Goal: Task Accomplishment & Management: Use online tool/utility

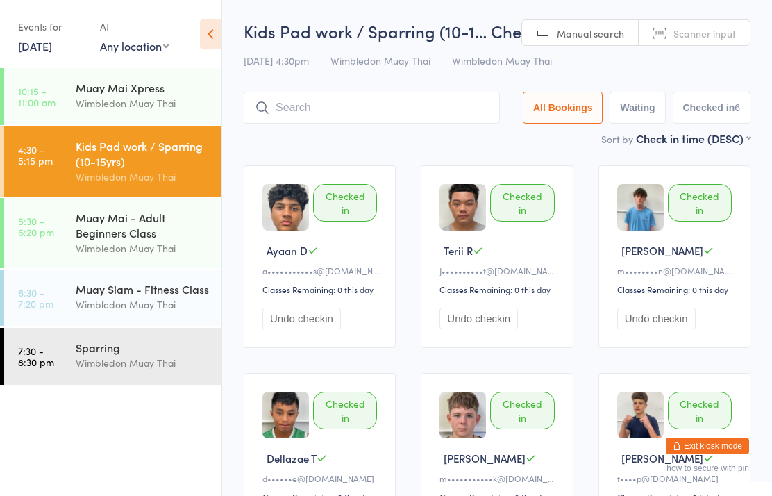
click at [157, 252] on div "Wimbledon Muay Thai" at bounding box center [143, 248] width 134 height 16
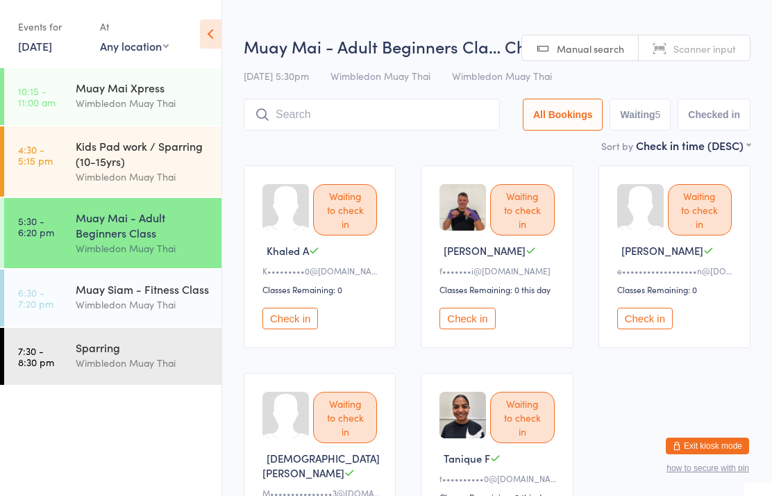
click at [328, 108] on input "search" at bounding box center [372, 115] width 256 height 32
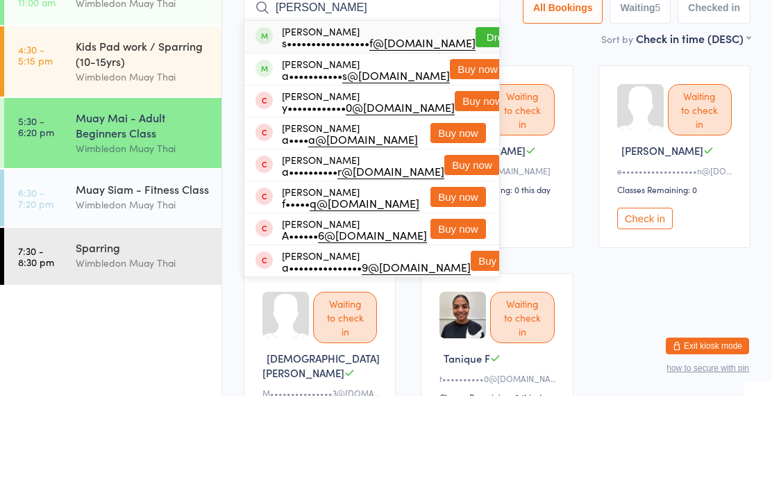
type input "[PERSON_NAME]"
click at [475, 127] on button "Drop in" at bounding box center [503, 137] width 56 height 20
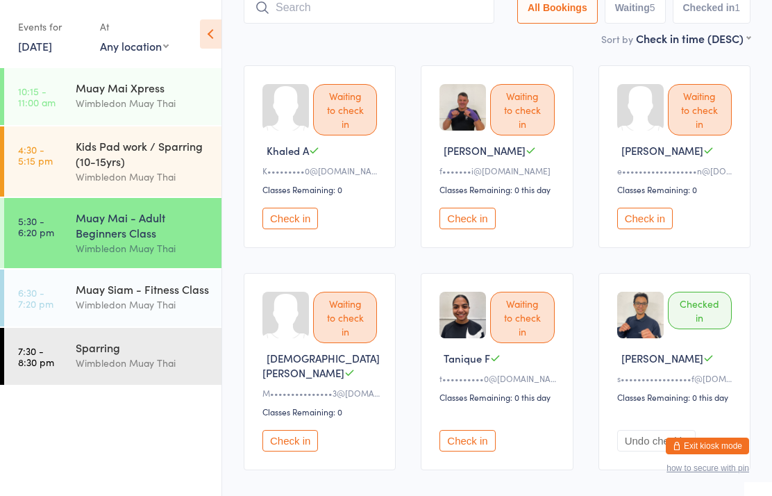
click at [451, 229] on button "Check in" at bounding box center [467, 219] width 56 height 22
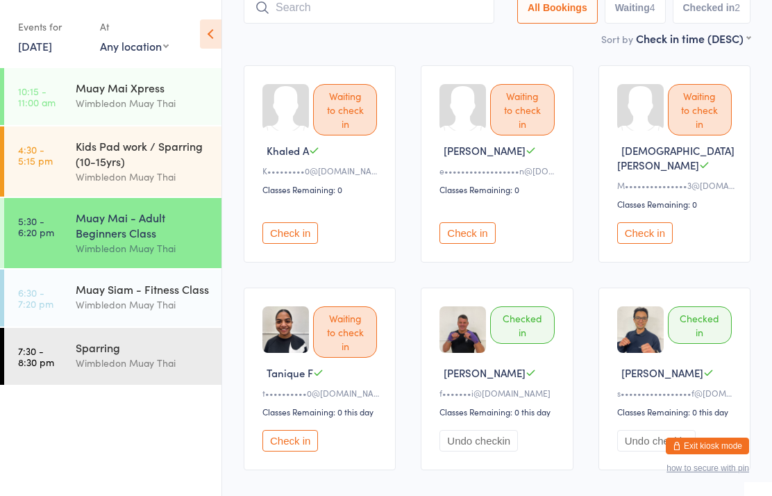
click at [117, 215] on div "Muay Mai - Adult Beginners Class" at bounding box center [143, 225] width 134 height 31
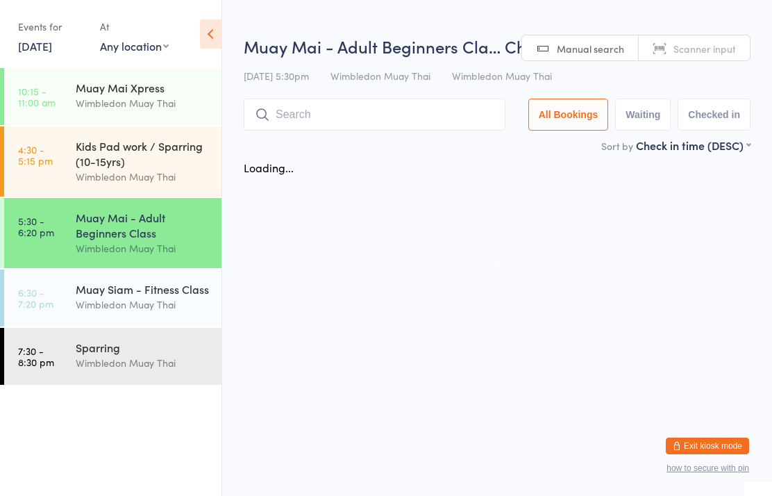
scroll to position [0, 0]
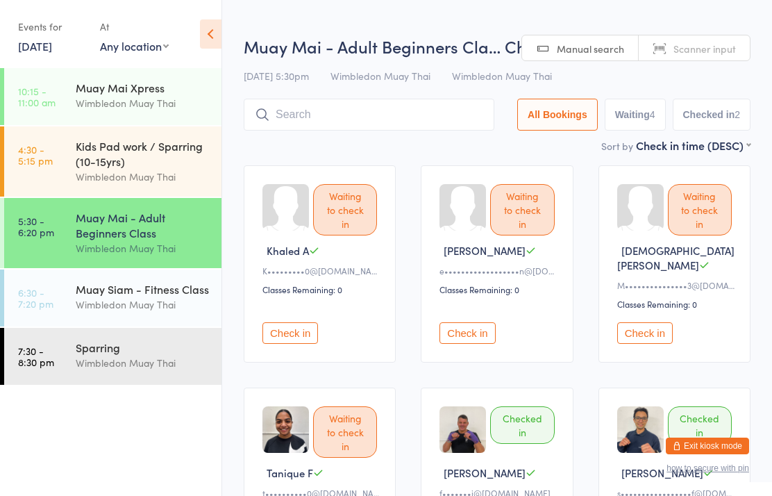
click at [279, 119] on input "search" at bounding box center [369, 115] width 251 height 32
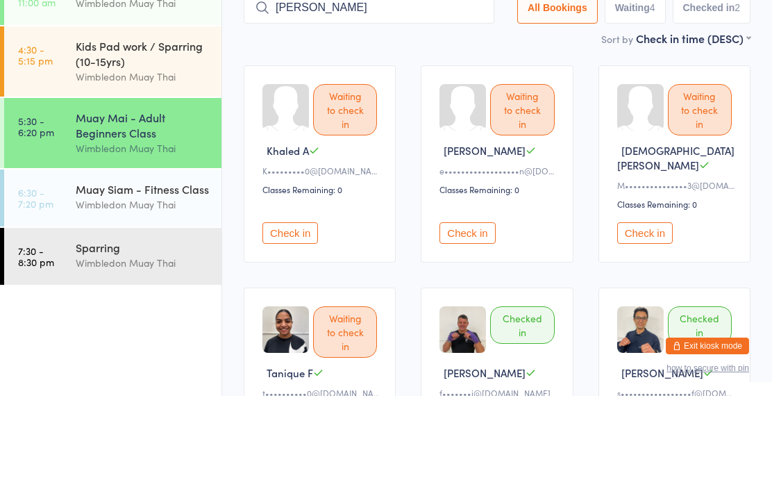
type input "[PERSON_NAME]"
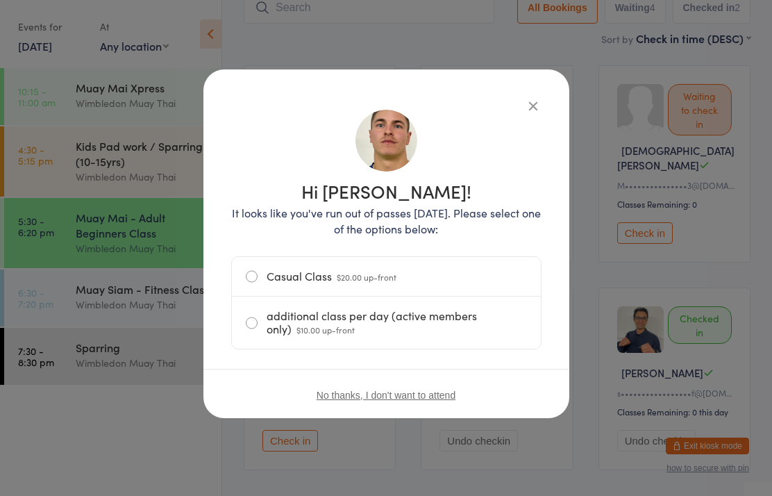
click at [418, 280] on label "Casual Class $20.00 up-front" at bounding box center [386, 276] width 281 height 39
click at [0, 0] on input "Casual Class $20.00 up-front" at bounding box center [0, 0] width 0 height 0
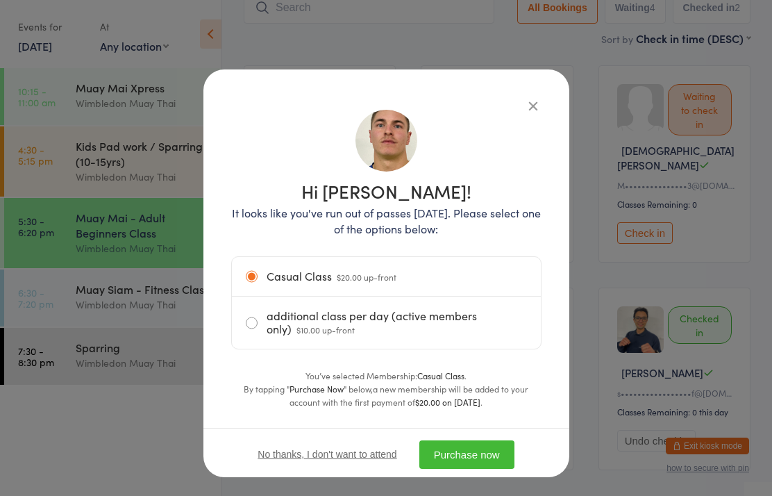
click at [490, 441] on button "Purchase now" at bounding box center [466, 454] width 95 height 28
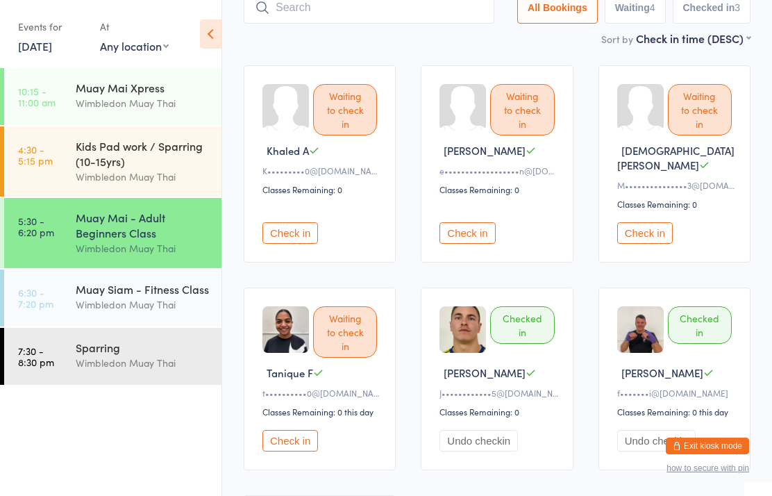
click at [337, 24] on input "search" at bounding box center [369, 8] width 251 height 32
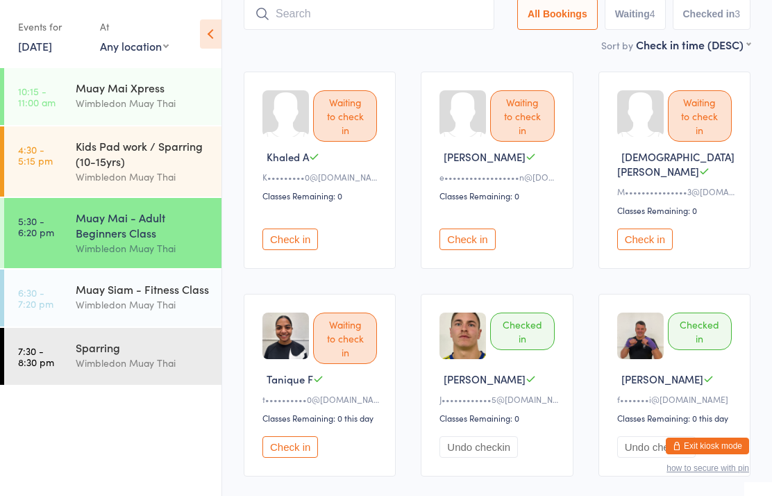
scroll to position [93, 0]
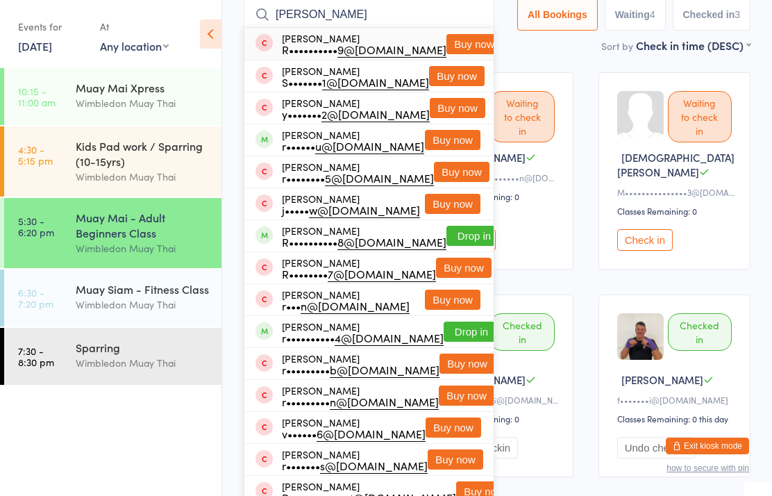
type input "[PERSON_NAME]"
click at [446, 45] on button "Buy now" at bounding box center [474, 44] width 56 height 20
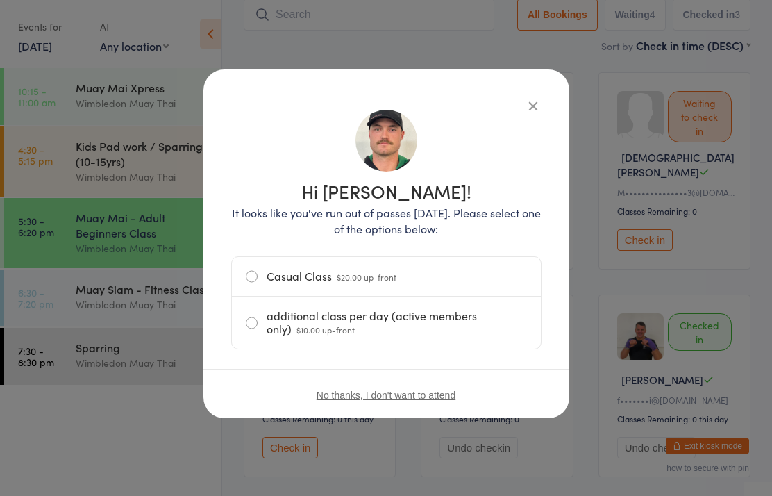
click at [310, 278] on label "Casual Class $20.00 up-front" at bounding box center [386, 276] width 281 height 39
click at [0, 0] on input "Casual Class $20.00 up-front" at bounding box center [0, 0] width 0 height 0
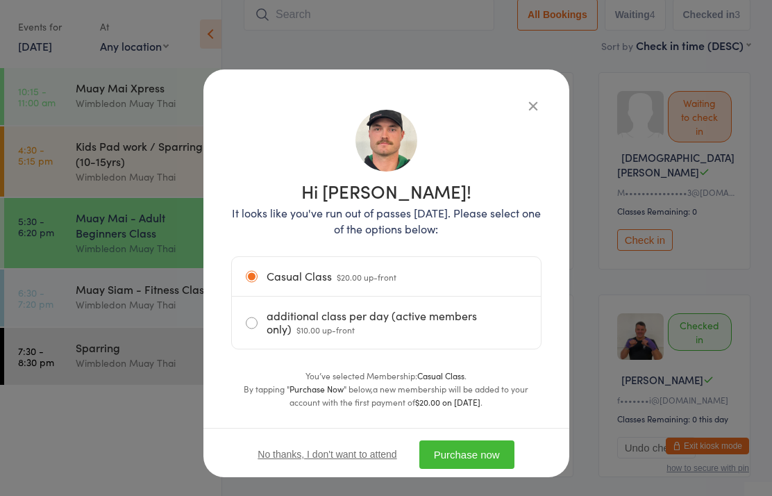
click at [471, 453] on button "Purchase now" at bounding box center [466, 454] width 95 height 28
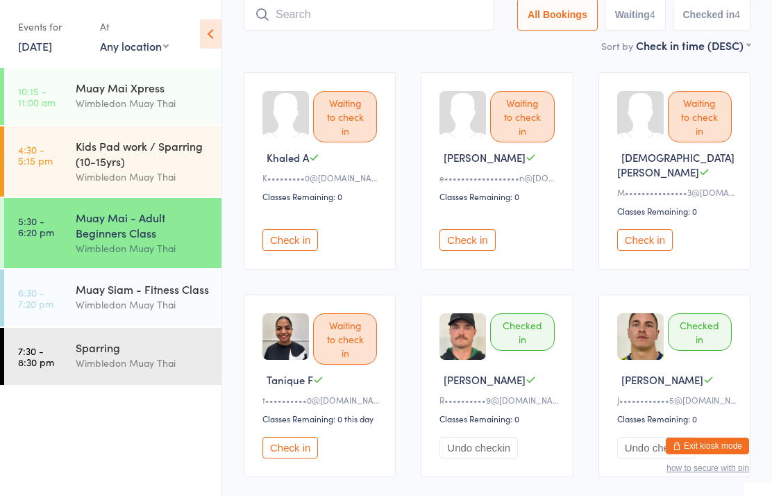
click at [376, 25] on input "search" at bounding box center [369, 15] width 251 height 32
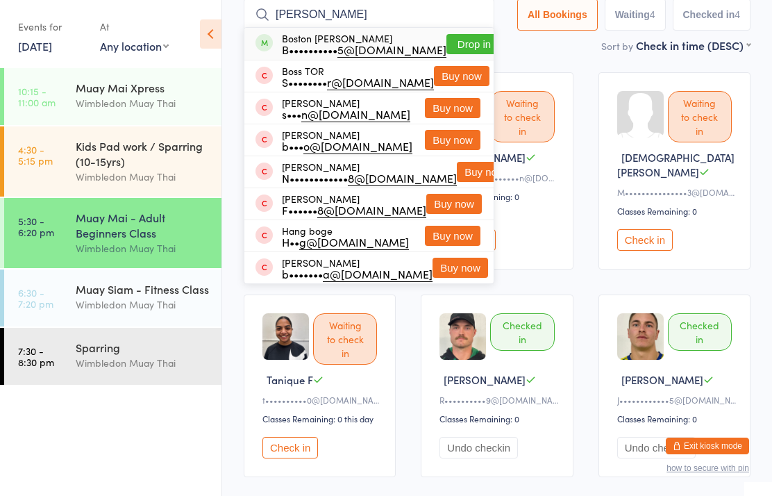
type input "[PERSON_NAME]"
click at [457, 40] on button "Drop in" at bounding box center [474, 44] width 56 height 20
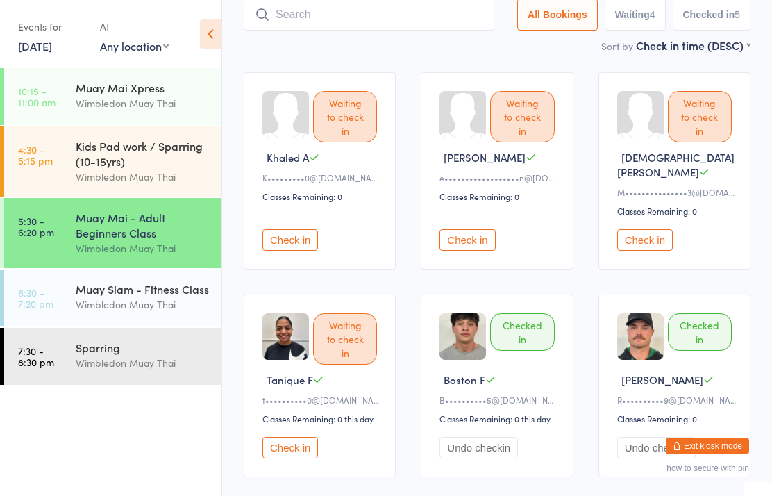
click at [33, 232] on time "5:30 - 6:20 pm" at bounding box center [36, 226] width 36 height 22
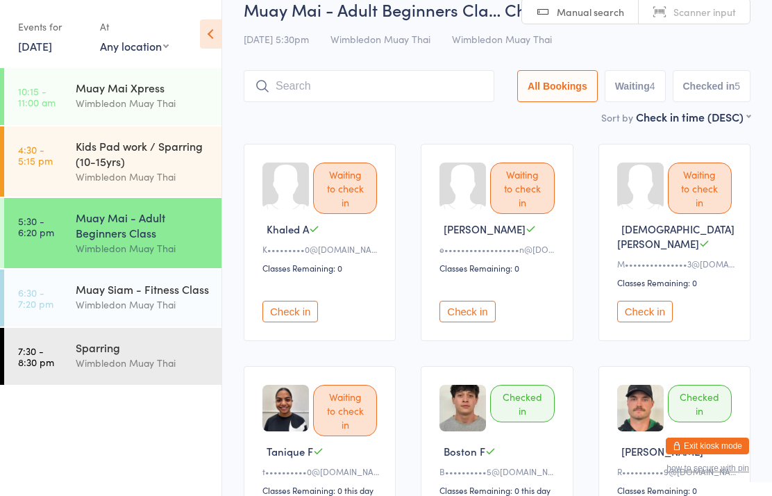
scroll to position [0, 0]
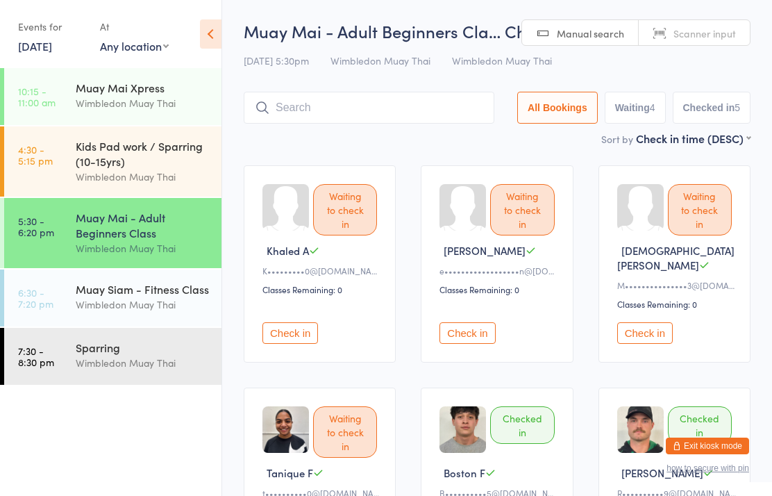
click at [387, 124] on input "search" at bounding box center [369, 108] width 251 height 32
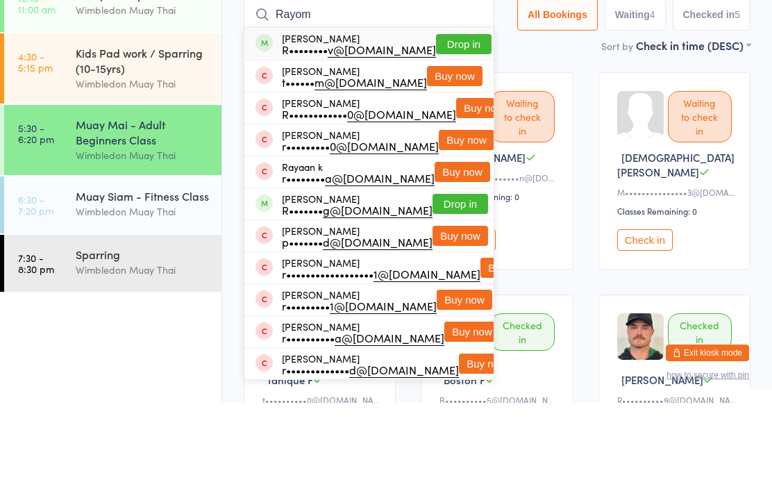
type input "Rayom"
click at [454, 127] on button "Drop in" at bounding box center [464, 137] width 56 height 20
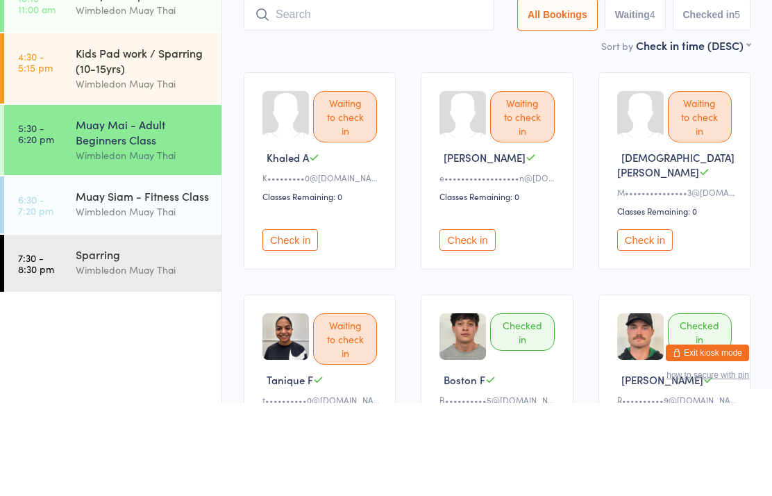
scroll to position [93, 0]
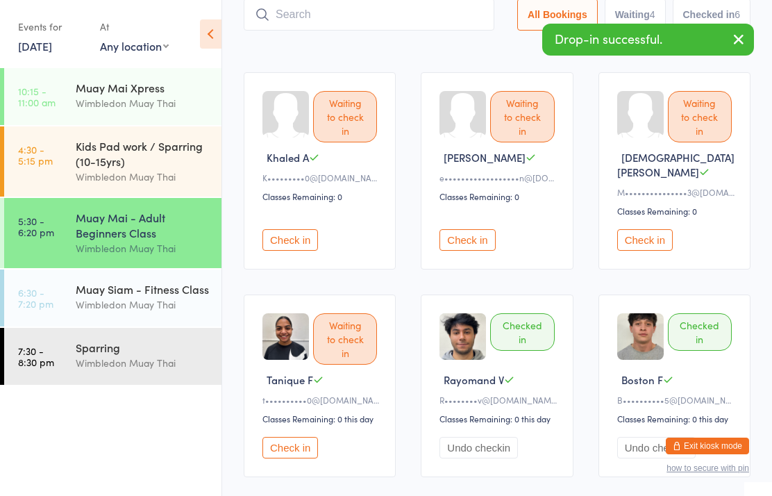
click at [439, 19] on input "search" at bounding box center [369, 15] width 251 height 32
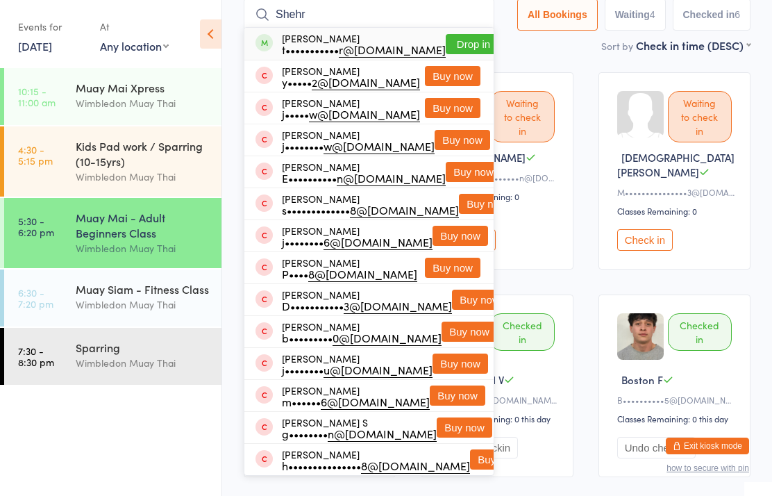
type input "Shehr"
click at [455, 42] on button "Drop in" at bounding box center [474, 44] width 56 height 20
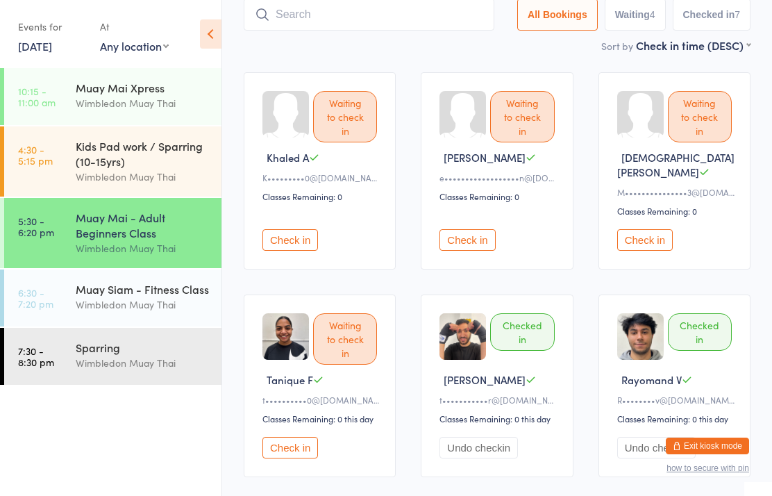
click at [439, 28] on input "search" at bounding box center [369, 15] width 251 height 32
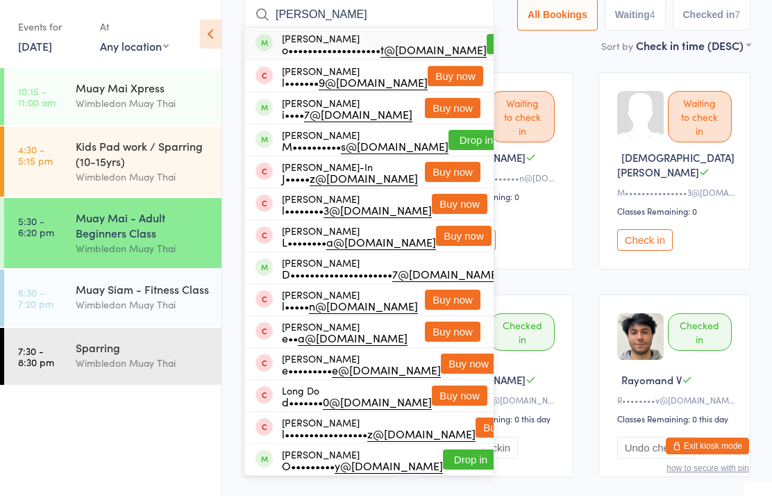
type input "[PERSON_NAME]"
click at [458, 137] on button "Drop in" at bounding box center [476, 140] width 56 height 20
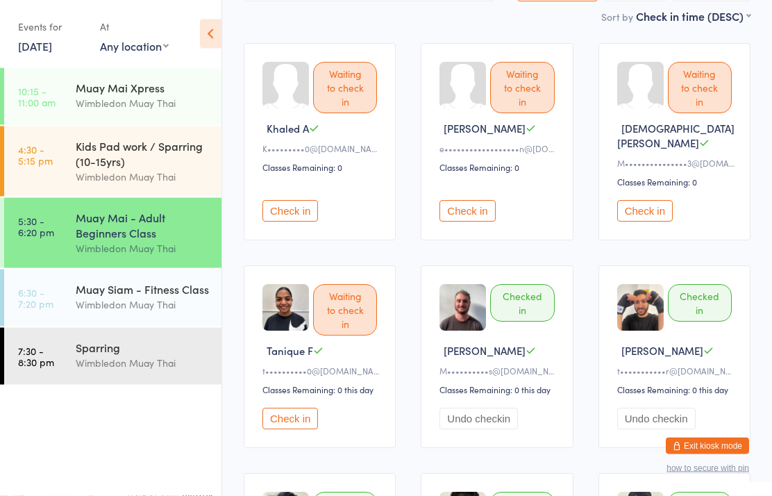
scroll to position [127, 0]
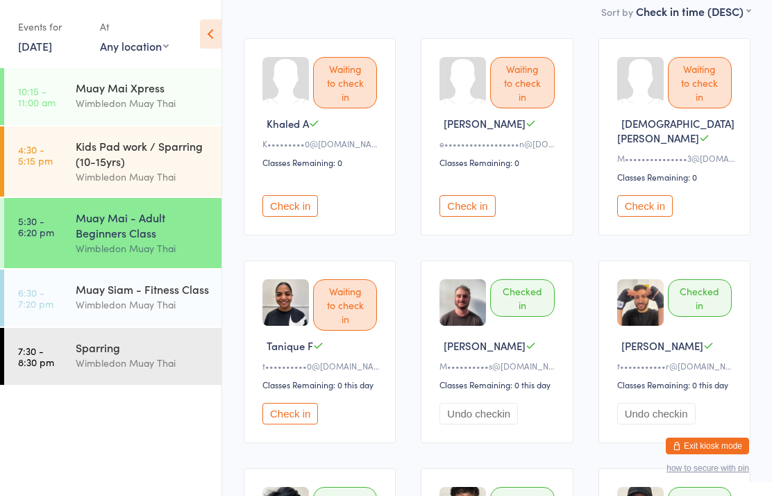
click at [176, 296] on div "Muay Siam - Fitness Class" at bounding box center [143, 288] width 134 height 15
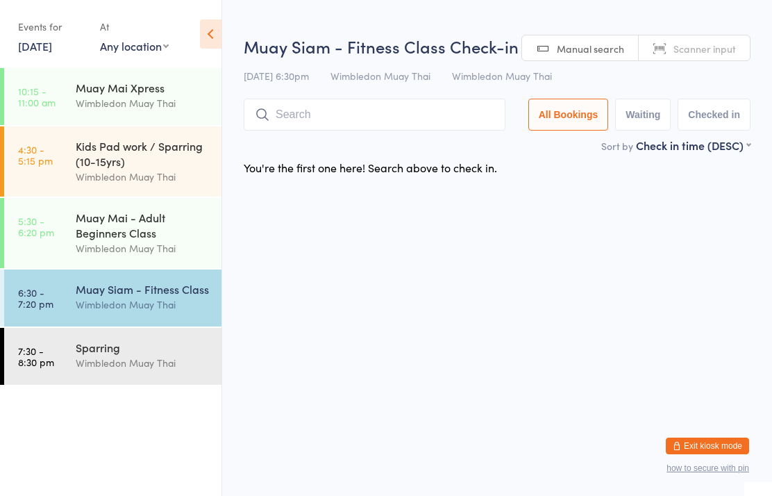
click at [350, 123] on input "search" at bounding box center [375, 115] width 262 height 32
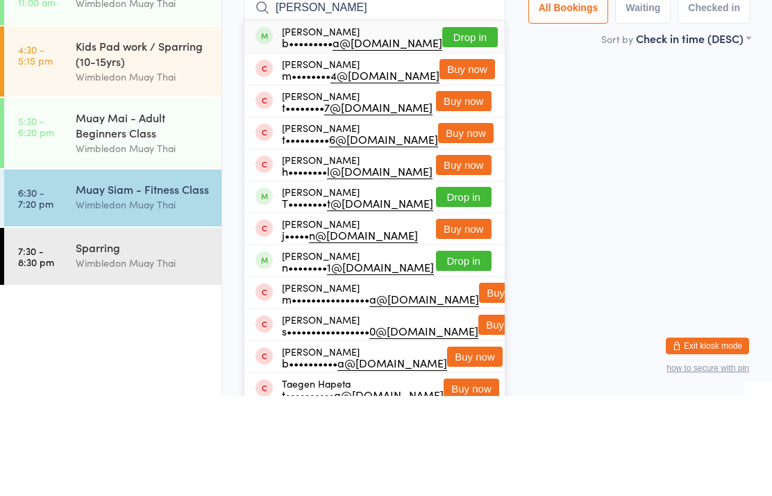
type input "[PERSON_NAME]"
click at [470, 127] on button "Drop in" at bounding box center [470, 137] width 56 height 20
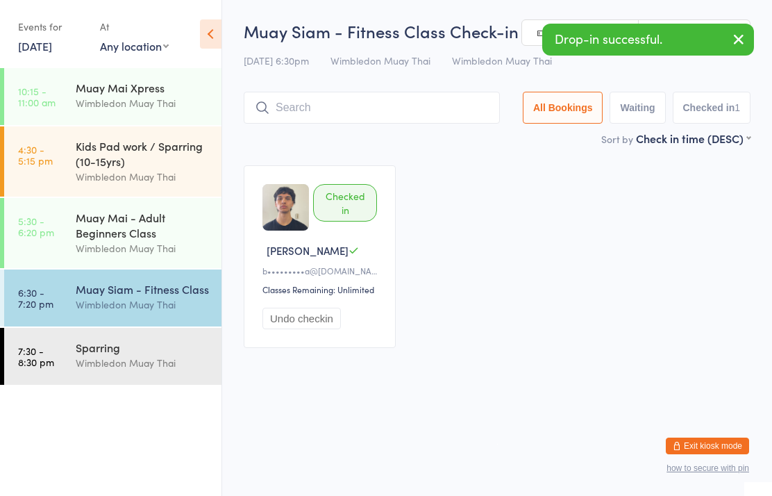
click at [159, 368] on div "Wimbledon Muay Thai" at bounding box center [143, 363] width 134 height 16
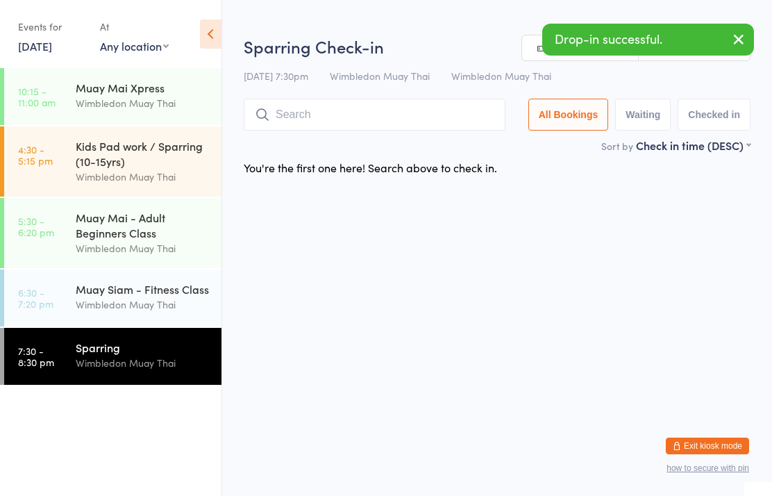
click at [462, 106] on input "search" at bounding box center [375, 115] width 262 height 32
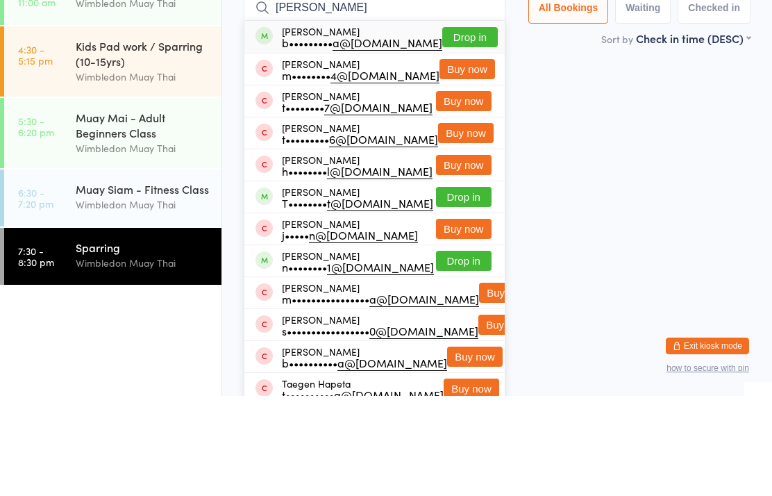
type input "[PERSON_NAME]"
click at [476, 127] on button "Drop in" at bounding box center [470, 137] width 56 height 20
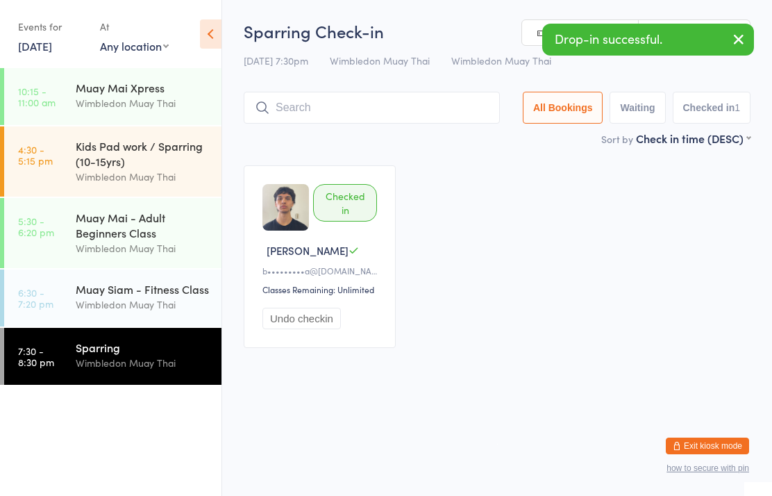
click at [160, 224] on div "Muay Mai - Adult Beginners Class" at bounding box center [143, 225] width 134 height 31
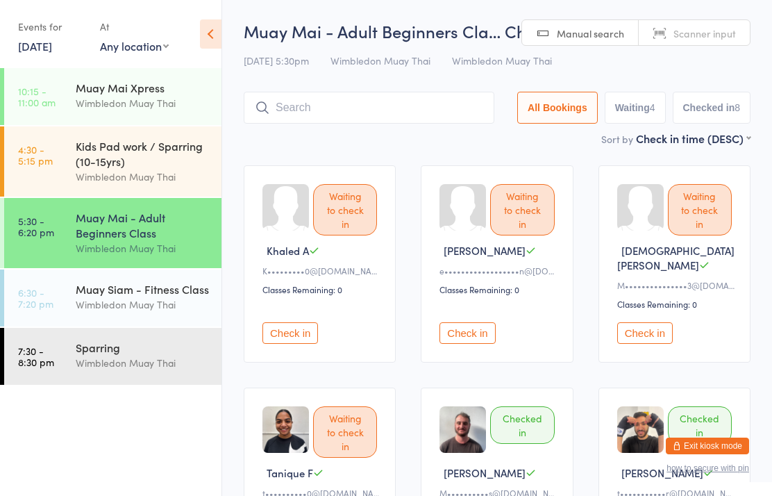
click at [294, 326] on button "Check in" at bounding box center [290, 333] width 56 height 22
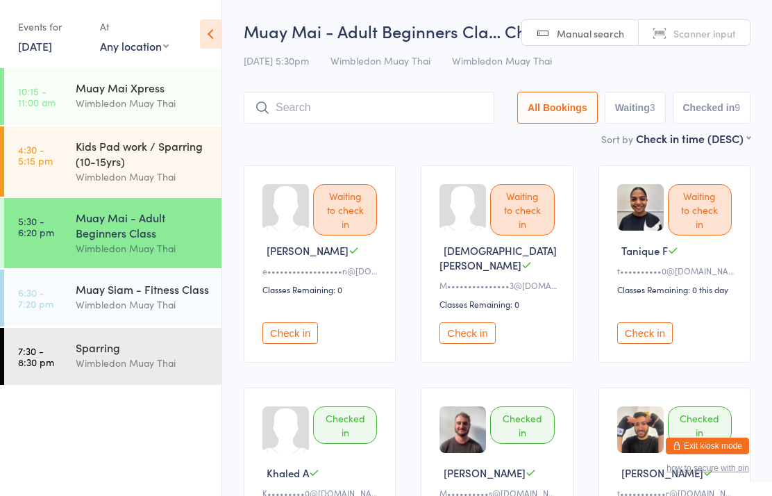
click at [317, 99] on input "search" at bounding box center [369, 108] width 251 height 32
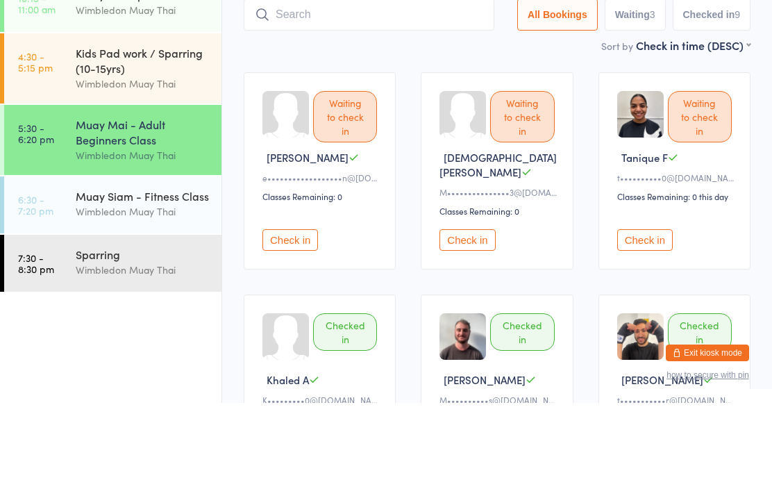
click at [706, 184] on div "Waiting to check in" at bounding box center [700, 209] width 64 height 51
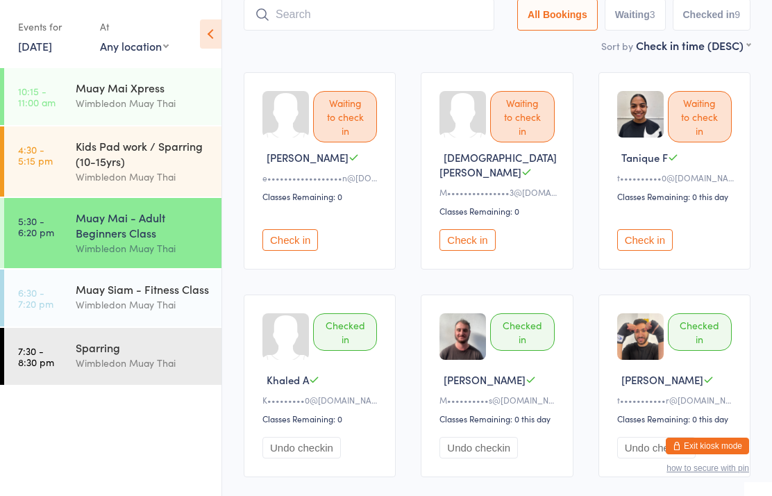
click at [632, 229] on button "Check in" at bounding box center [645, 240] width 56 height 22
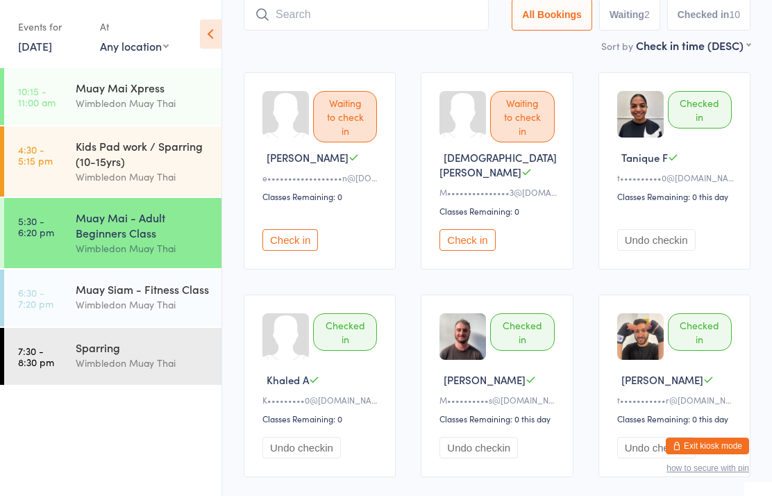
click at [51, 235] on time "5:30 - 6:20 pm" at bounding box center [36, 226] width 36 height 22
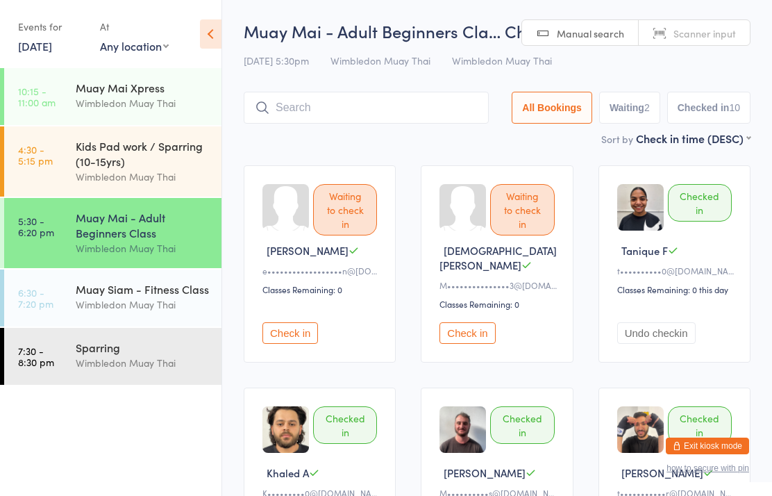
click at [135, 208] on div "Muay Mai - Adult Beginners Class Wimbledon Muay Thai" at bounding box center [149, 233] width 146 height 70
click at [384, 119] on input "search" at bounding box center [366, 108] width 245 height 32
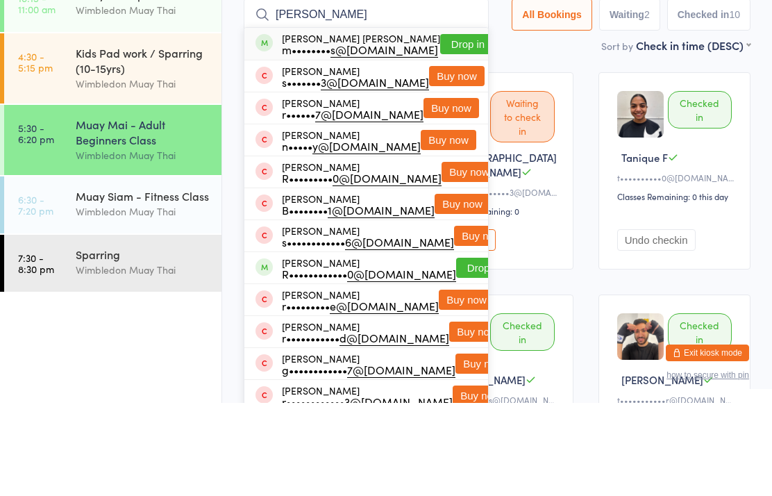
type input "[PERSON_NAME]"
click at [451, 127] on button "Drop in" at bounding box center [468, 137] width 56 height 20
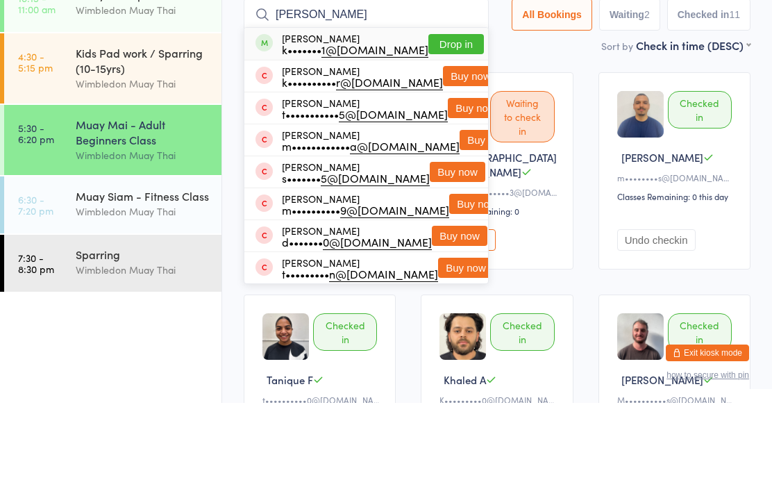
type input "[PERSON_NAME]"
click at [448, 127] on button "Drop in" at bounding box center [456, 137] width 56 height 20
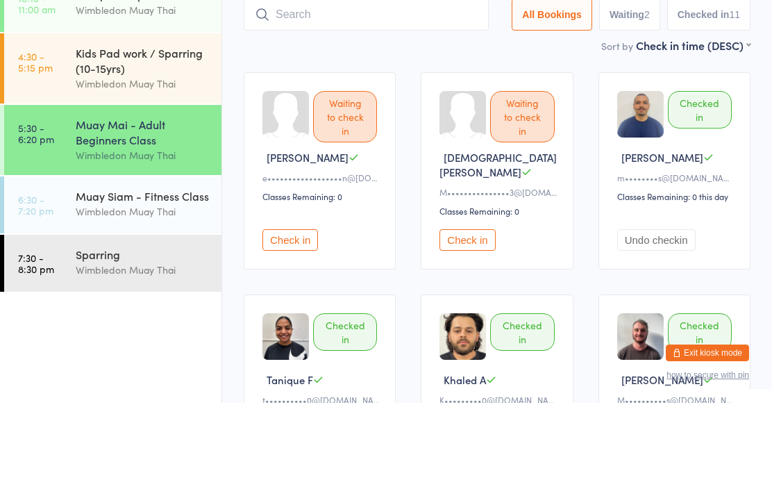
scroll to position [93, 0]
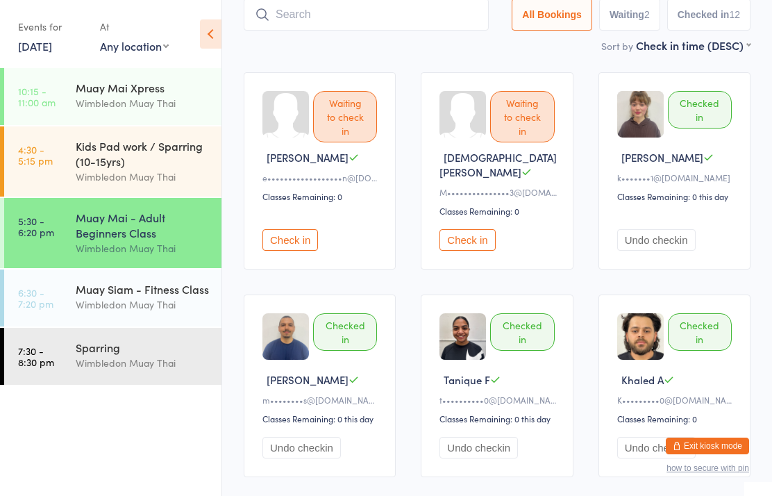
click at [286, 234] on button "Check in" at bounding box center [290, 240] width 56 height 22
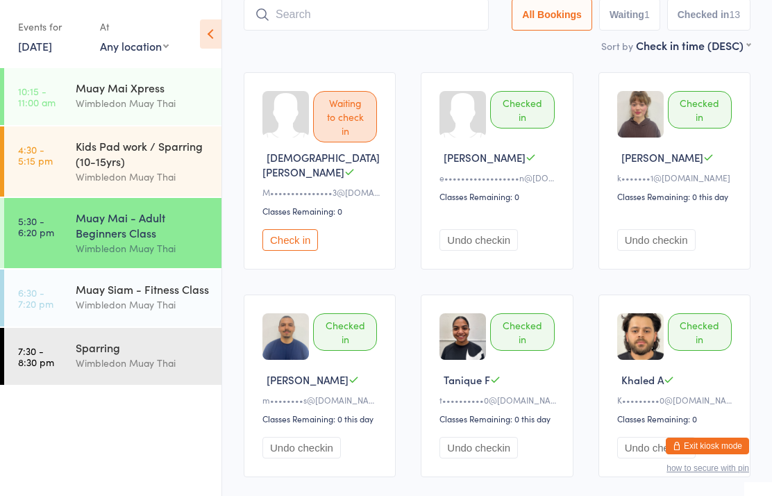
click at [498, 229] on button "Undo checkin" at bounding box center [478, 240] width 78 height 22
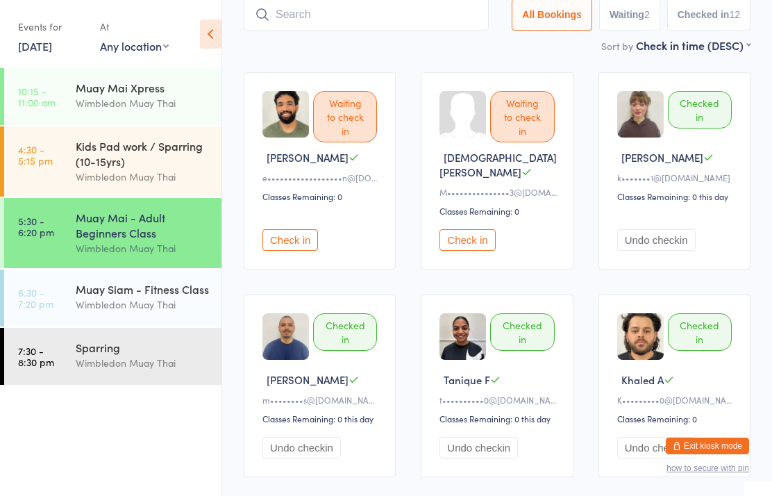
click at [113, 237] on div "Muay Mai - Adult Beginners Class" at bounding box center [143, 225] width 134 height 31
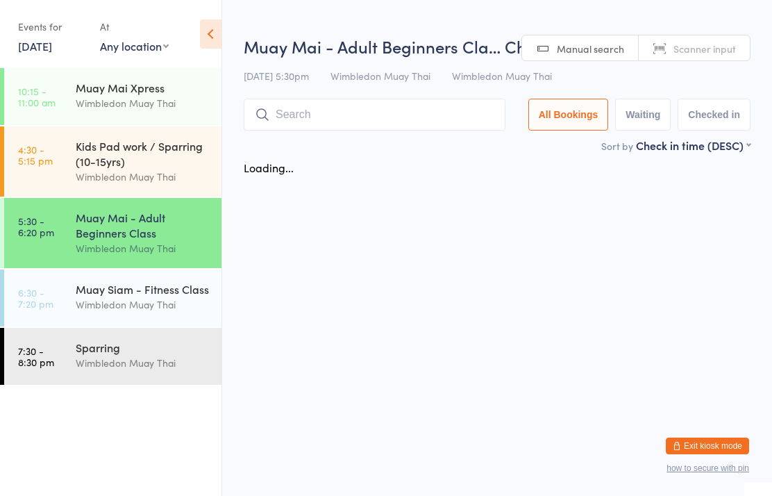
scroll to position [0, 0]
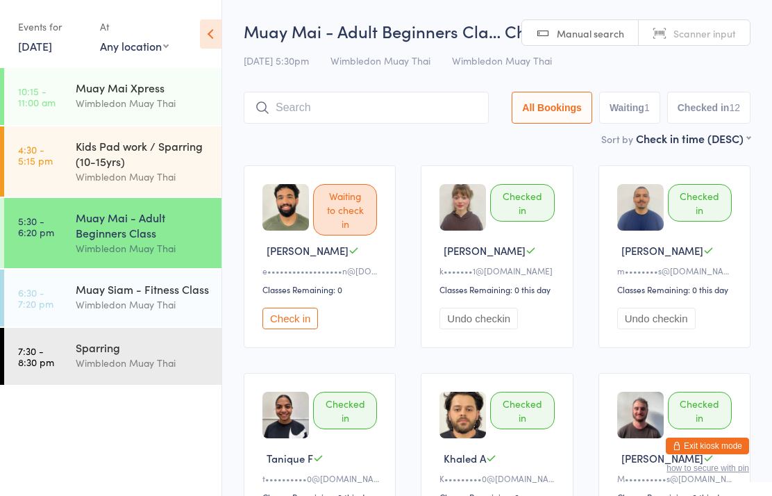
click at [130, 233] on div "Muay Mai - Adult Beginners Class" at bounding box center [143, 225] width 134 height 31
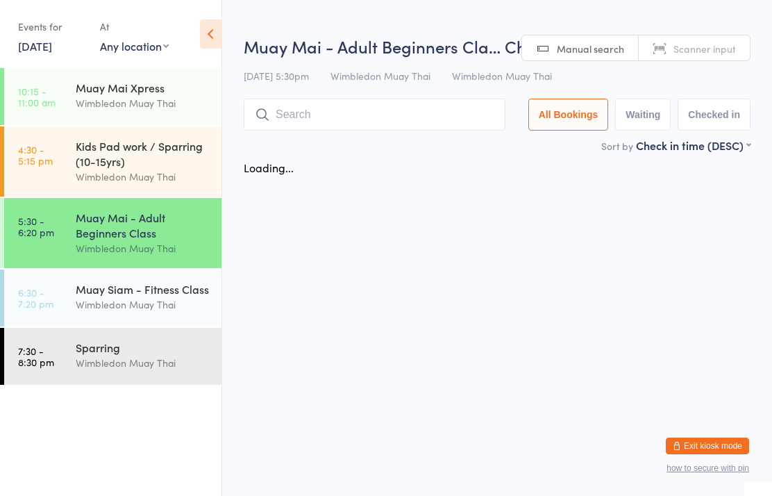
click at [108, 128] on div "Kids Pad work / Sparring (10-15yrs) Wimbledon Muay Thai" at bounding box center [149, 161] width 146 height 70
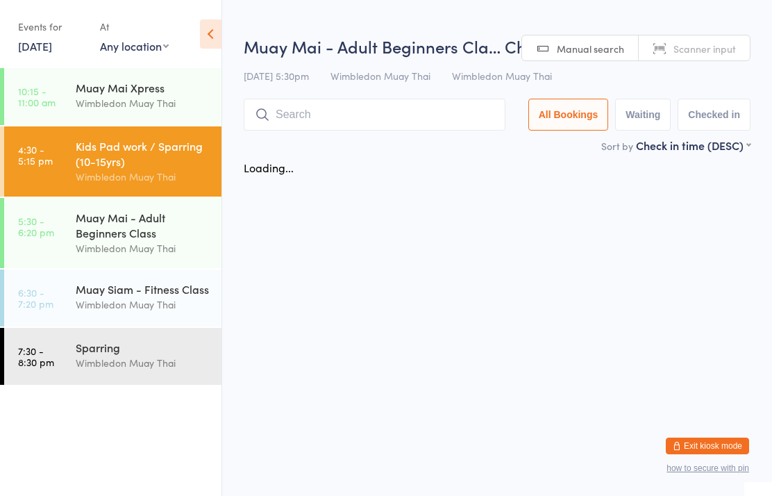
click at [150, 229] on div "Muay Mai - Adult Beginners Class" at bounding box center [143, 225] width 134 height 31
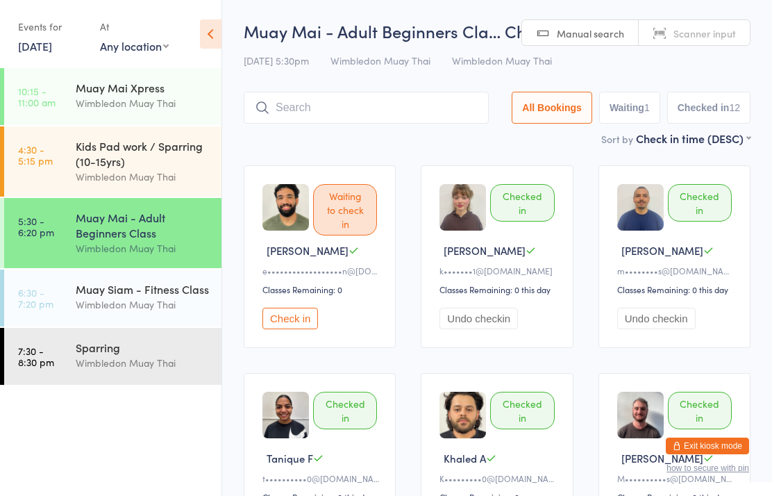
click at [17, 230] on link "5:30 - 6:20 pm Muay Mai - Adult Beginners Class Wimbledon Muay Thai" at bounding box center [112, 233] width 217 height 70
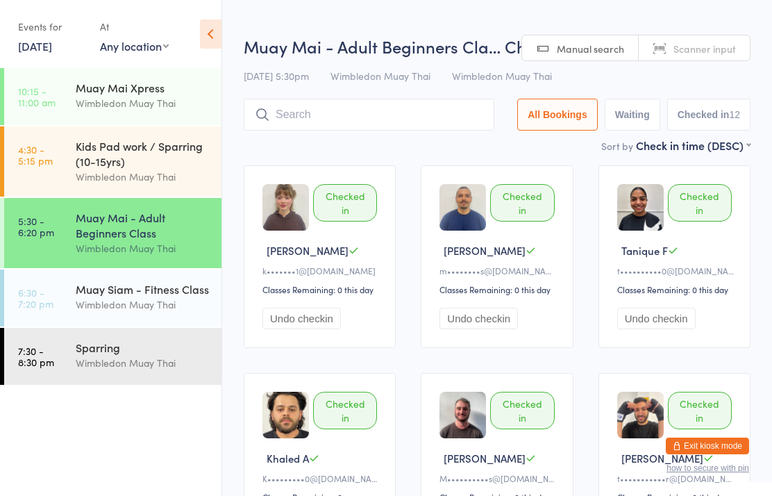
click at [37, 38] on link "[DATE]" at bounding box center [35, 45] width 34 height 15
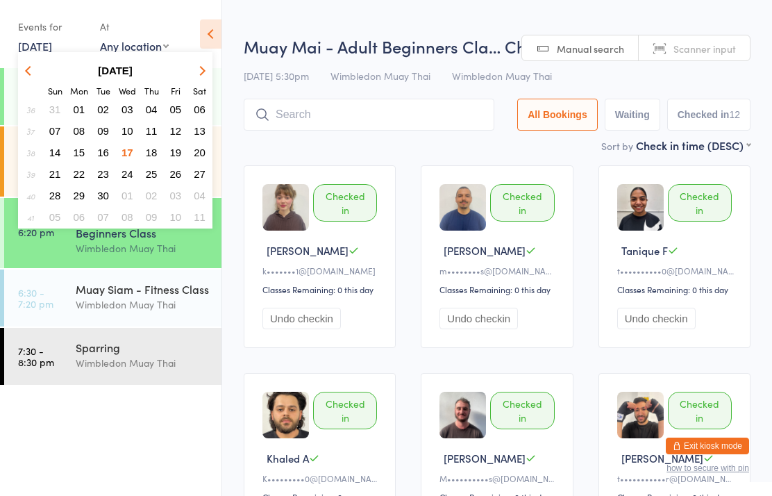
click at [151, 146] on button "18" at bounding box center [152, 152] width 22 height 19
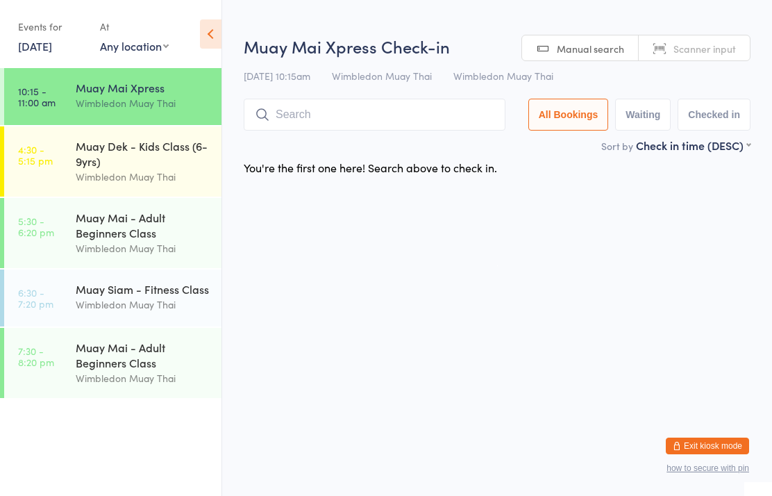
click at [66, 244] on link "5:30 - 6:20 pm Muay Mai - Adult Beginners Class Wimbledon Muay Thai" at bounding box center [112, 233] width 217 height 70
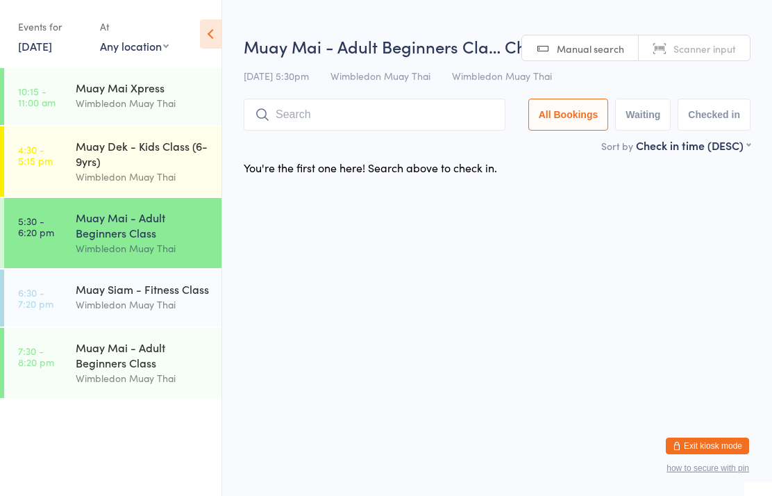
click at [71, 236] on link "5:30 - 6:20 pm Muay Mai - Adult Beginners Class Wimbledon Muay Thai" at bounding box center [112, 233] width 217 height 70
click at [40, 346] on link "7:30 - 8:20 pm Muay Mai - Adult Beginners Class Wimbledon Muay Thai" at bounding box center [112, 363] width 217 height 70
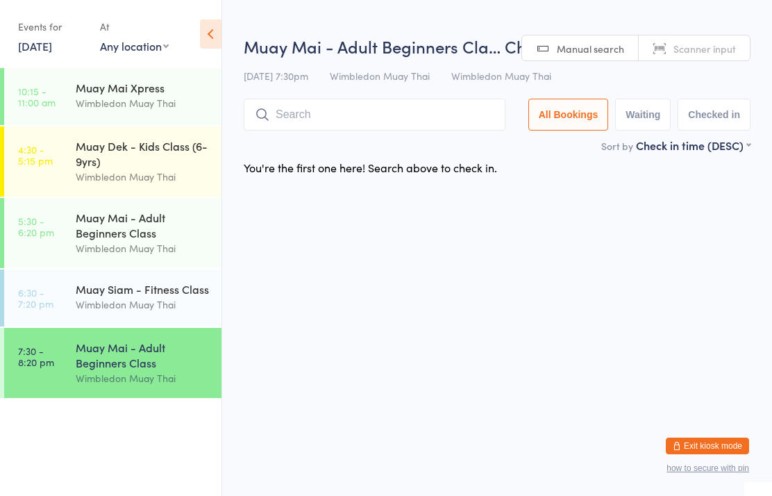
click at [421, 117] on input "search" at bounding box center [375, 115] width 262 height 32
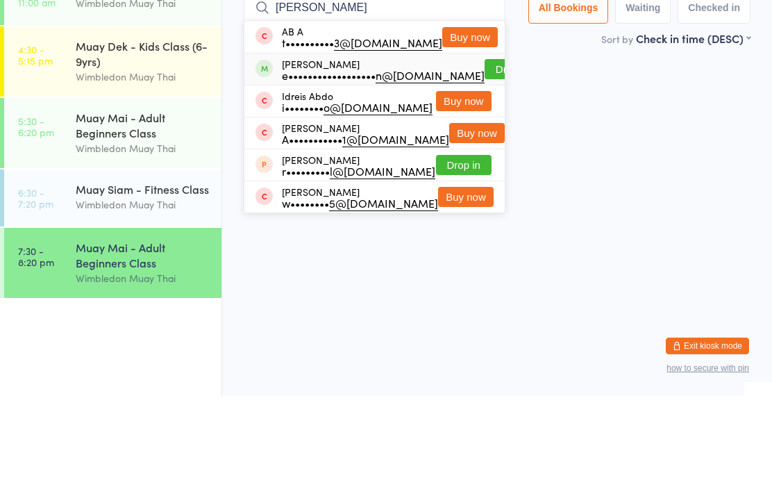
type input "[PERSON_NAME]"
click at [401, 169] on div "e•••••••••••••••••• n@[DOMAIN_NAME]" at bounding box center [383, 174] width 203 height 11
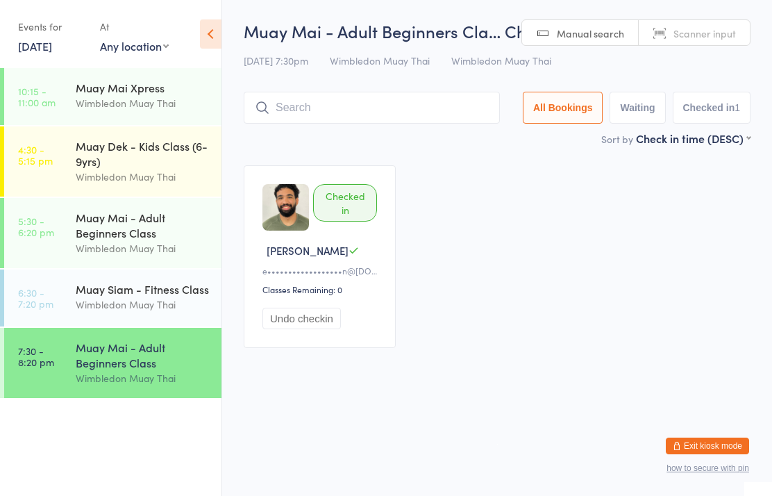
click at [381, 113] on input "search" at bounding box center [372, 108] width 256 height 32
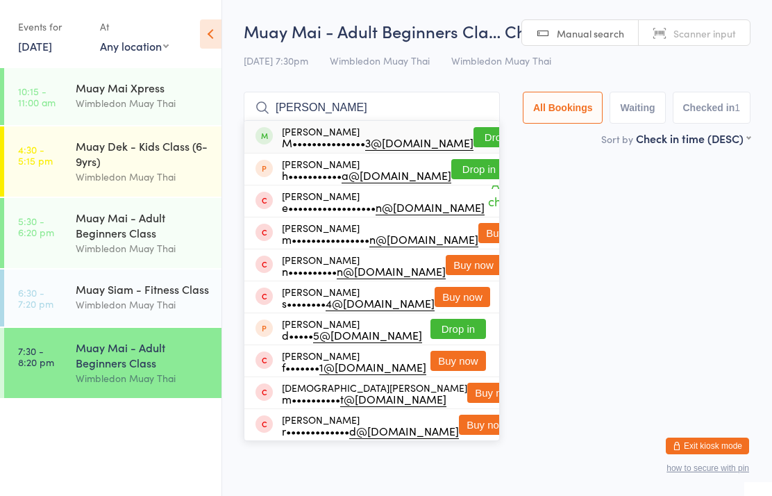
type input "[PERSON_NAME]"
click at [357, 134] on div "[PERSON_NAME] M••••••••••••••• 3@[DOMAIN_NAME]" at bounding box center [378, 137] width 192 height 22
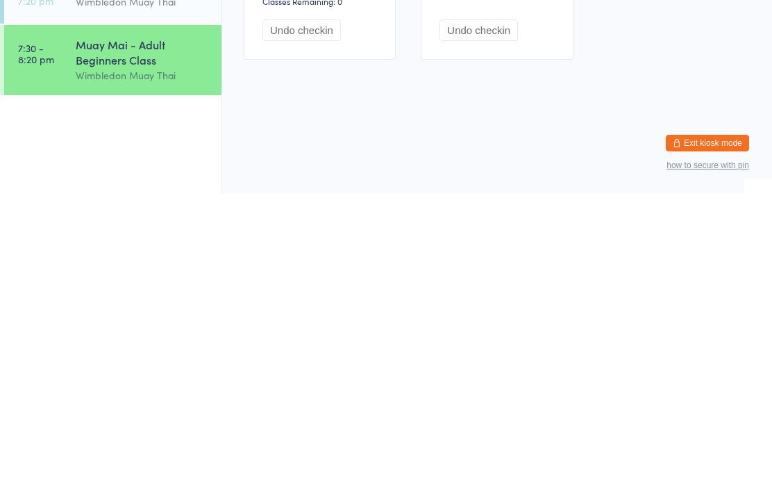
click at [40, 328] on link "7:30 - 8:20 pm Muay Mai - Adult Beginners Class Wimbledon Muay Thai" at bounding box center [112, 363] width 217 height 70
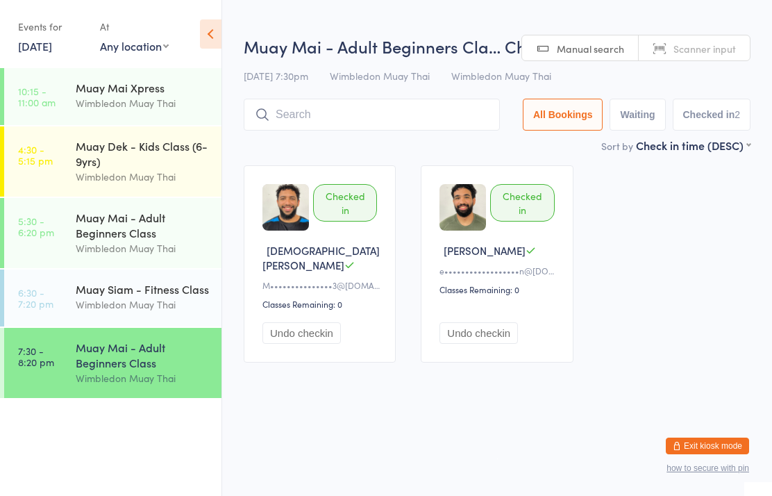
click at [22, 43] on link "[DATE]" at bounding box center [35, 45] width 34 height 15
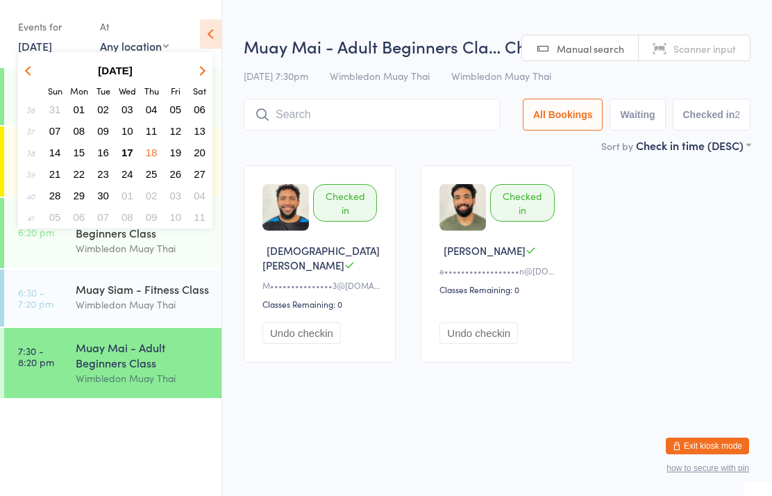
click at [124, 147] on span "17" at bounding box center [127, 152] width 12 height 12
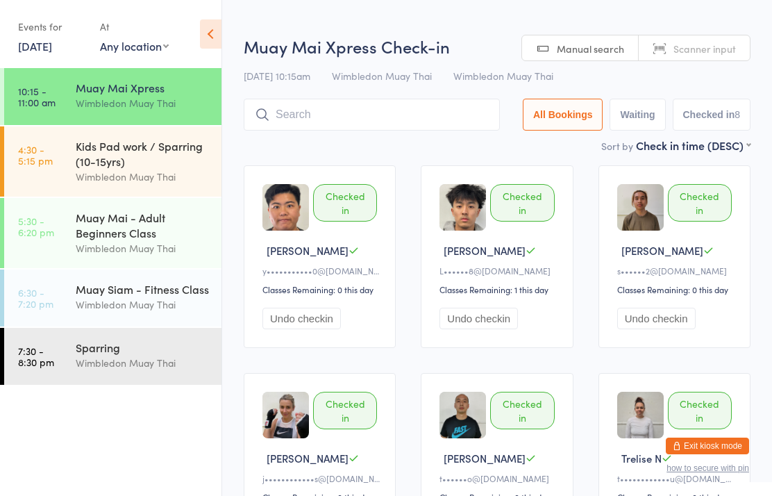
click at [44, 152] on time "4:30 - 5:15 pm" at bounding box center [35, 155] width 35 height 22
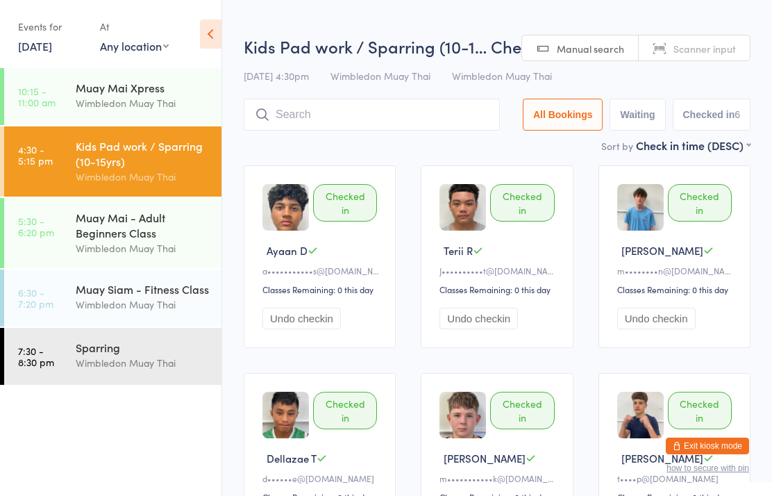
click at [31, 218] on time "5:30 - 6:20 pm" at bounding box center [36, 226] width 36 height 22
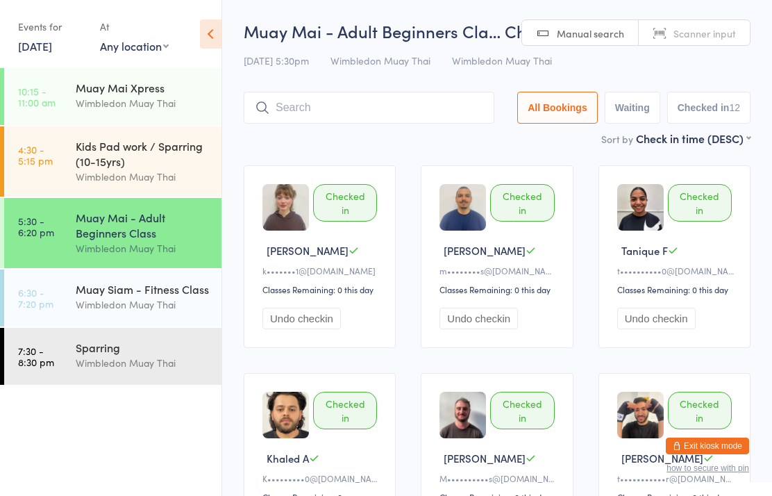
click at [427, 85] on div "Muay Mai - Adult Beginners Cla… Check-in [DATE] 5:30pm Wimbledon Muay Thai Wimb…" at bounding box center [497, 74] width 507 height 111
click at [169, 311] on div "Wimbledon Muay Thai" at bounding box center [143, 304] width 134 height 16
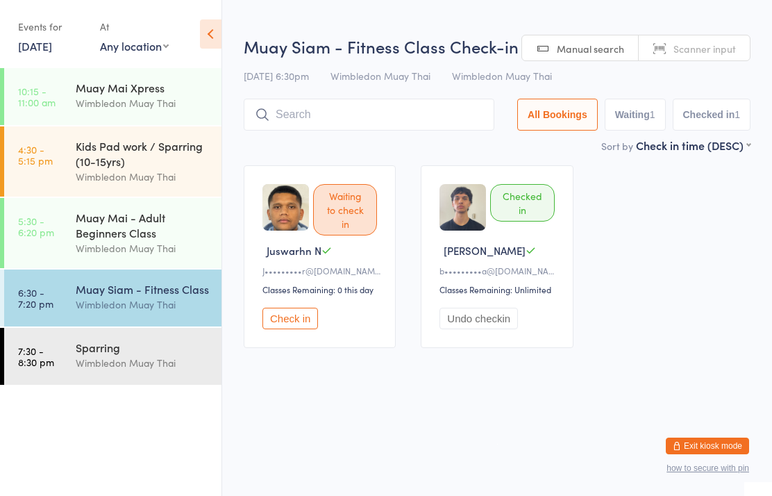
click at [164, 371] on div "Wimbledon Muay Thai" at bounding box center [143, 363] width 134 height 16
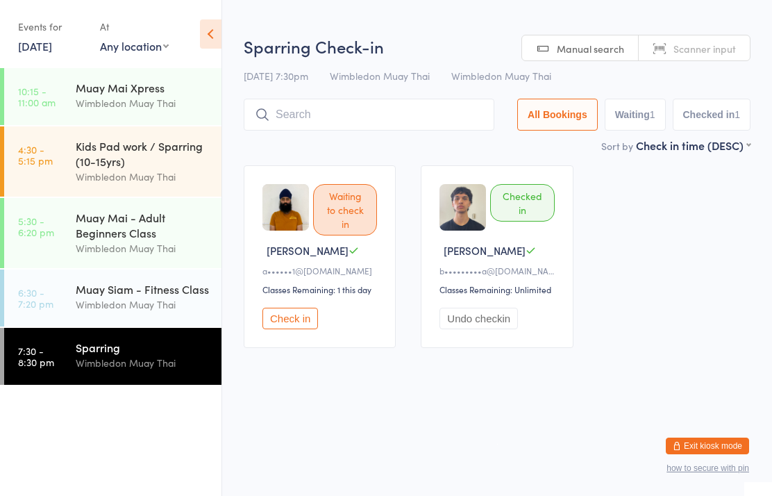
click at [470, 110] on input "search" at bounding box center [369, 115] width 251 height 32
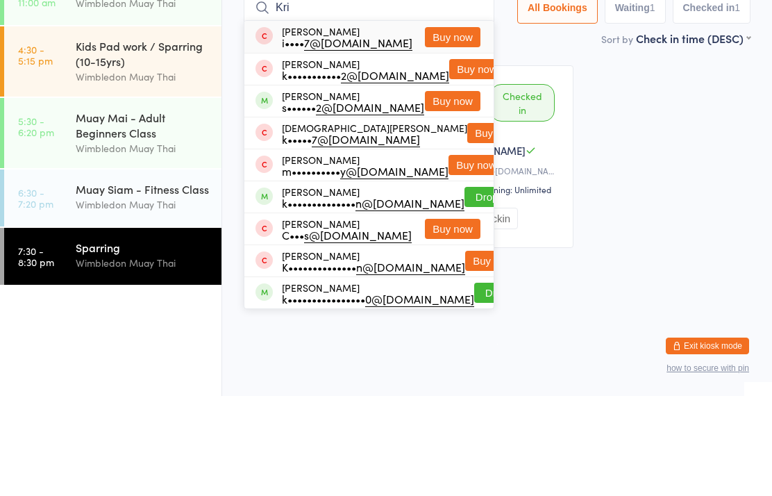
type input "Kri"
click at [468, 191] on button "Buy now" at bounding box center [453, 201] width 56 height 20
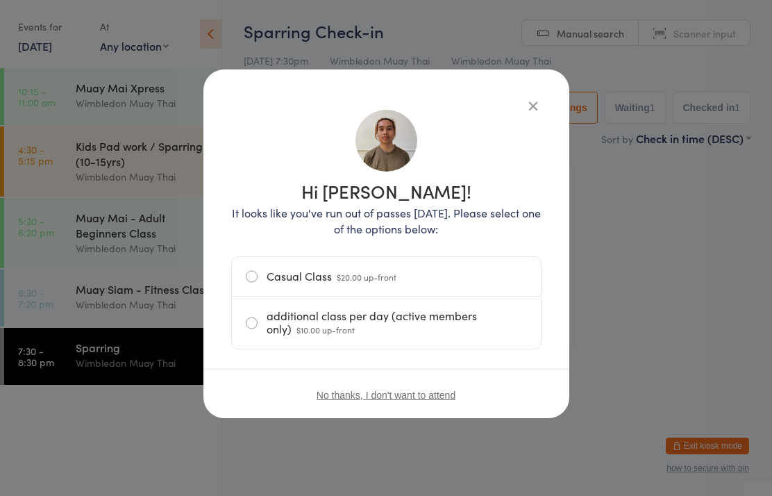
click at [450, 326] on label "additional class per day (active members only) $10.00 up-front" at bounding box center [386, 322] width 281 height 52
click at [0, 0] on input "additional class per day (active members only) $10.00 up-front" at bounding box center [0, 0] width 0 height 0
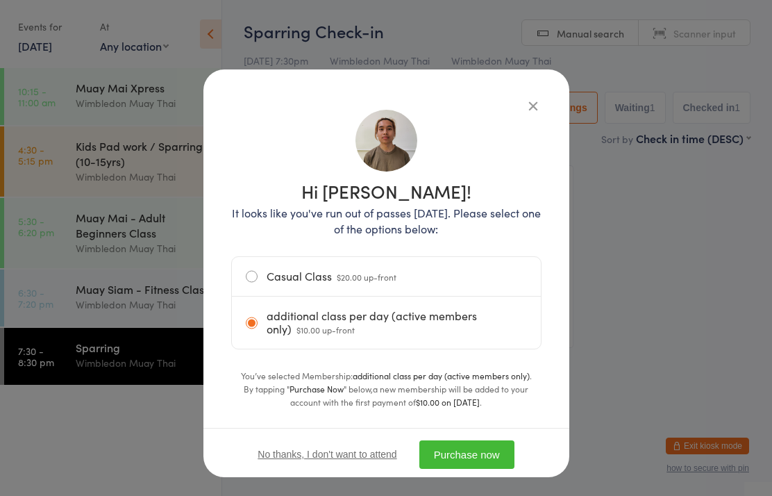
click at [482, 457] on button "Purchase now" at bounding box center [466, 454] width 95 height 28
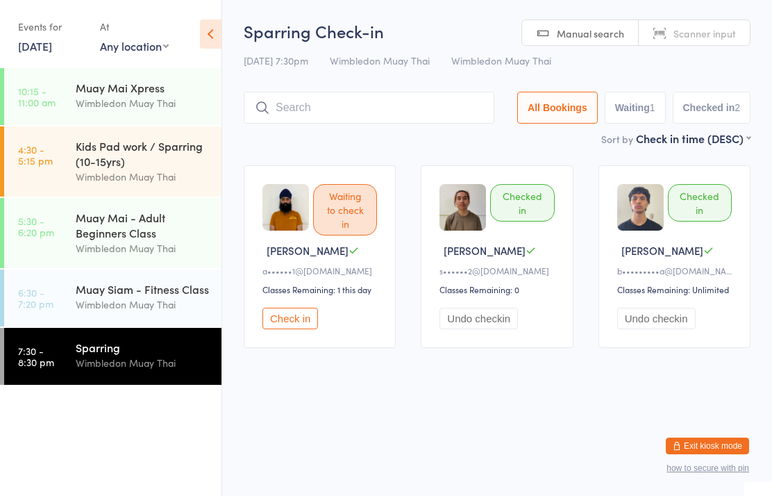
click at [134, 296] on div "Muay Siam - Fitness Class" at bounding box center [143, 288] width 134 height 15
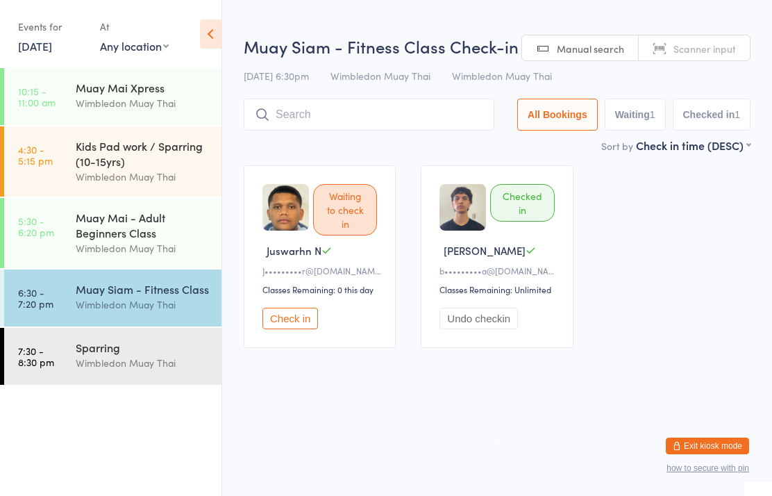
click at [315, 116] on input "search" at bounding box center [369, 115] width 251 height 32
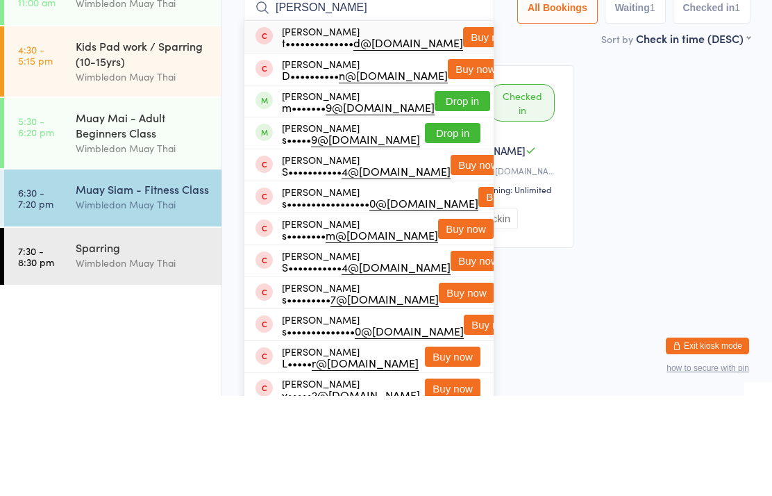
type input "[PERSON_NAME]"
click at [443, 191] on button "Drop in" at bounding box center [463, 201] width 56 height 20
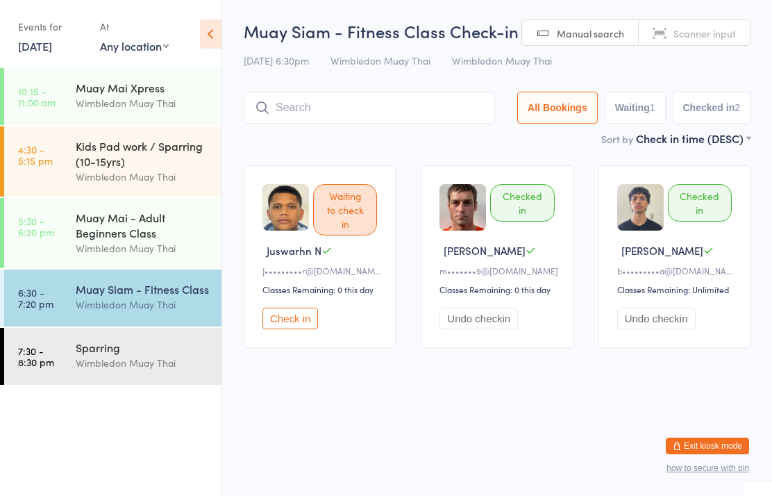
click at [102, 355] on div "Sparring" at bounding box center [143, 346] width 134 height 15
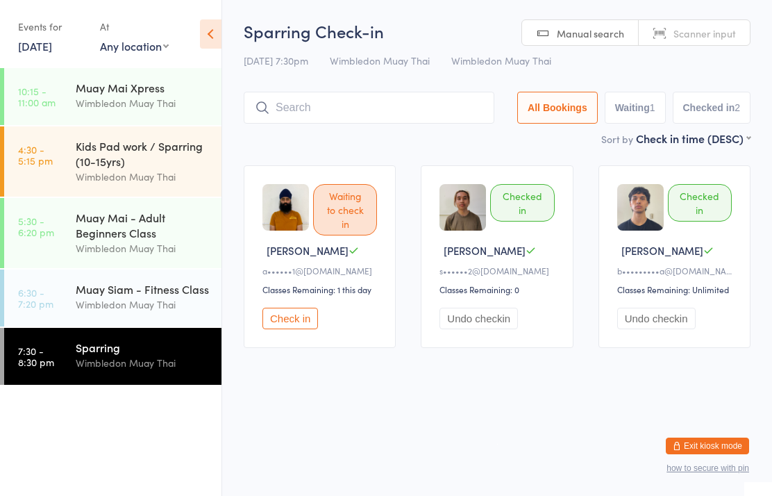
click at [294, 112] on input "search" at bounding box center [369, 108] width 251 height 32
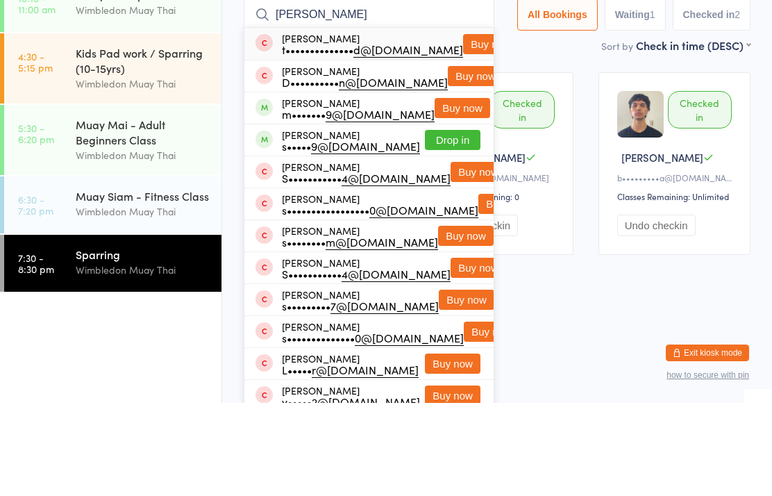
type input "[PERSON_NAME]"
click at [436, 191] on button "Buy now" at bounding box center [463, 201] width 56 height 20
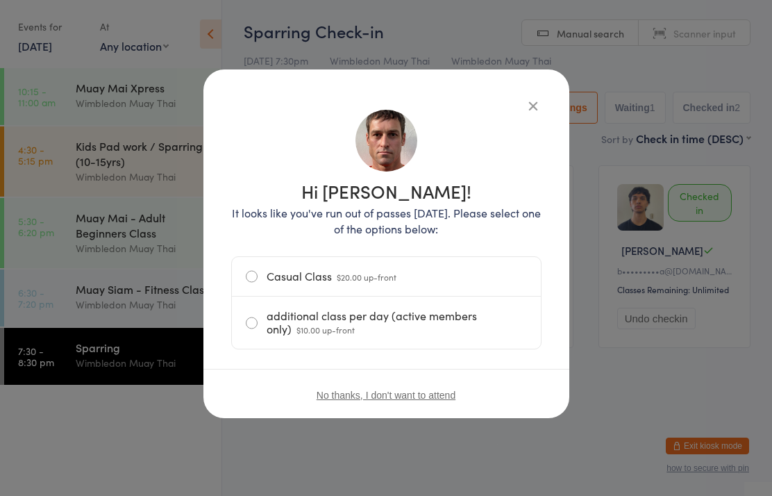
click at [260, 324] on label "additional class per day (active members only) $10.00 up-front" at bounding box center [386, 322] width 281 height 52
click at [0, 0] on input "additional class per day (active members only) $10.00 up-front" at bounding box center [0, 0] width 0 height 0
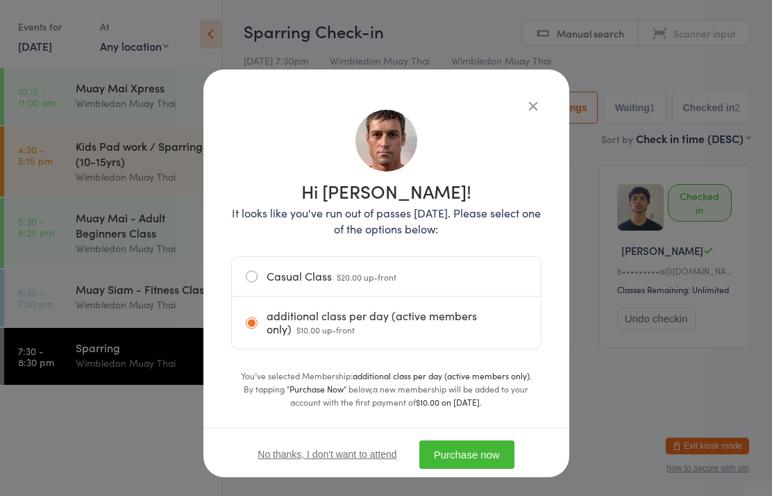
click at [443, 455] on button "Purchase now" at bounding box center [466, 454] width 95 height 28
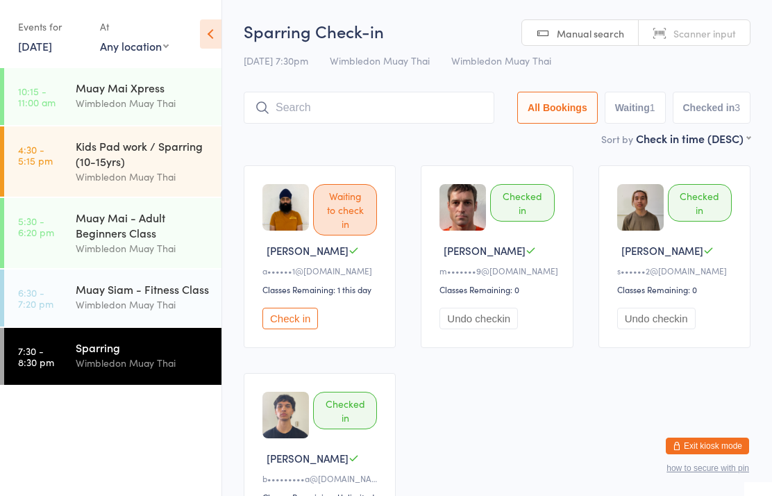
click at [414, 112] on input "search" at bounding box center [369, 108] width 251 height 32
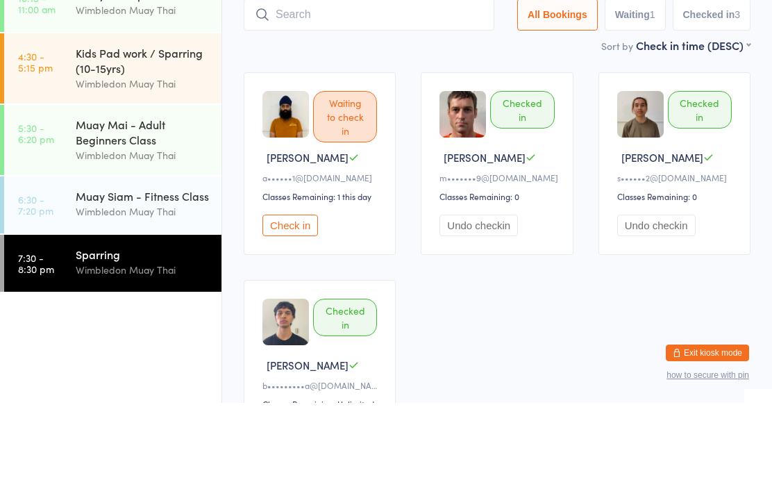
scroll to position [93, 0]
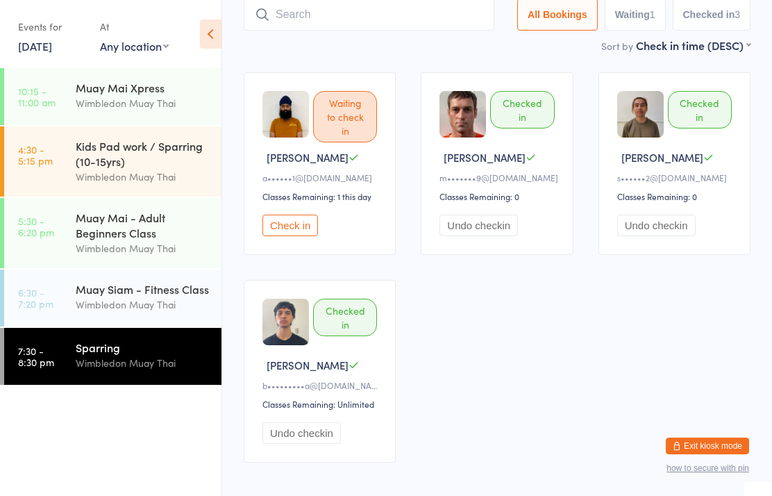
click at [157, 323] on div "Muay Siam - Fitness Class Wimbledon Muay Thai" at bounding box center [149, 296] width 146 height 55
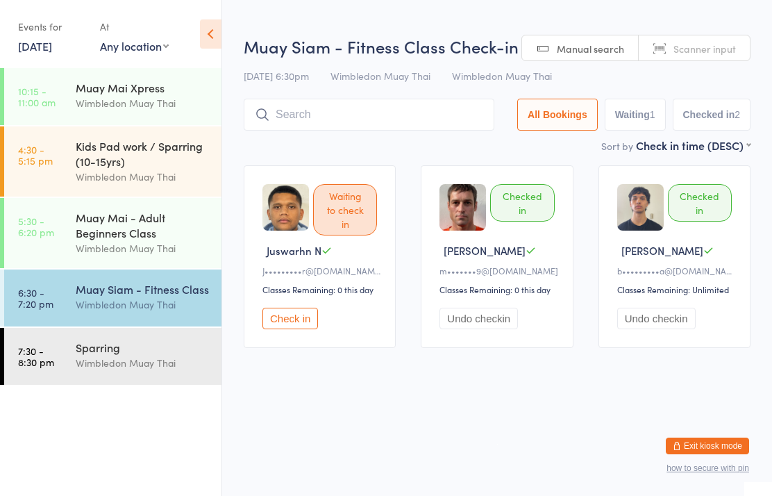
click at [379, 110] on input "search" at bounding box center [369, 115] width 251 height 32
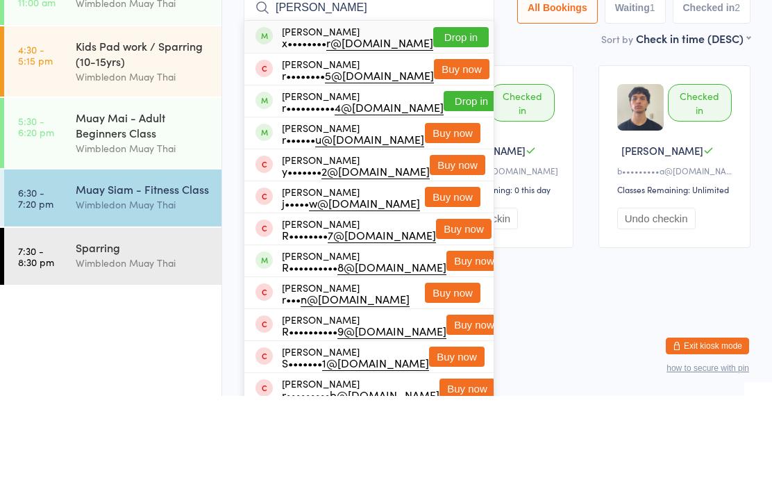
type input "[PERSON_NAME]"
click at [453, 127] on button "Drop in" at bounding box center [461, 137] width 56 height 20
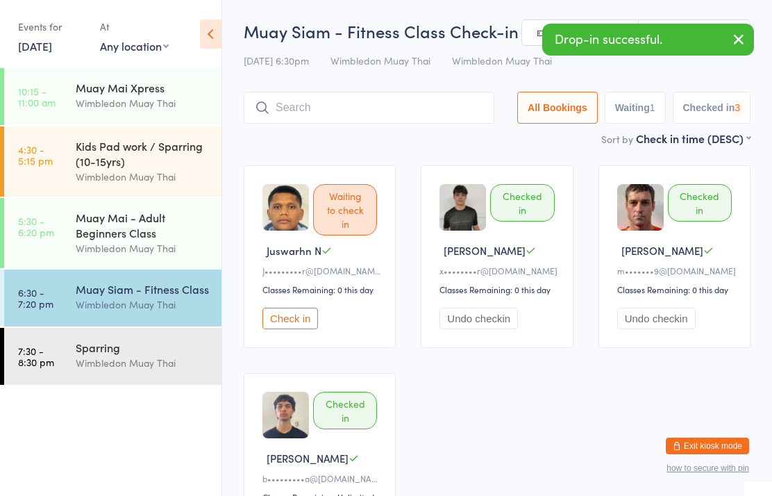
click at [151, 382] on div "Sparring Wimbledon Muay Thai" at bounding box center [149, 355] width 146 height 55
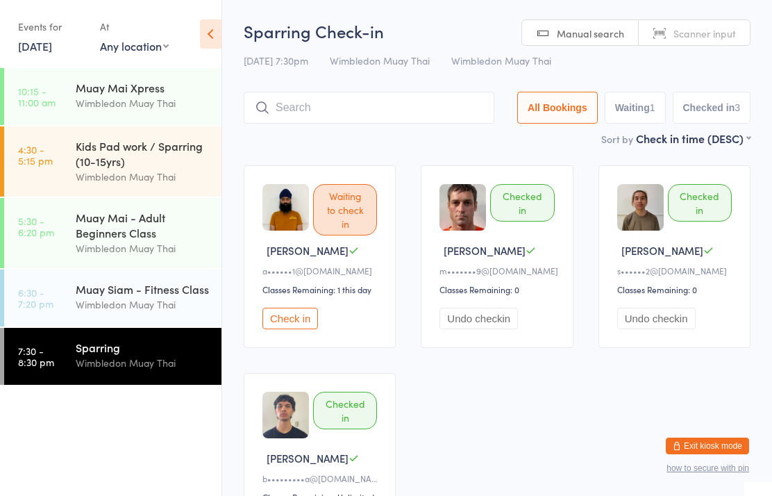
click at [372, 107] on input "search" at bounding box center [369, 108] width 251 height 32
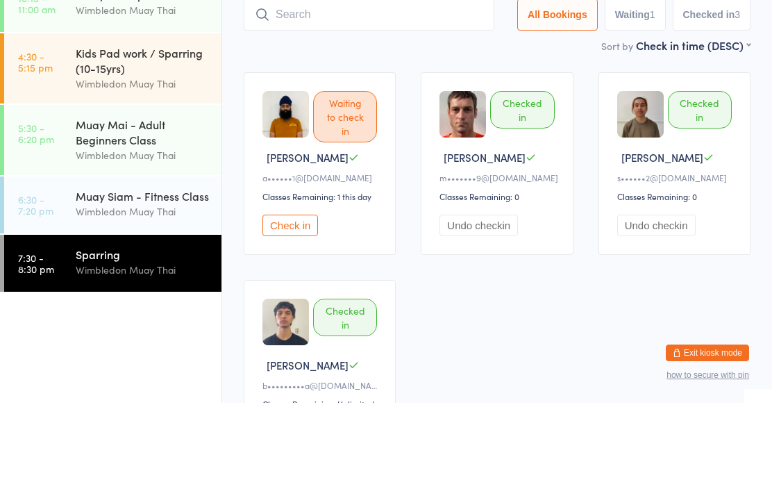
scroll to position [93, 0]
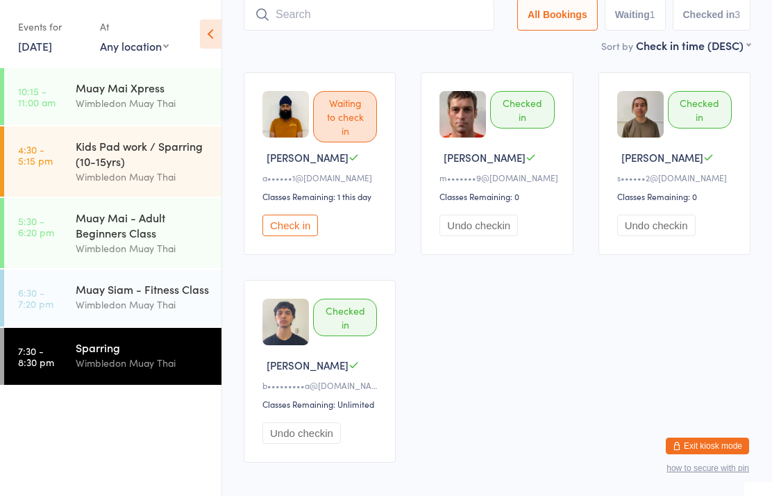
click at [61, 343] on link "7:30 - 8:30 pm Sparring Wimbledon Muay Thai" at bounding box center [112, 356] width 217 height 57
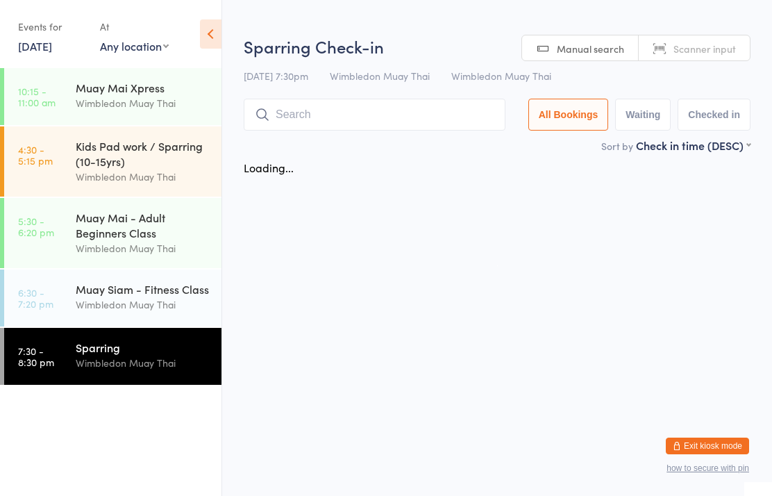
scroll to position [0, 0]
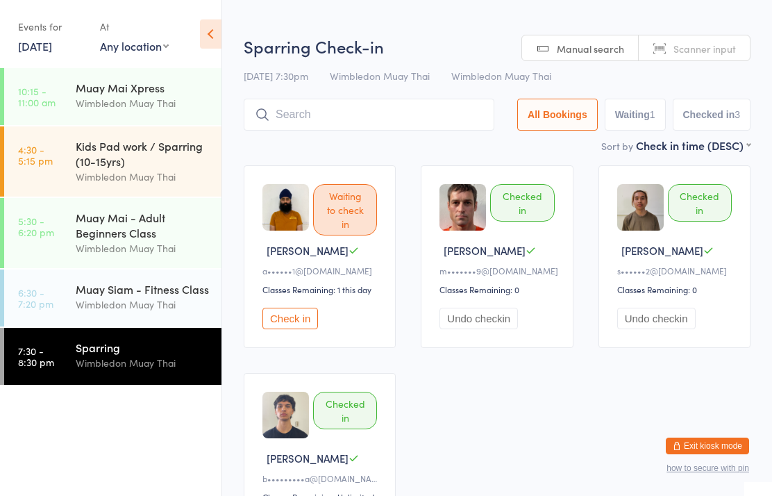
click at [49, 280] on link "6:30 - 7:20 pm Muay Siam - Fitness Class Wimbledon Muay Thai" at bounding box center [112, 297] width 217 height 57
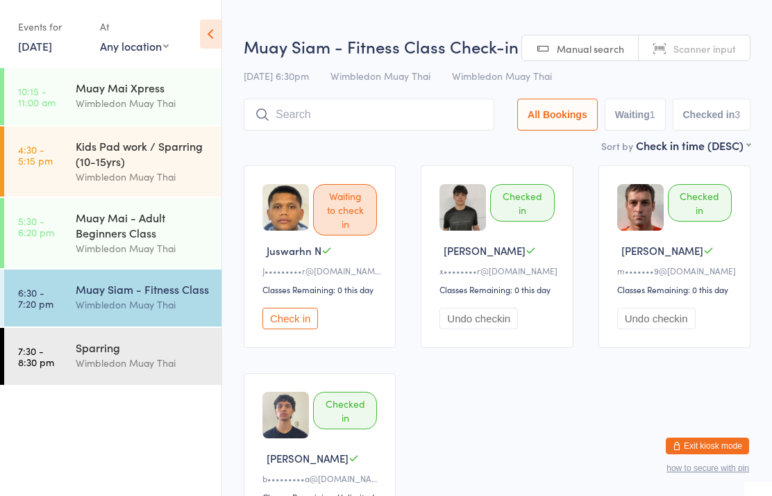
click at [42, 351] on time "7:30 - 8:30 pm" at bounding box center [36, 356] width 36 height 22
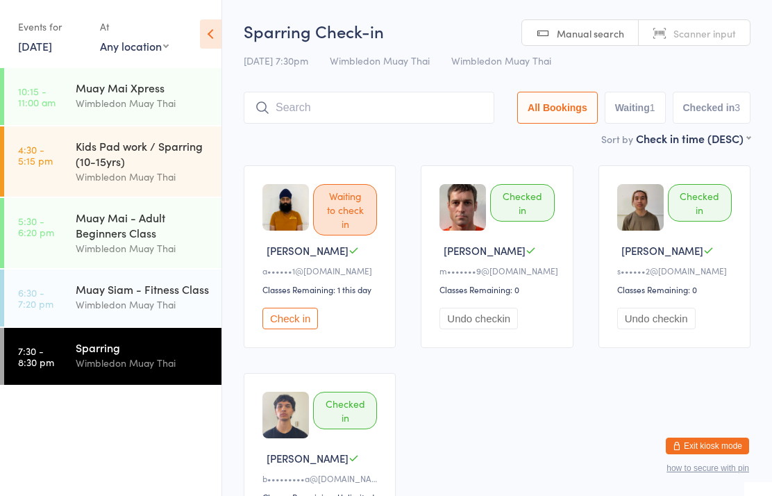
click at [199, 294] on div "Muay Siam - Fitness Class" at bounding box center [143, 288] width 134 height 15
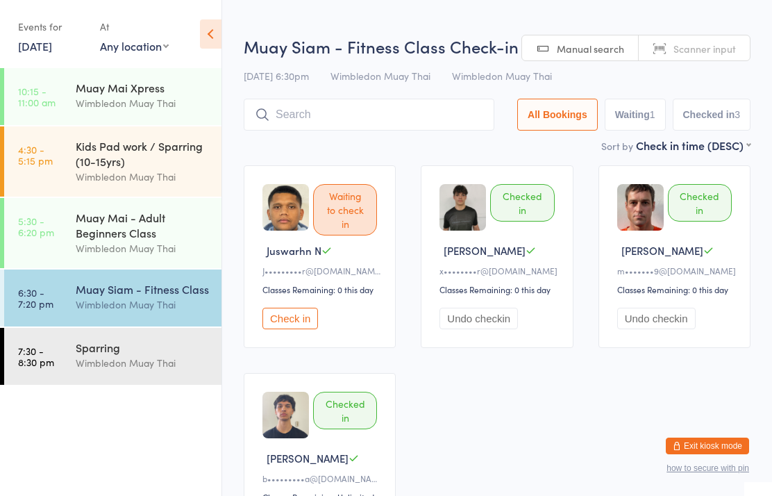
click at [356, 117] on input "search" at bounding box center [369, 115] width 251 height 32
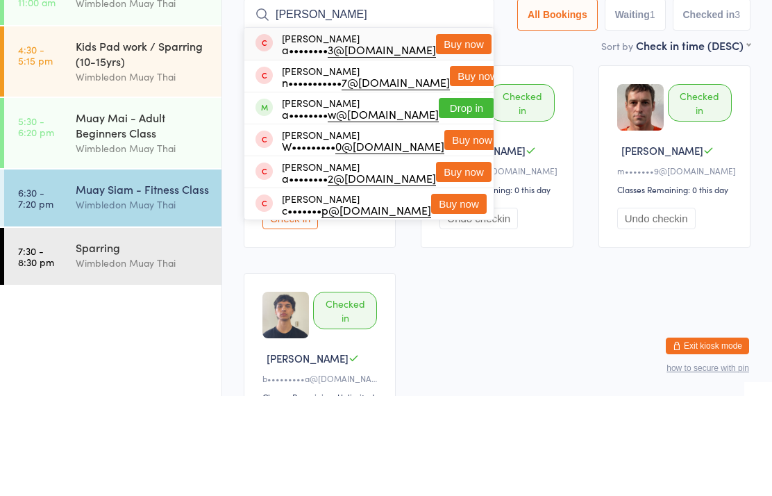
type input "[PERSON_NAME]"
click at [455, 198] on button "Drop in" at bounding box center [467, 208] width 56 height 20
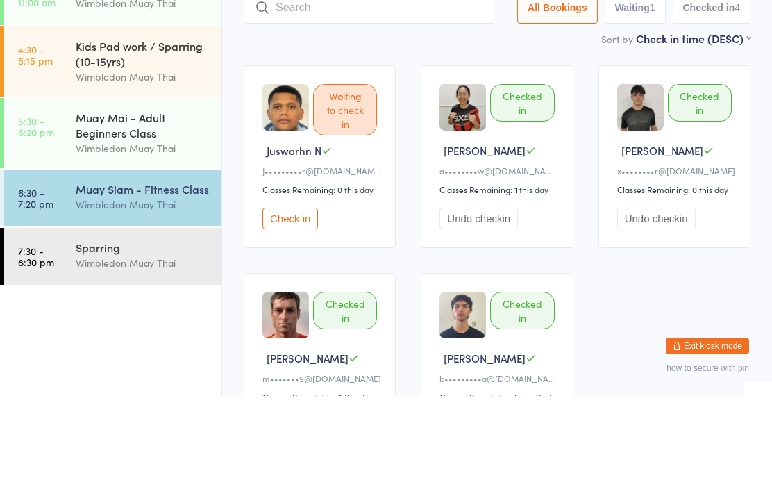
scroll to position [100, 0]
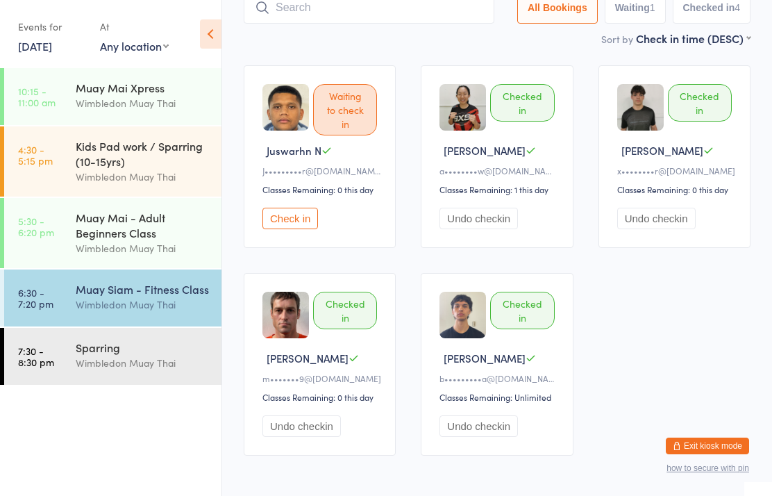
click at [309, 12] on input "search" at bounding box center [369, 8] width 251 height 32
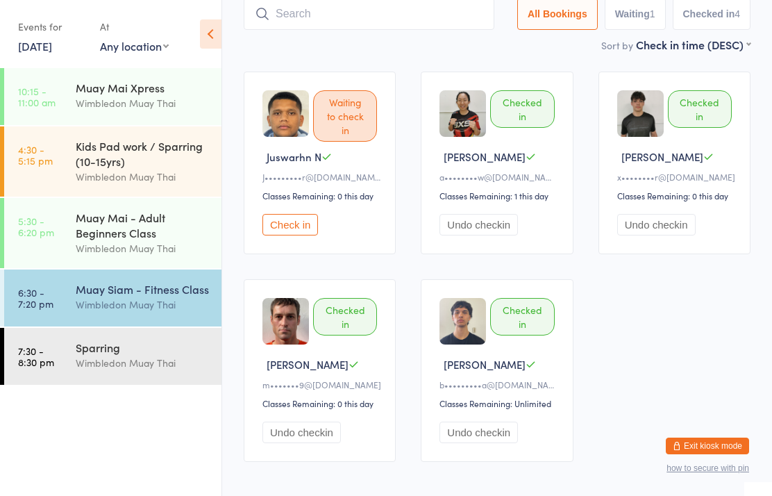
scroll to position [93, 0]
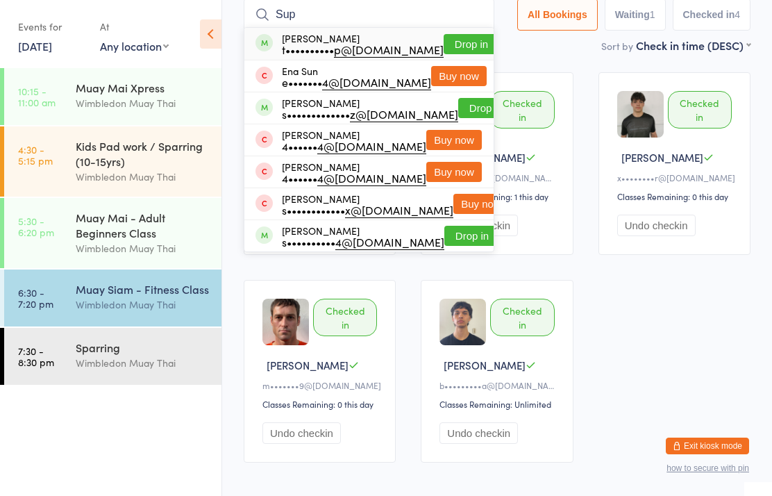
type input "Sup"
click at [458, 103] on button "Drop in" at bounding box center [486, 108] width 56 height 20
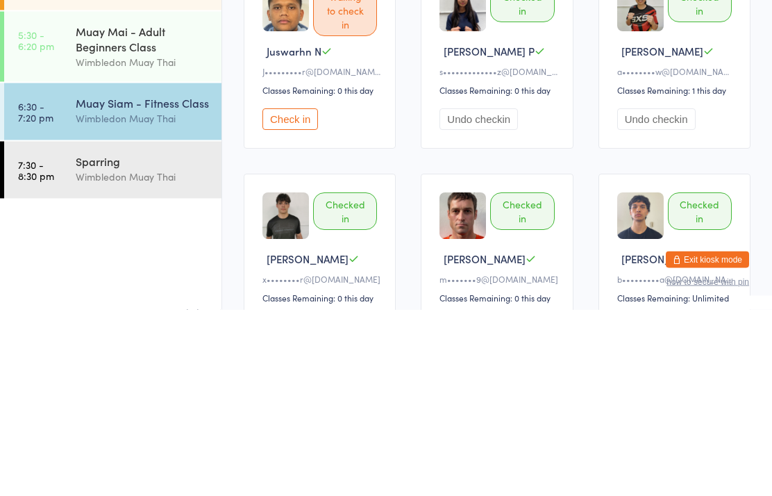
scroll to position [0, 0]
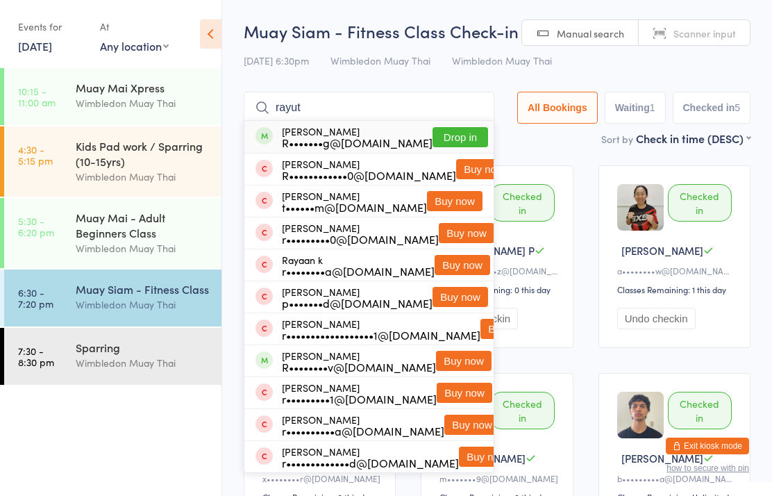
type input "rayut"
click at [464, 135] on button "Drop in" at bounding box center [460, 137] width 56 height 20
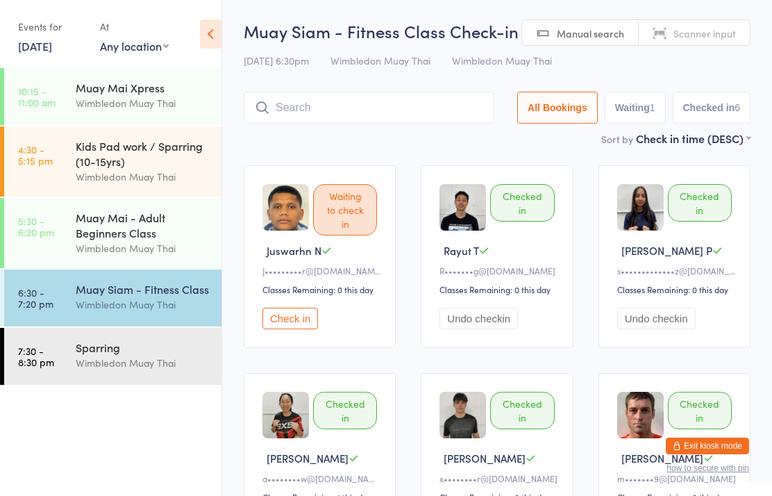
click at [292, 121] on input "search" at bounding box center [369, 108] width 251 height 32
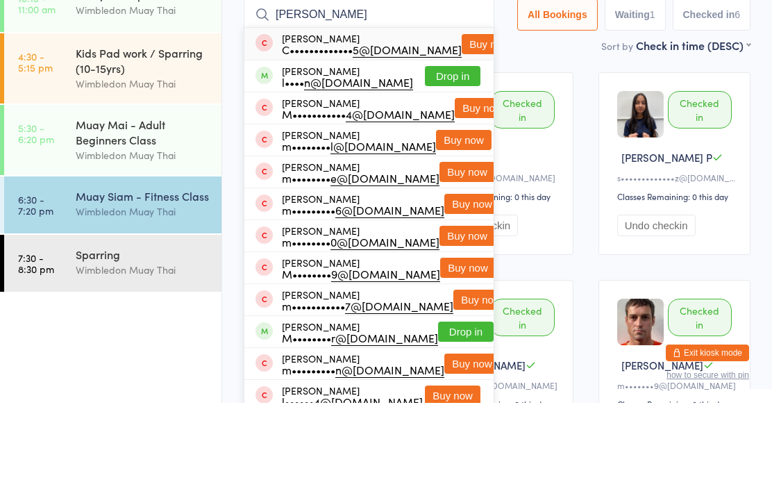
type input "[PERSON_NAME]"
click at [438, 159] on button "Drop in" at bounding box center [453, 169] width 56 height 20
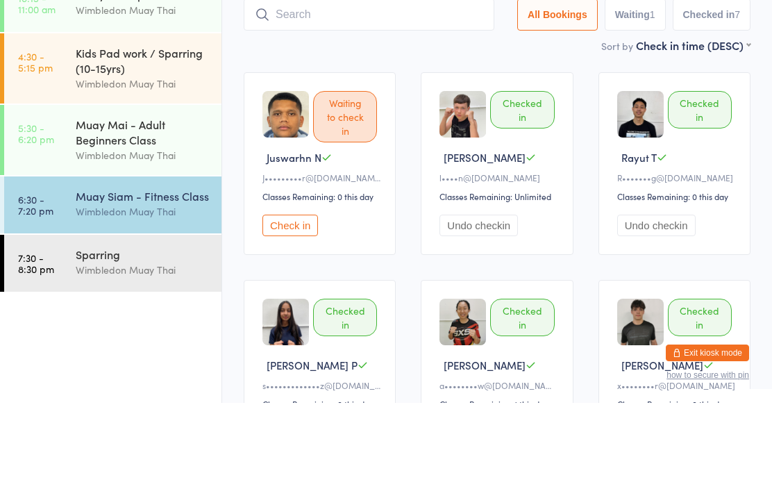
scroll to position [93, 0]
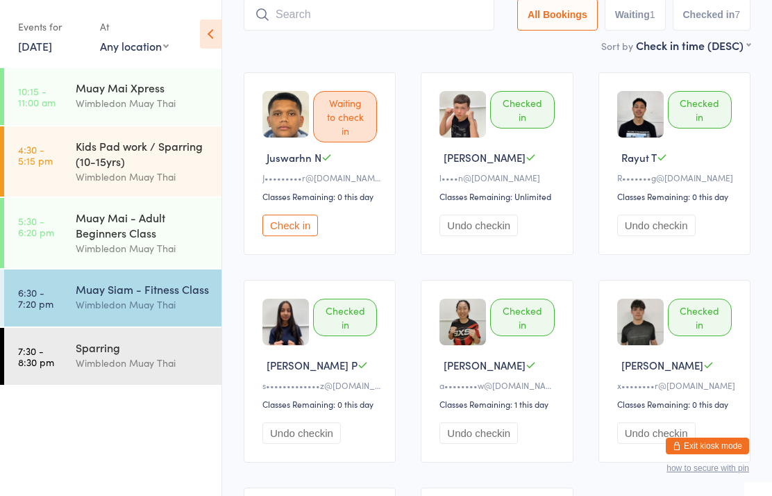
click at [108, 312] on div "Wimbledon Muay Thai" at bounding box center [143, 304] width 134 height 16
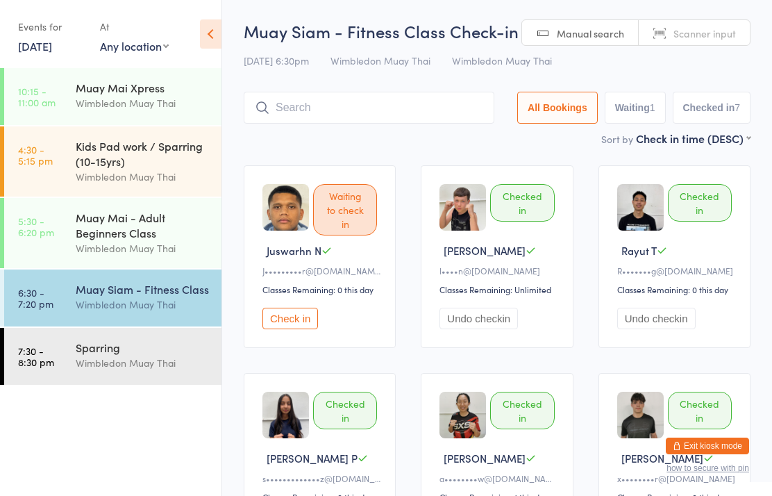
click at [297, 85] on div "Muay Siam - Fitness Class Check-in [DATE] 6:30pm Wimbledon Muay Thai Wimbledon …" at bounding box center [497, 74] width 507 height 111
click at [288, 111] on input "search" at bounding box center [369, 108] width 251 height 32
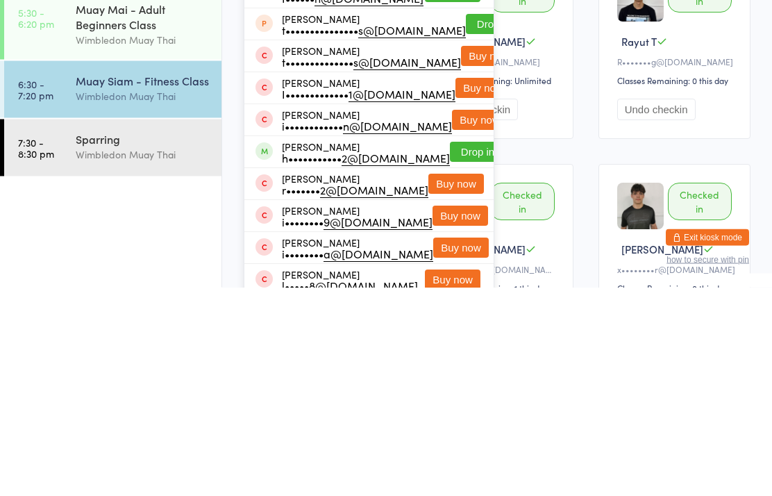
type input "[PERSON_NAME]"
click at [450, 351] on button "Drop in" at bounding box center [478, 361] width 56 height 20
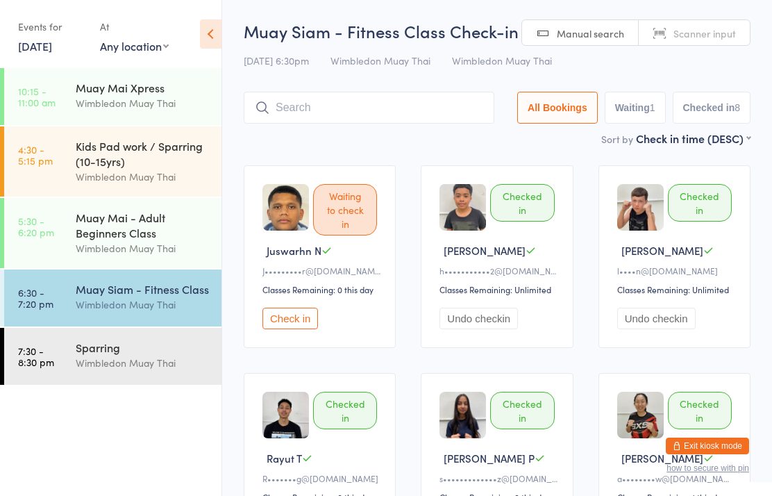
click at [377, 124] on input "search" at bounding box center [369, 108] width 251 height 32
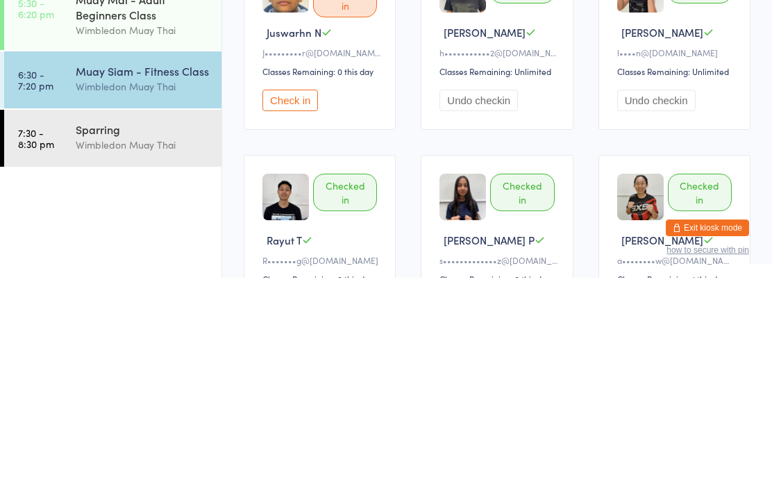
click at [153, 281] on div "Muay Siam - Fitness Class" at bounding box center [143, 288] width 134 height 15
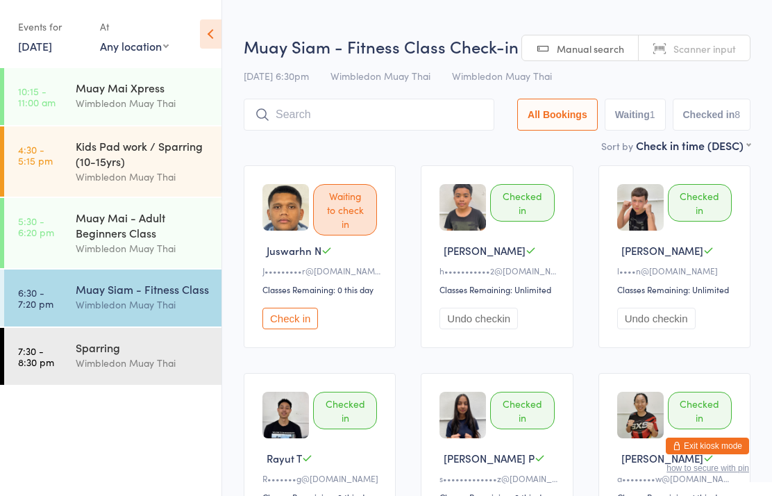
click at [351, 118] on input "search" at bounding box center [369, 115] width 251 height 32
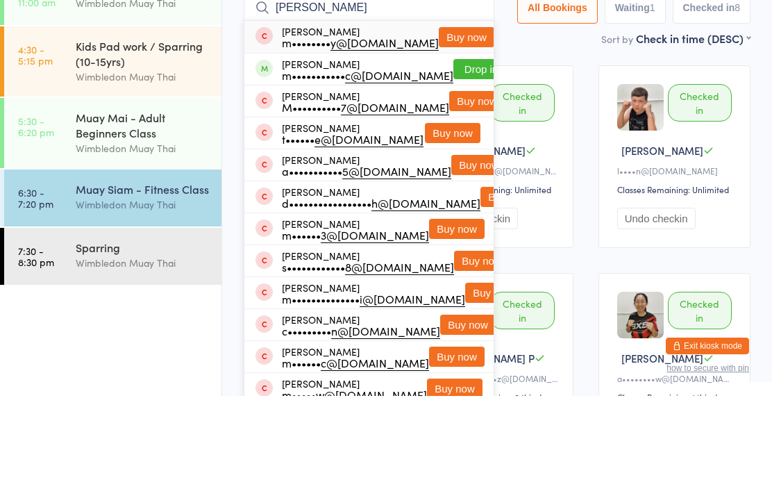
type input "[PERSON_NAME]"
click at [456, 159] on button "Drop in" at bounding box center [481, 169] width 56 height 20
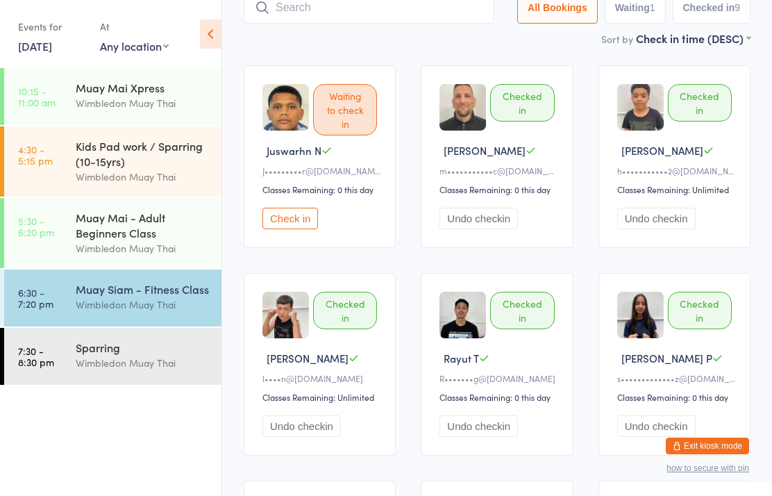
click at [400, 13] on input "search" at bounding box center [369, 8] width 251 height 32
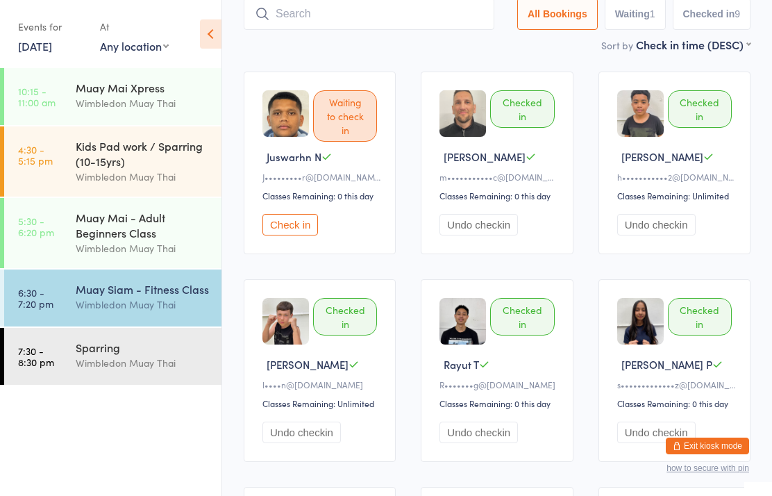
scroll to position [93, 0]
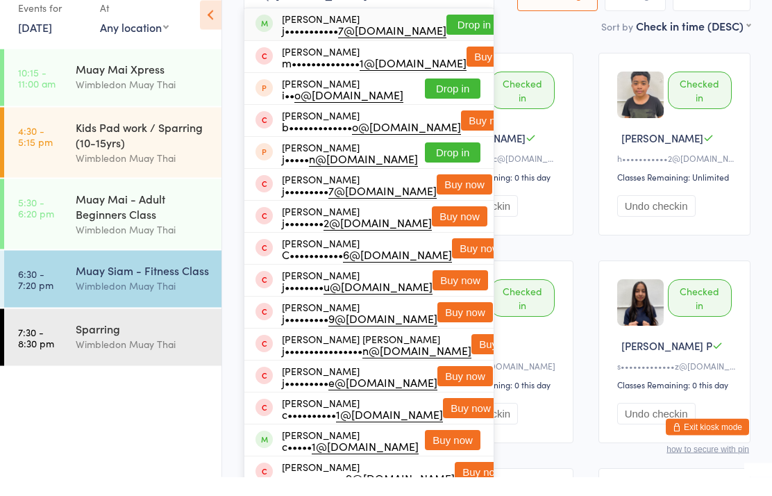
type input "[PERSON_NAME]"
click at [451, 34] on button "Drop in" at bounding box center [474, 44] width 56 height 20
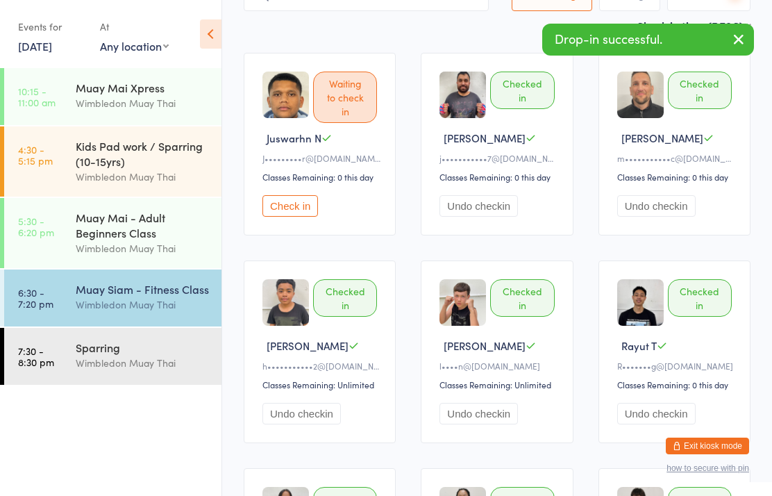
scroll to position [102, 0]
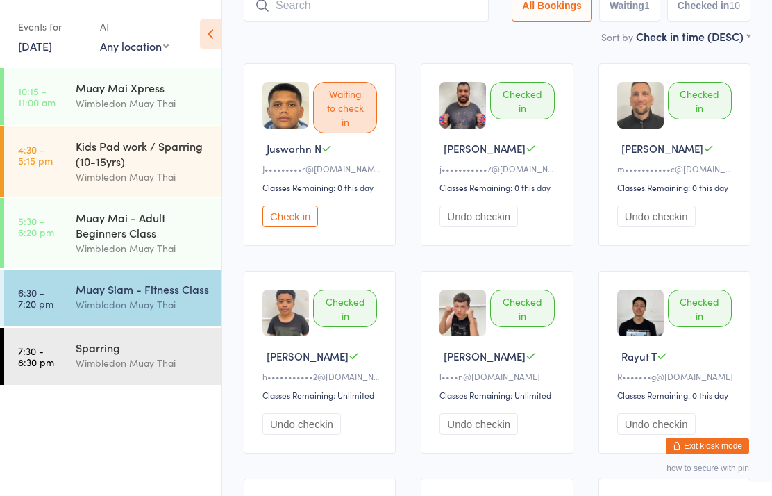
click at [306, 16] on input "search" at bounding box center [366, 6] width 245 height 32
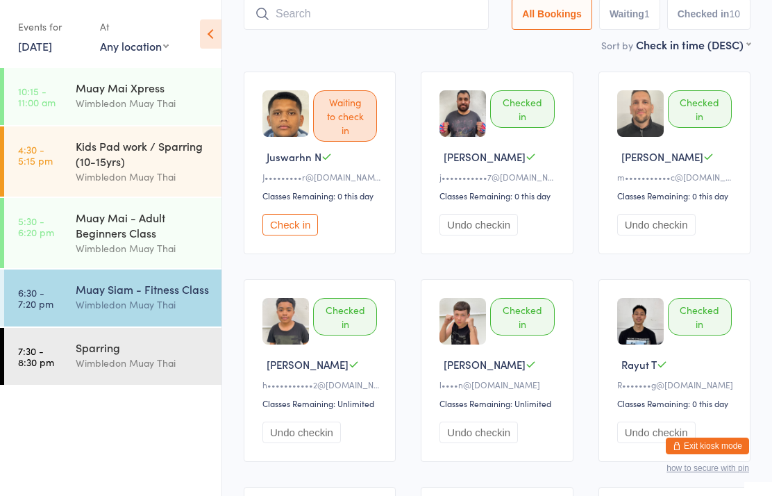
type input "S"
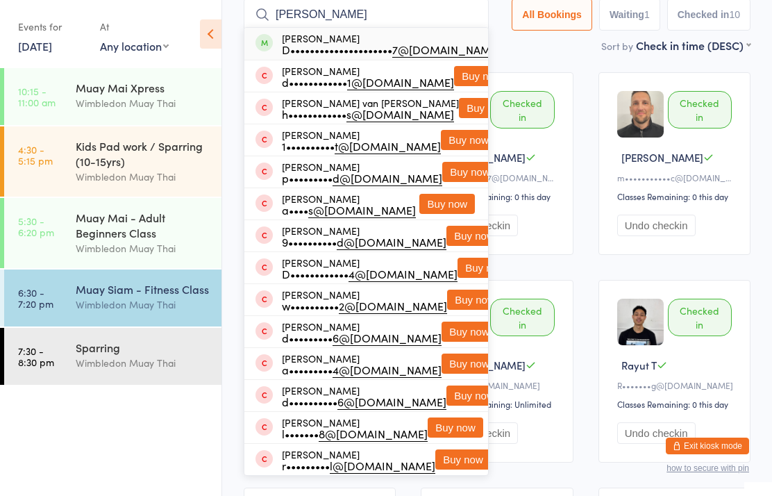
type input "[PERSON_NAME]"
click at [285, 37] on div "Dee Lous D••••••••••••••••••••• 7@[DOMAIN_NAME]" at bounding box center [391, 44] width 219 height 22
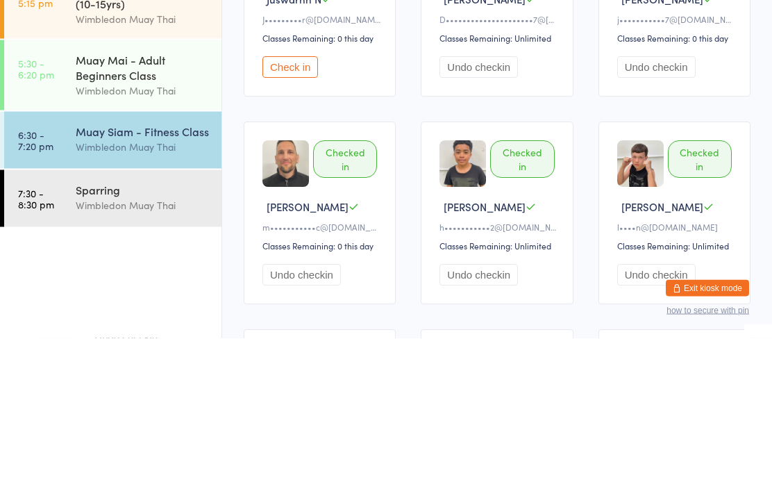
click at [56, 328] on link "7:30 - 8:30 pm Sparring Wimbledon Muay Thai" at bounding box center [112, 356] width 217 height 57
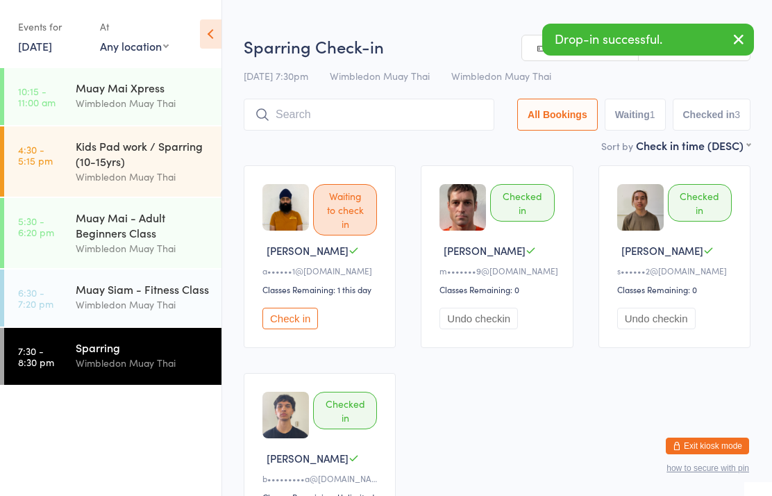
click at [287, 110] on input "search" at bounding box center [369, 115] width 251 height 32
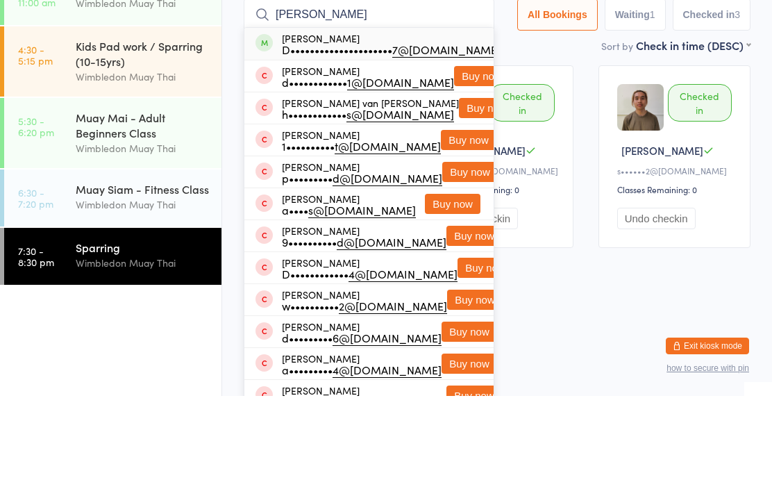
type input "[PERSON_NAME]"
click at [271, 128] on div "Dee Lous D••••••••••••••••••••• 7@[DOMAIN_NAME] Drop in" at bounding box center [368, 144] width 249 height 32
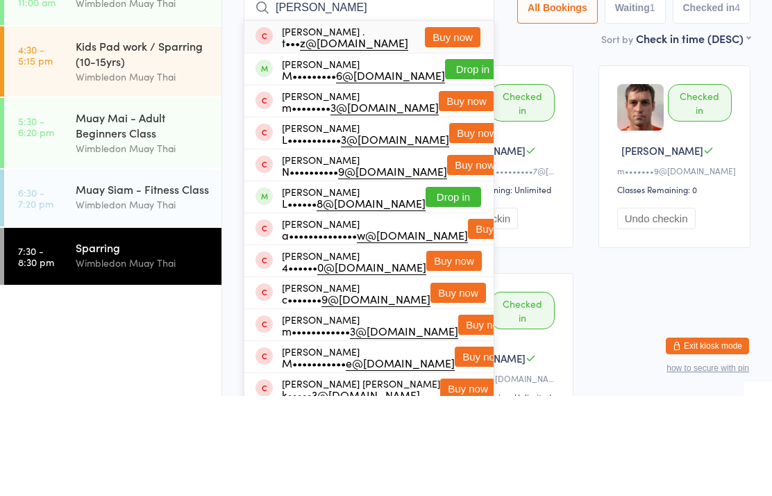
type input "[PERSON_NAME]"
click at [461, 159] on button "Drop in" at bounding box center [473, 169] width 56 height 20
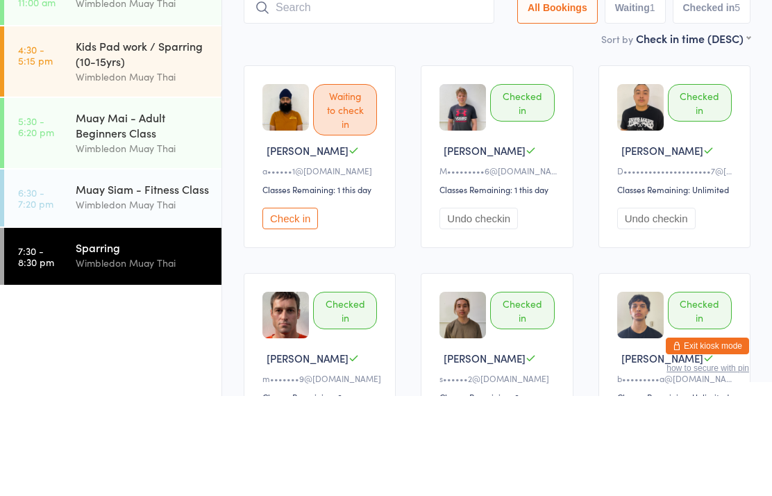
scroll to position [100, 0]
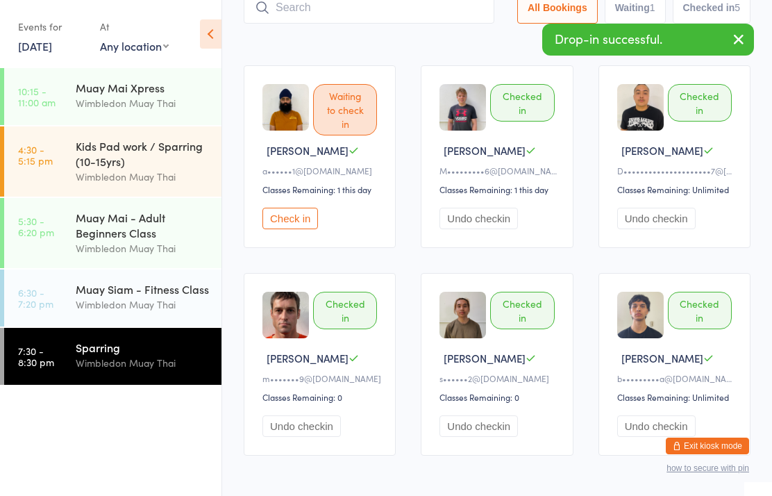
click at [151, 319] on div "Muay Siam - Fitness Class Wimbledon Muay Thai" at bounding box center [149, 296] width 146 height 55
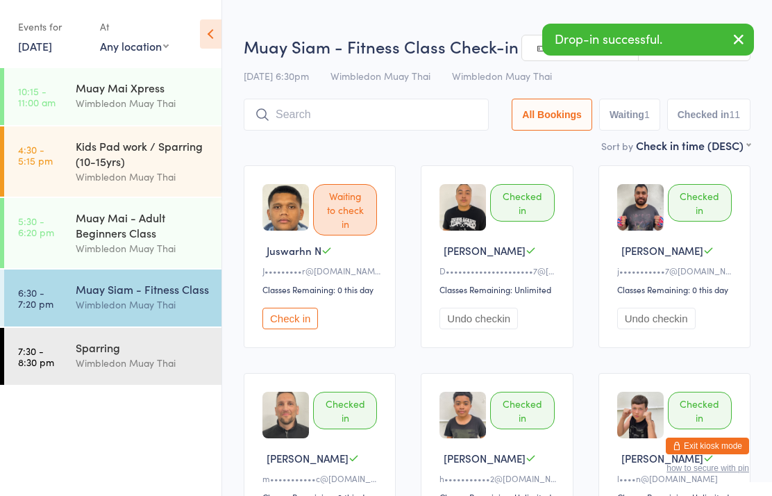
click at [419, 104] on input "search" at bounding box center [366, 115] width 245 height 32
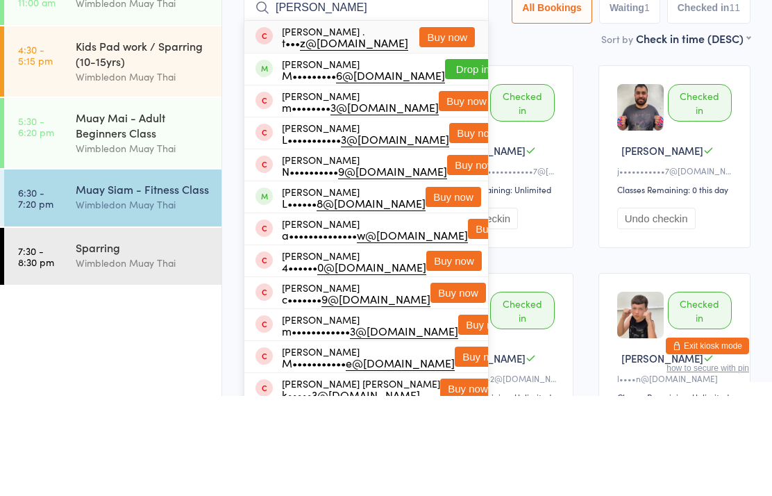
type input "[PERSON_NAME]"
click at [445, 159] on button "Drop in" at bounding box center [473, 169] width 56 height 20
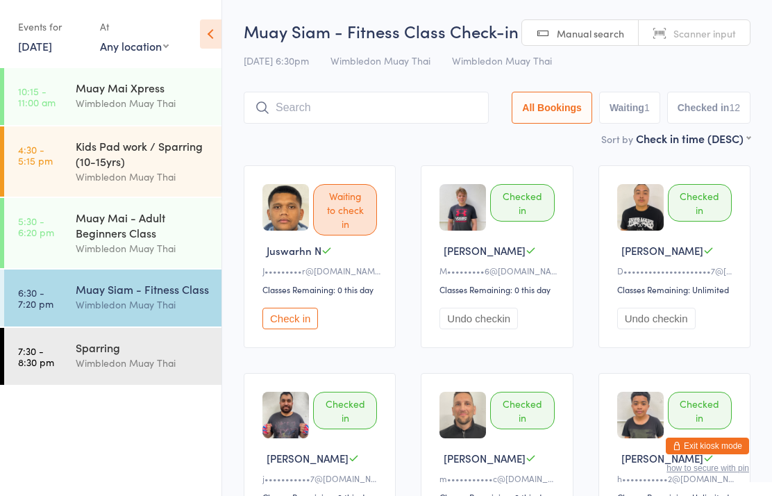
click at [427, 108] on input "search" at bounding box center [366, 108] width 245 height 32
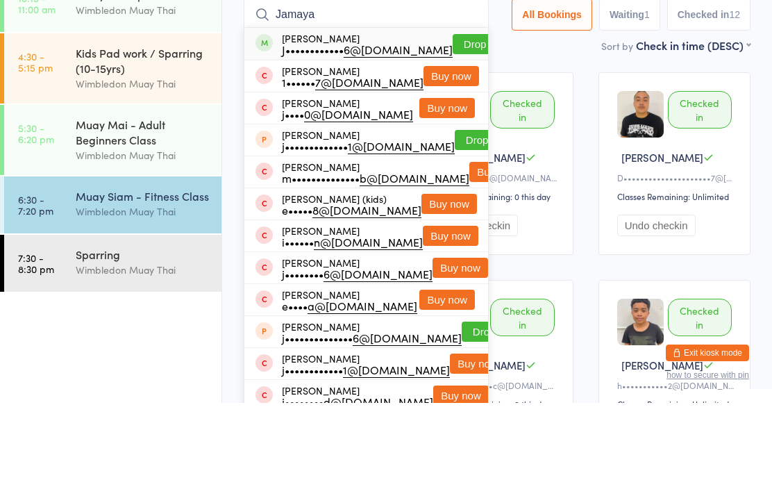
type input "Jamaya"
click at [460, 127] on button "Drop in" at bounding box center [481, 137] width 56 height 20
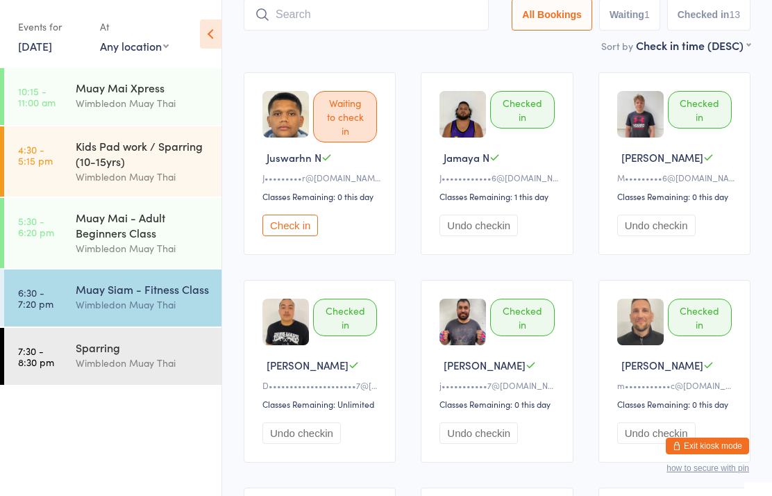
click at [160, 296] on div "Muay Siam - Fitness Class" at bounding box center [143, 288] width 134 height 15
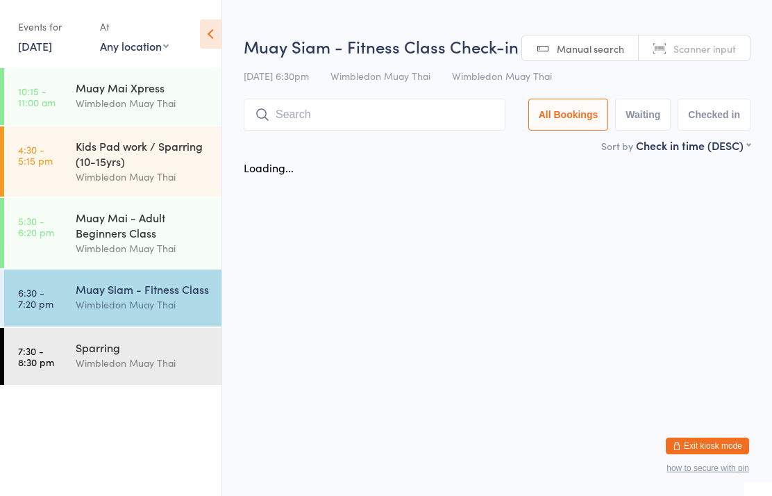
scroll to position [0, 0]
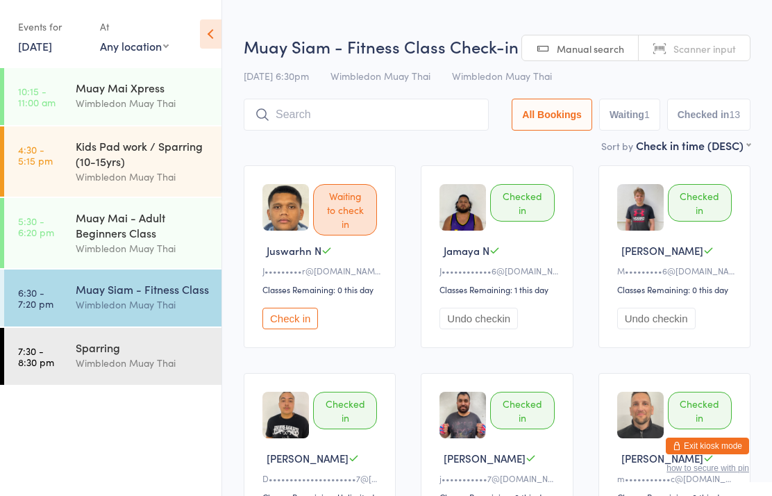
click at [448, 108] on input "search" at bounding box center [366, 115] width 245 height 32
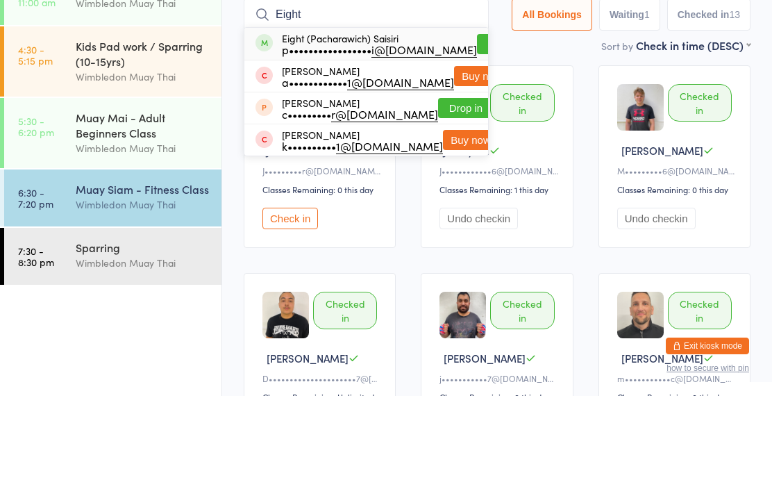
type input "Eight"
click at [477, 134] on button "Drop in" at bounding box center [505, 144] width 56 height 20
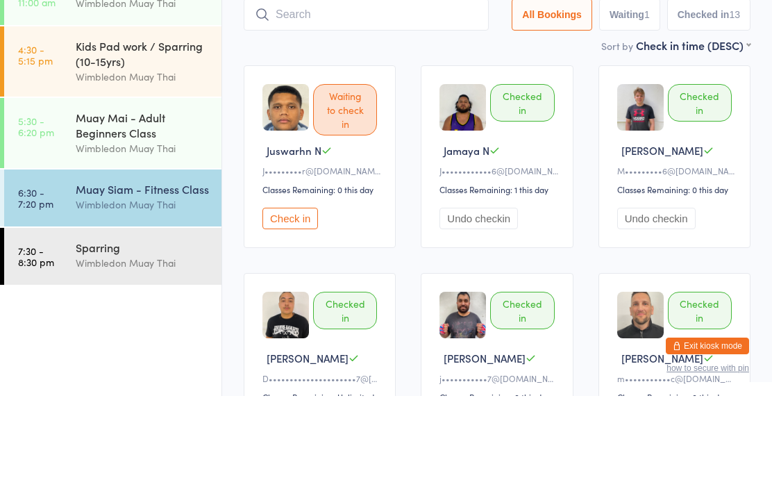
scroll to position [100, 0]
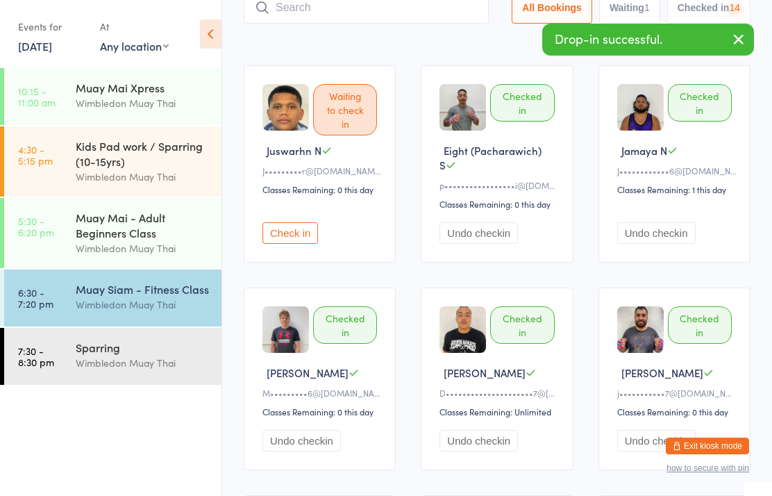
click at [168, 294] on div "Muay Siam - Fitness Class" at bounding box center [143, 288] width 134 height 15
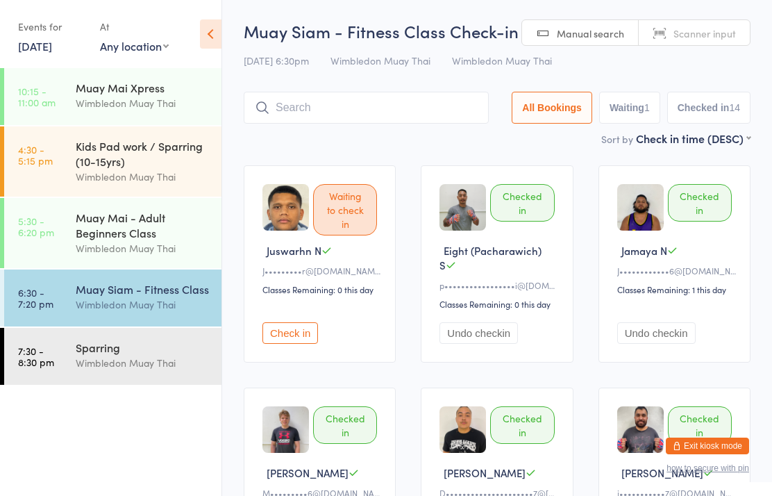
click at [129, 312] on div "Wimbledon Muay Thai" at bounding box center [143, 304] width 134 height 16
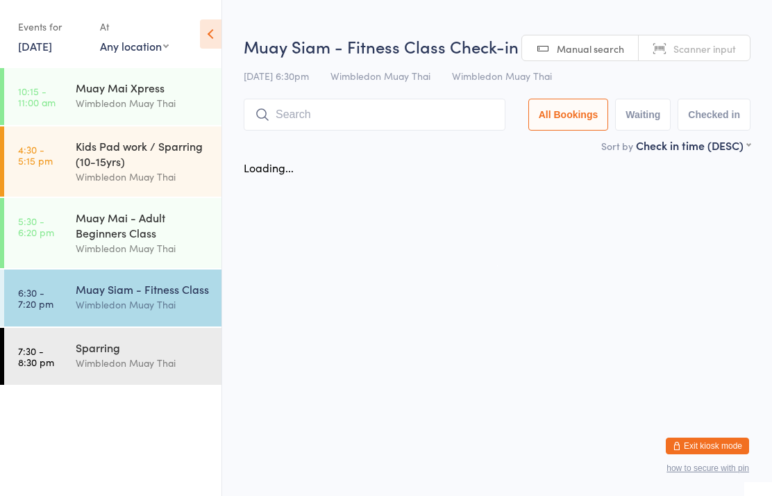
click at [393, 129] on input "search" at bounding box center [375, 115] width 262 height 32
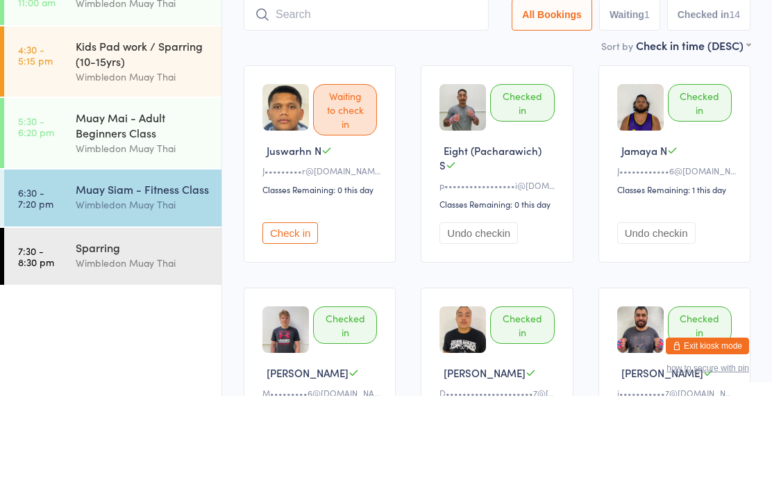
type input "A"
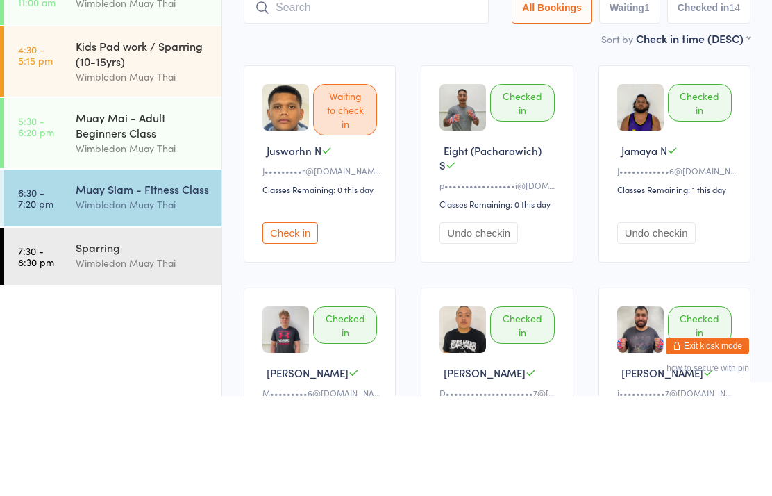
scroll to position [100, 0]
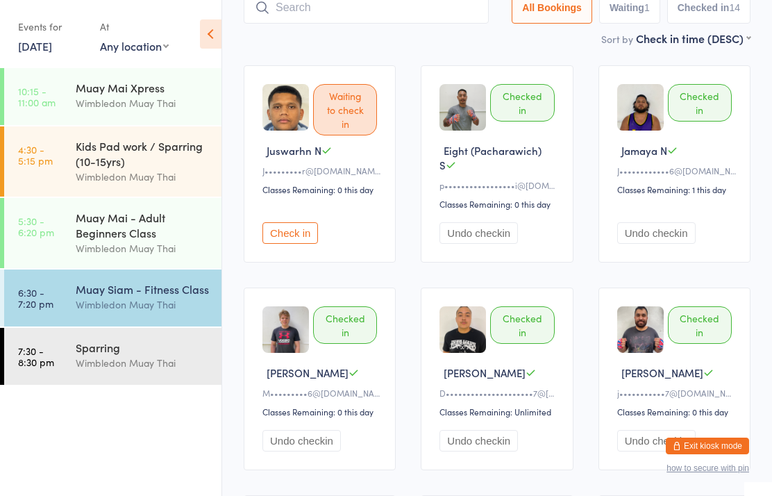
click at [68, 307] on link "6:30 - 7:20 pm Muay Siam - Fitness Class Wimbledon Muay Thai" at bounding box center [112, 297] width 217 height 57
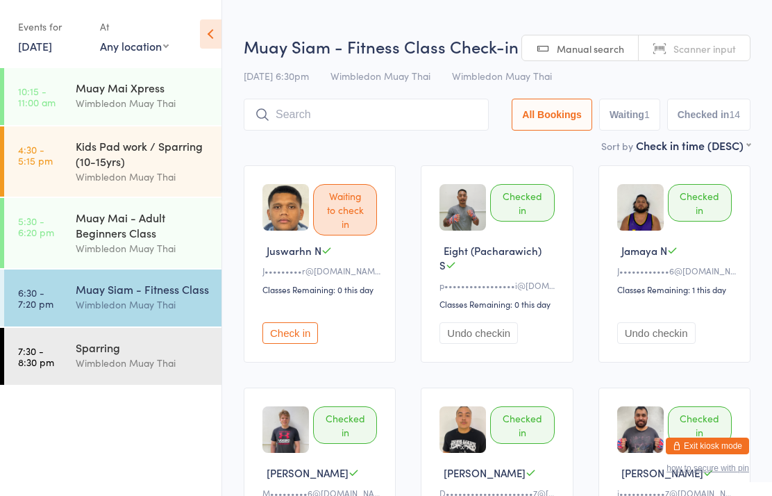
click at [323, 119] on input "search" at bounding box center [366, 115] width 245 height 32
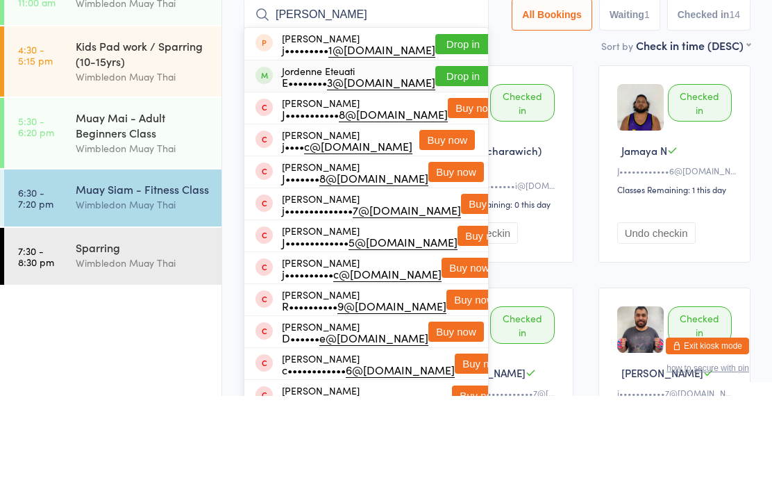
type input "[PERSON_NAME]"
click at [262, 167] on span at bounding box center [263, 175] width 17 height 17
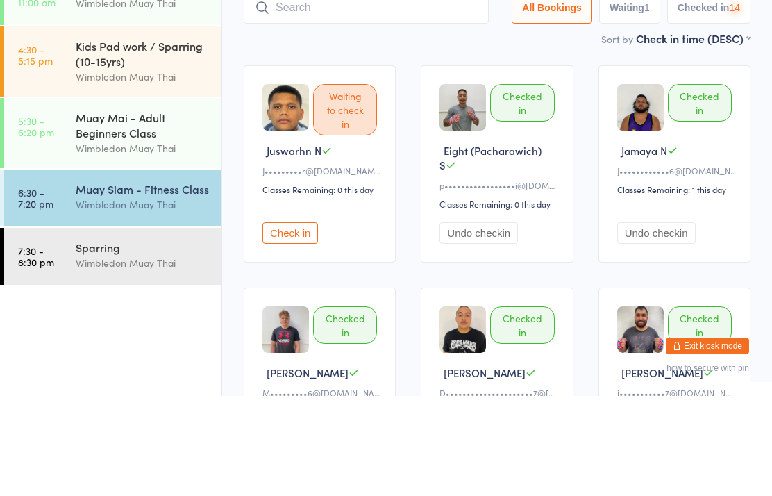
scroll to position [100, 0]
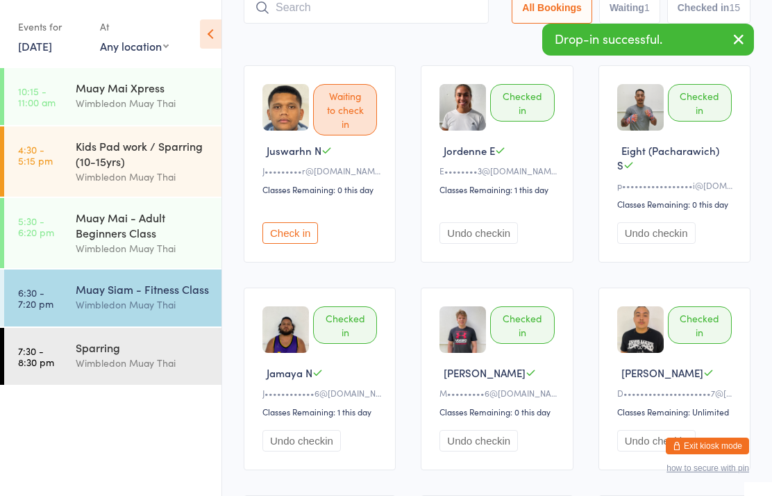
click at [297, 242] on button "Check in" at bounding box center [290, 233] width 56 height 22
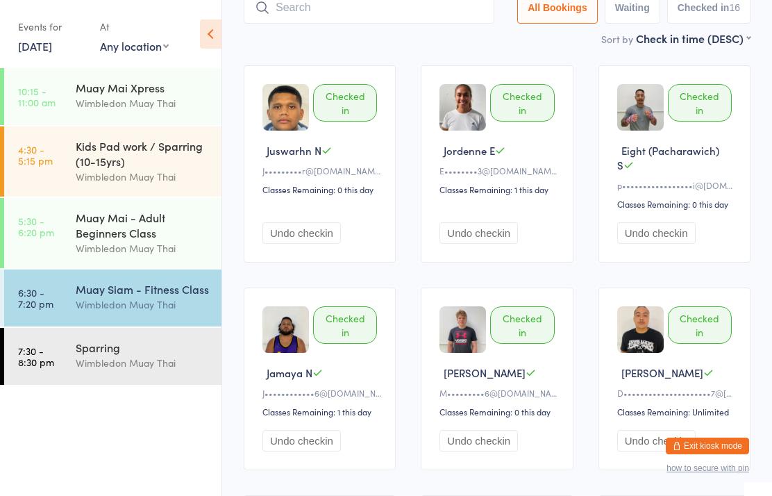
click at [421, 6] on input "search" at bounding box center [369, 8] width 251 height 32
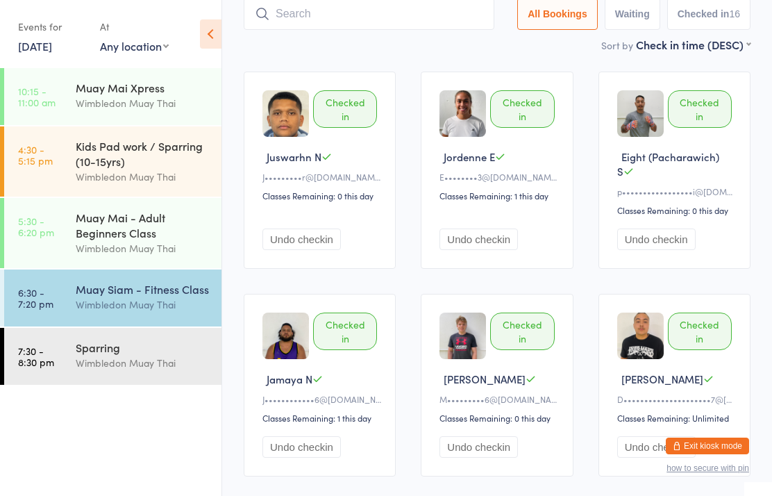
scroll to position [93, 0]
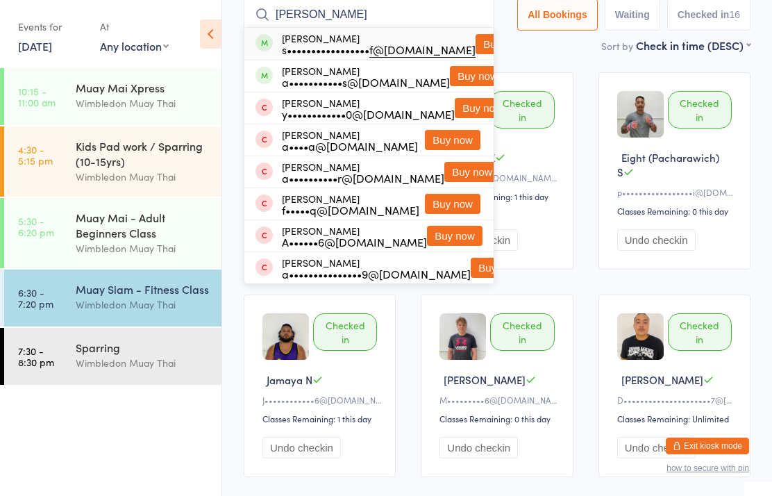
type input "[PERSON_NAME]"
click at [463, 31] on div "[PERSON_NAME] Boulmarouf s••••••••••••••••• f@[DOMAIN_NAME] Buy now" at bounding box center [368, 44] width 249 height 32
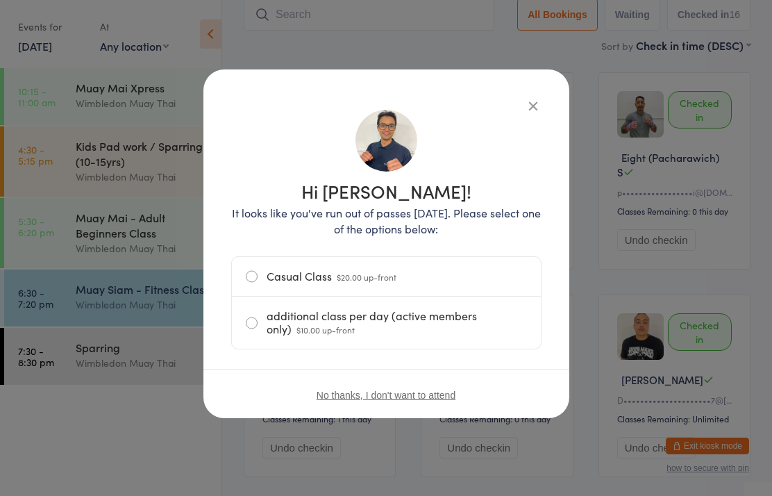
click at [404, 310] on label "additional class per day (active members only) $10.00 up-front" at bounding box center [386, 322] width 281 height 52
click at [0, 0] on input "additional class per day (active members only) $10.00 up-front" at bounding box center [0, 0] width 0 height 0
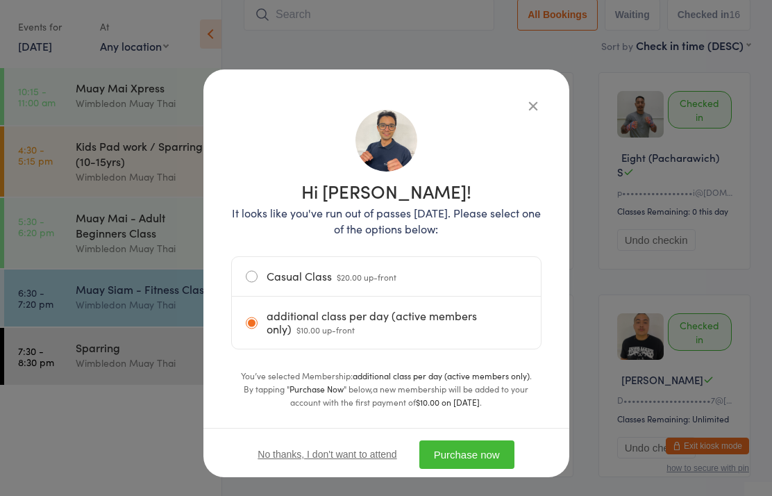
click at [481, 452] on button "Purchase now" at bounding box center [466, 454] width 95 height 28
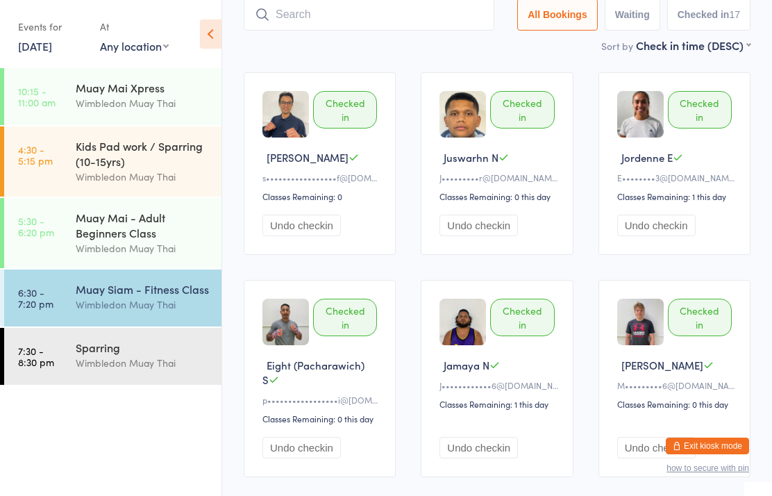
click at [419, 11] on input "search" at bounding box center [369, 15] width 251 height 32
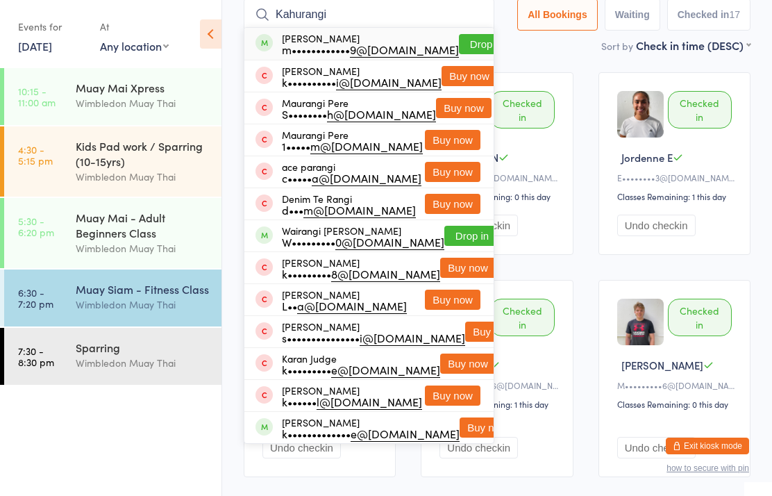
type input "Kahurangi"
click at [460, 48] on button "Drop in" at bounding box center [487, 44] width 56 height 20
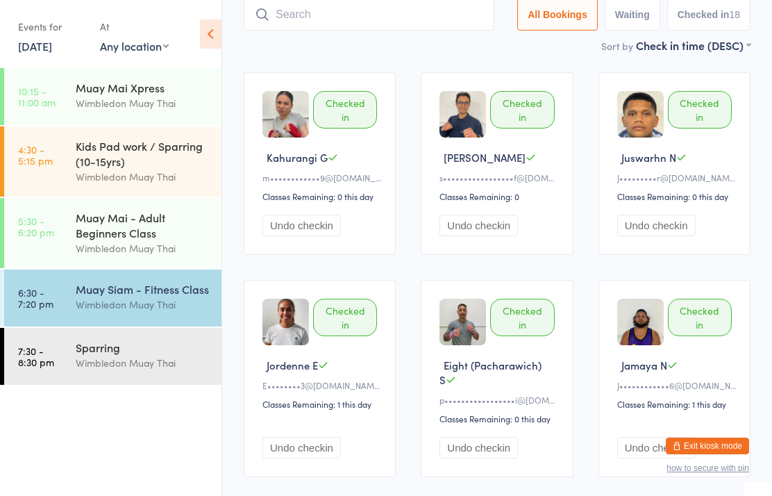
click at [134, 310] on div "Wimbledon Muay Thai" at bounding box center [143, 304] width 134 height 16
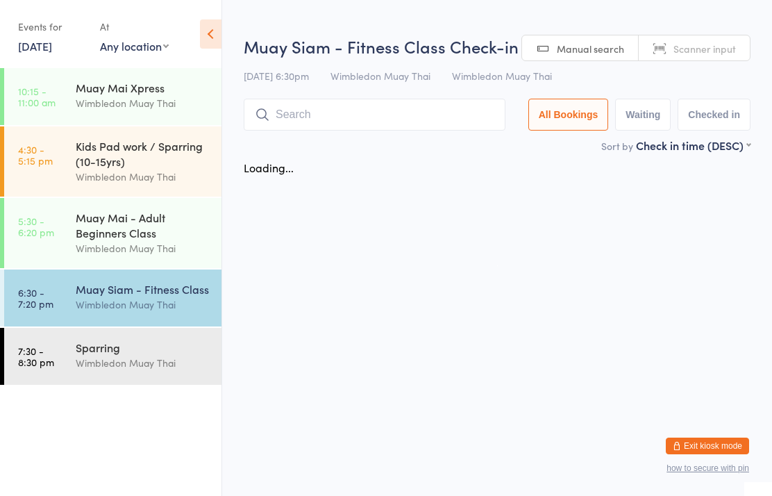
click at [353, 112] on input "search" at bounding box center [375, 115] width 262 height 32
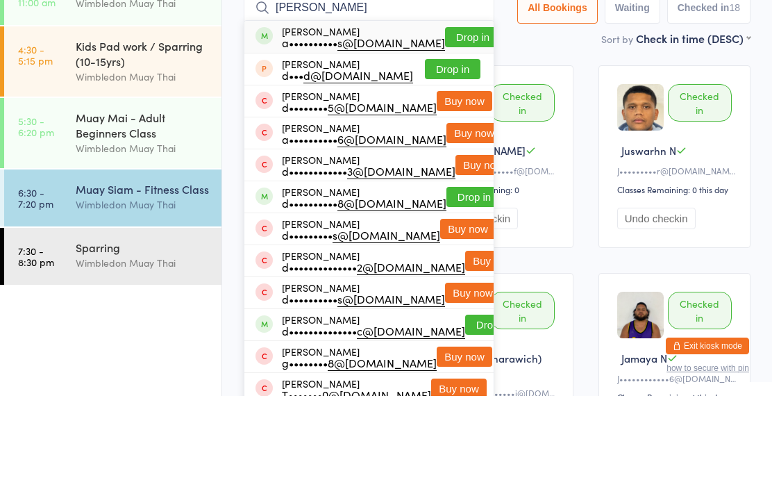
type input "[PERSON_NAME]"
click at [464, 127] on button "Drop in" at bounding box center [473, 137] width 56 height 20
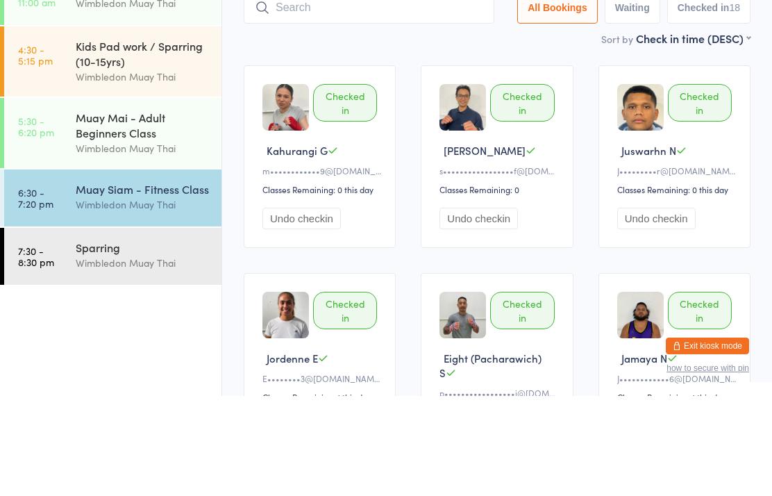
scroll to position [100, 0]
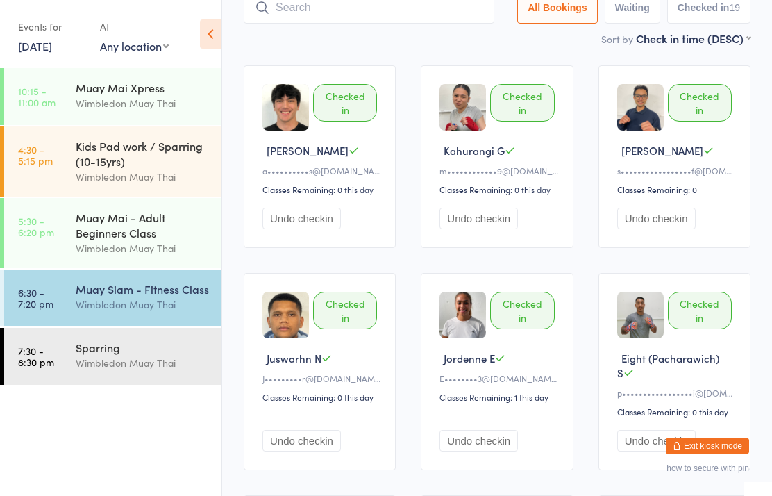
click at [145, 306] on div "Wimbledon Muay Thai" at bounding box center [143, 304] width 134 height 16
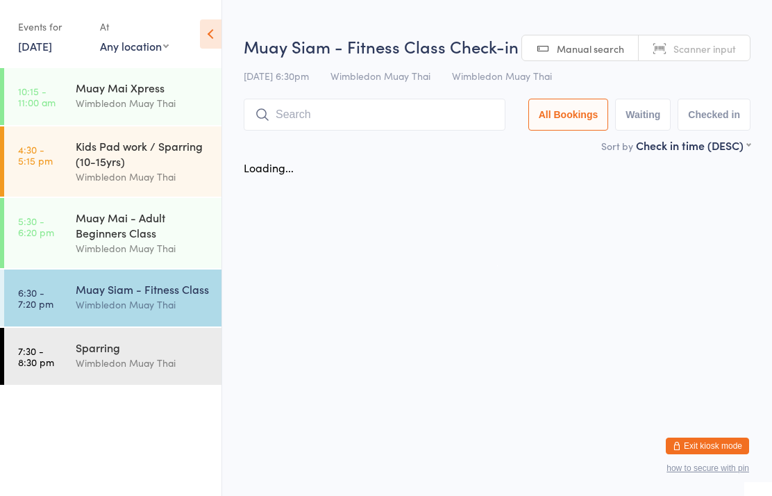
scroll to position [0, 0]
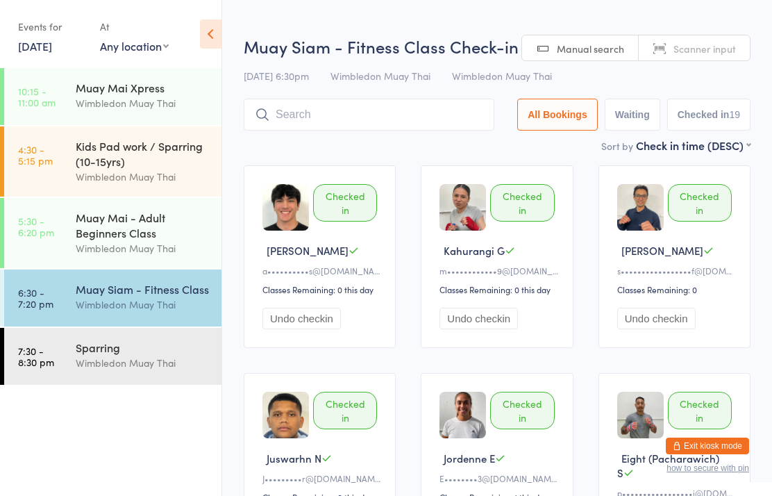
click at [335, 130] on input "search" at bounding box center [369, 115] width 251 height 32
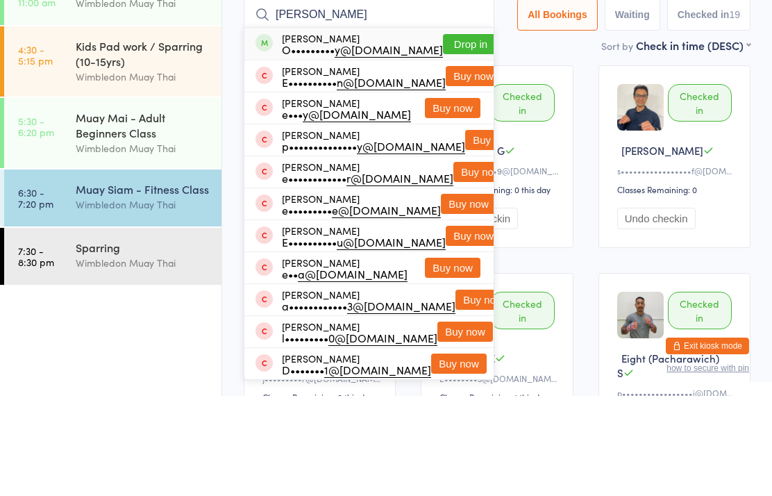
type input "[PERSON_NAME]"
click at [455, 134] on button "Drop in" at bounding box center [471, 144] width 56 height 20
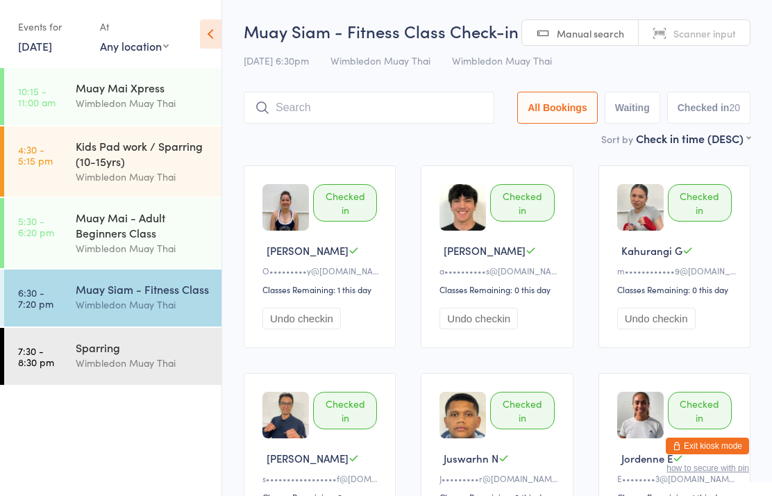
click at [38, 305] on time "6:30 - 7:20 pm" at bounding box center [35, 298] width 35 height 22
click at [143, 312] on div "Wimbledon Muay Thai" at bounding box center [143, 304] width 134 height 16
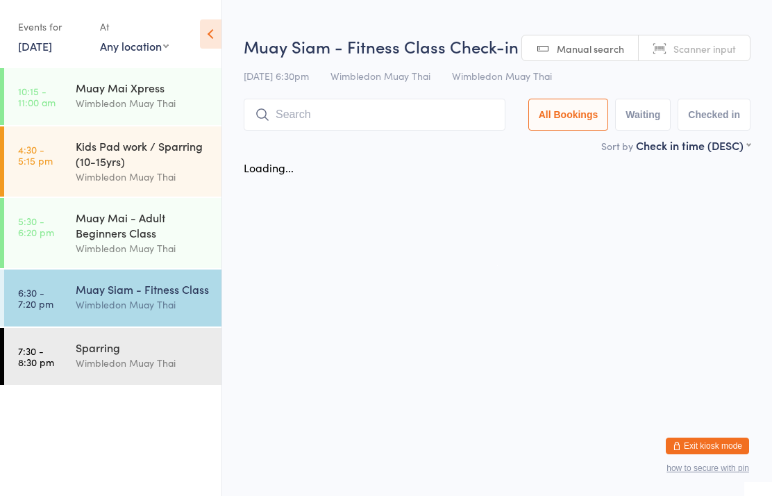
click at [422, 119] on input "search" at bounding box center [375, 115] width 262 height 32
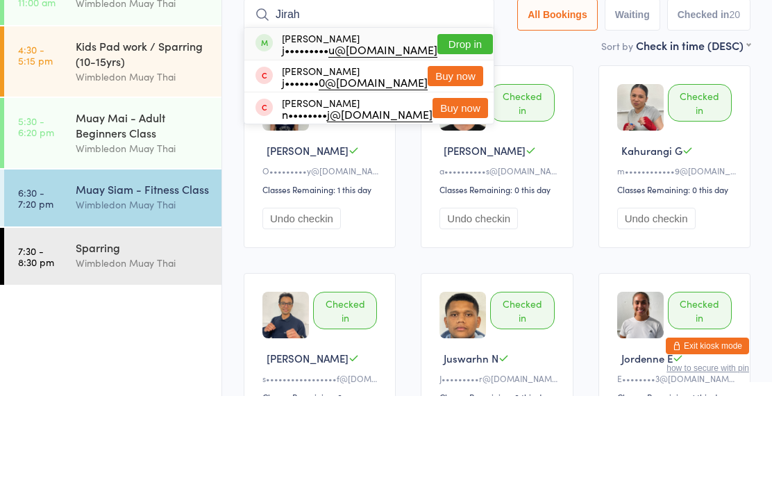
type input "Jirah"
click at [459, 134] on button "Drop in" at bounding box center [465, 144] width 56 height 20
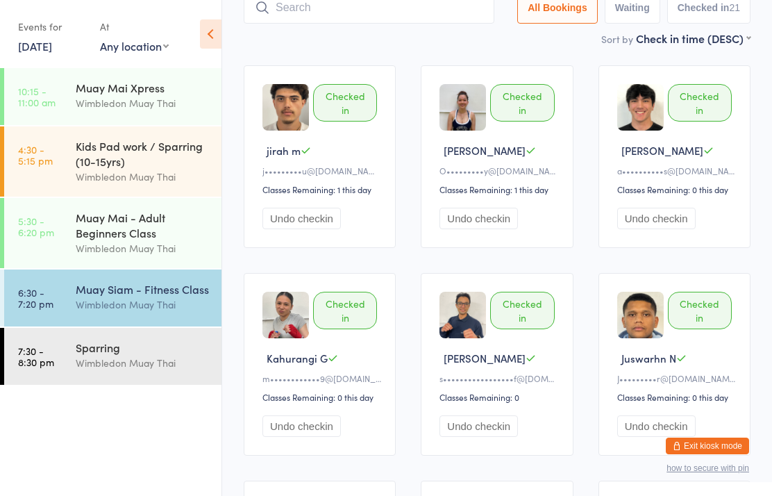
click at [47, 279] on link "6:30 - 7:20 pm Muay Siam - Fitness Class Wimbledon Muay Thai" at bounding box center [112, 297] width 217 height 57
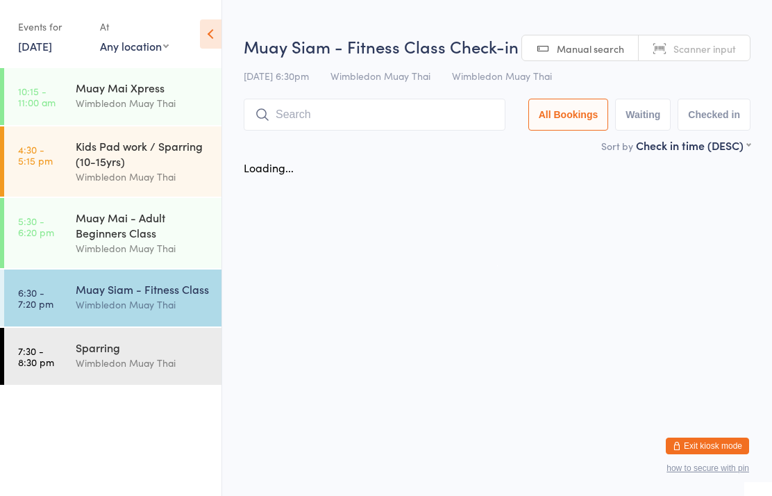
scroll to position [0, 0]
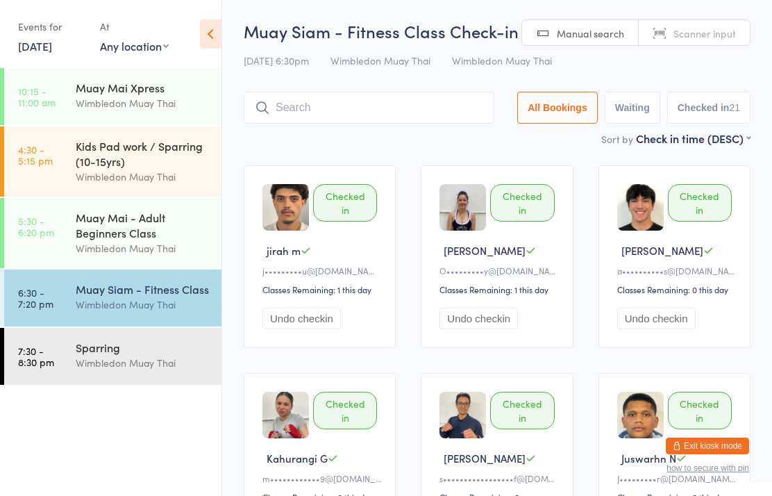
click at [334, 115] on input "search" at bounding box center [369, 108] width 251 height 32
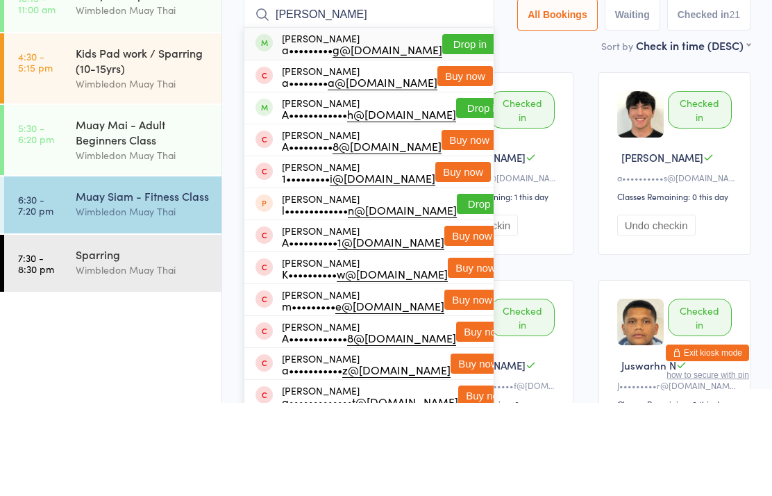
type input "[PERSON_NAME]"
click at [457, 127] on button "Drop in" at bounding box center [470, 137] width 56 height 20
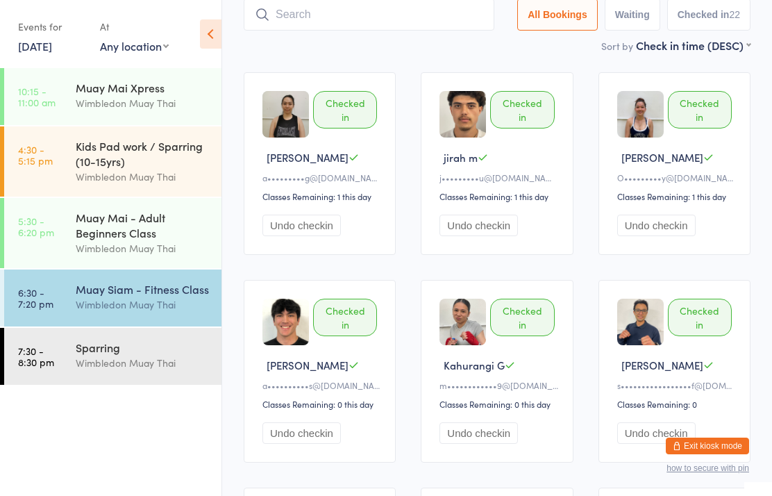
click at [132, 296] on div "Muay Siam - Fitness Class" at bounding box center [143, 288] width 134 height 15
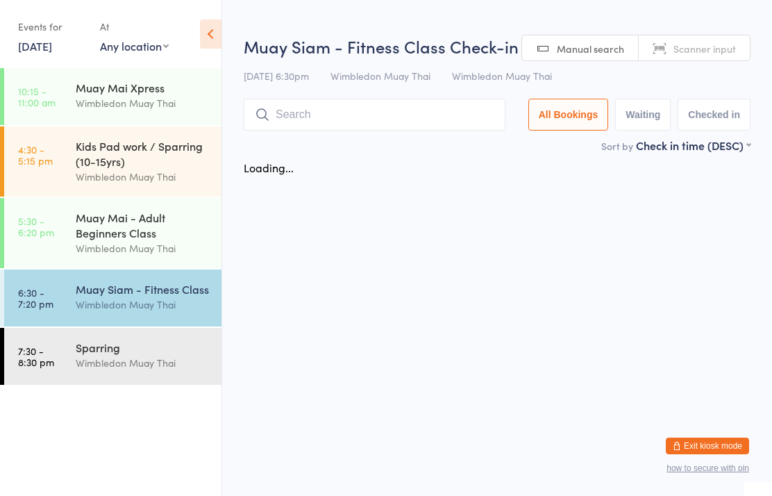
scroll to position [0, 0]
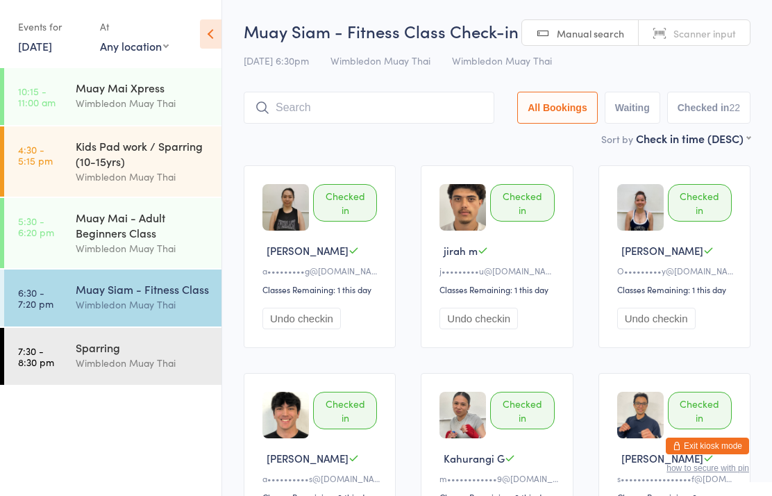
click at [83, 367] on div "Wimbledon Muay Thai" at bounding box center [143, 363] width 134 height 16
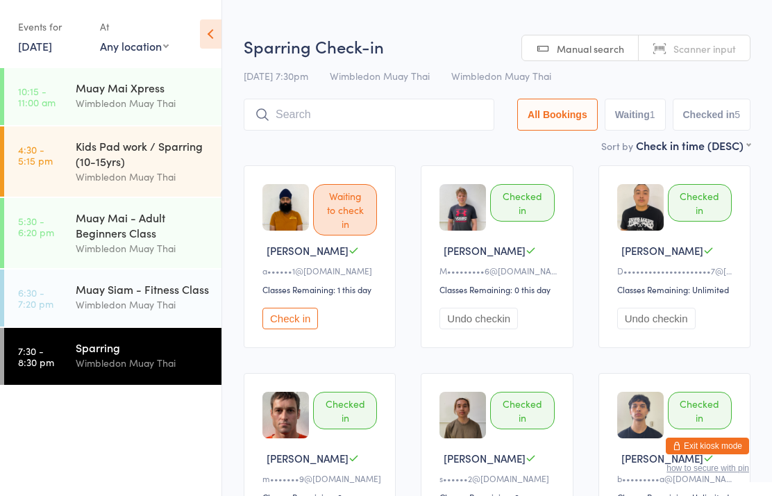
click at [308, 327] on button "Check in" at bounding box center [290, 318] width 56 height 22
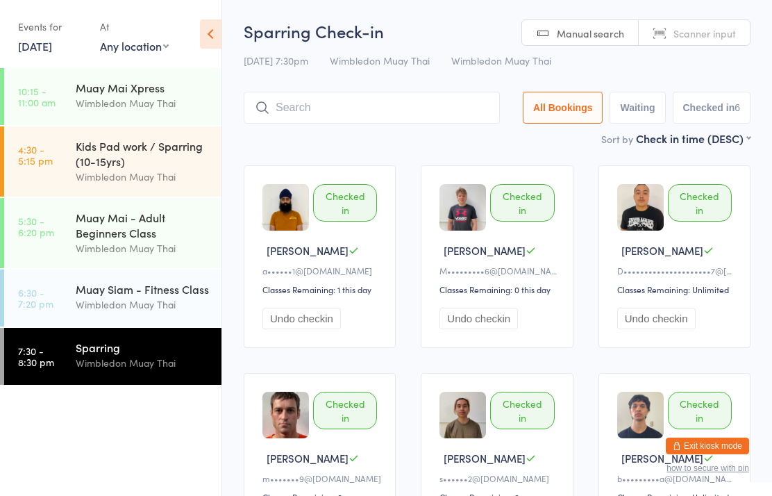
click at [165, 324] on div "Muay Siam - Fitness Class Wimbledon Muay Thai" at bounding box center [149, 296] width 146 height 55
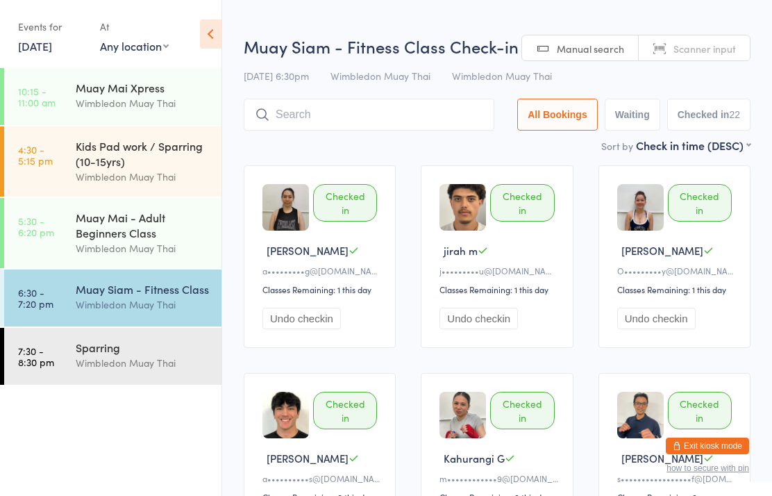
click at [441, 123] on input "search" at bounding box center [369, 115] width 251 height 32
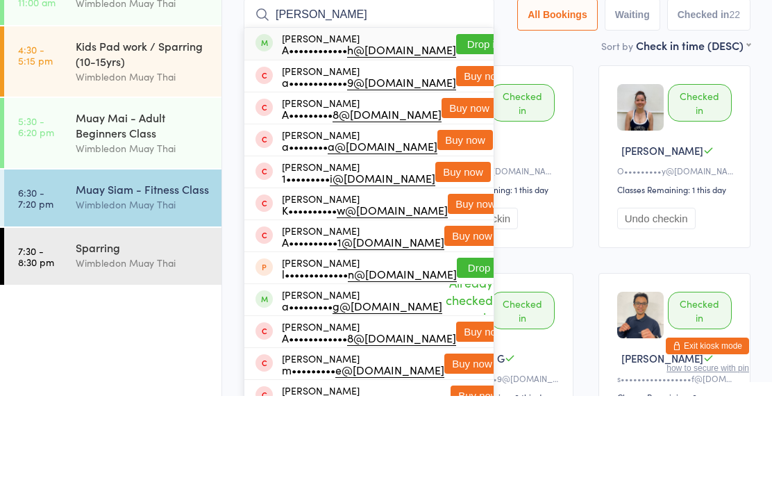
type input "[PERSON_NAME]"
click at [456, 134] on button "Drop in" at bounding box center [484, 144] width 56 height 20
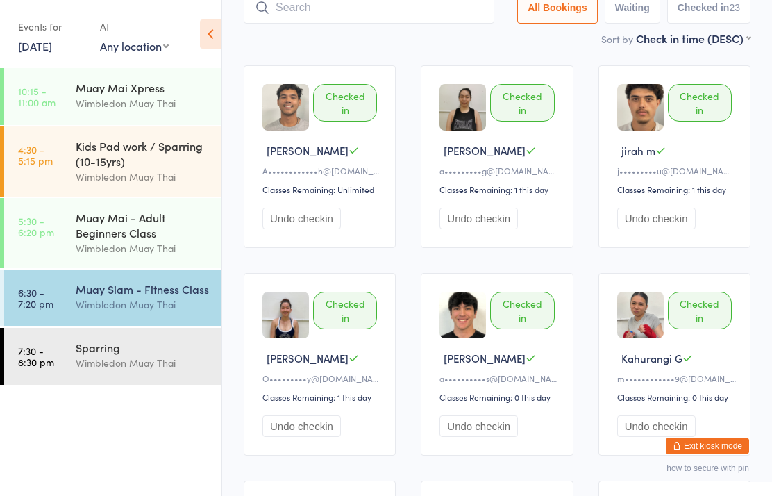
click at [140, 310] on div "Wimbledon Muay Thai" at bounding box center [143, 304] width 134 height 16
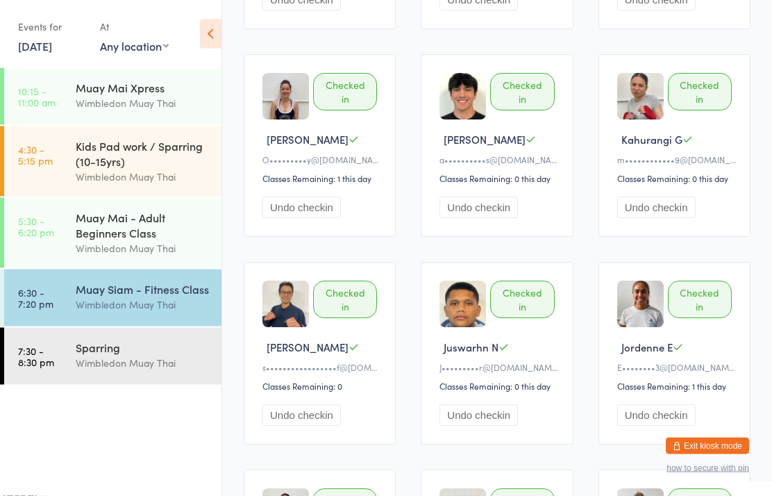
scroll to position [303, 0]
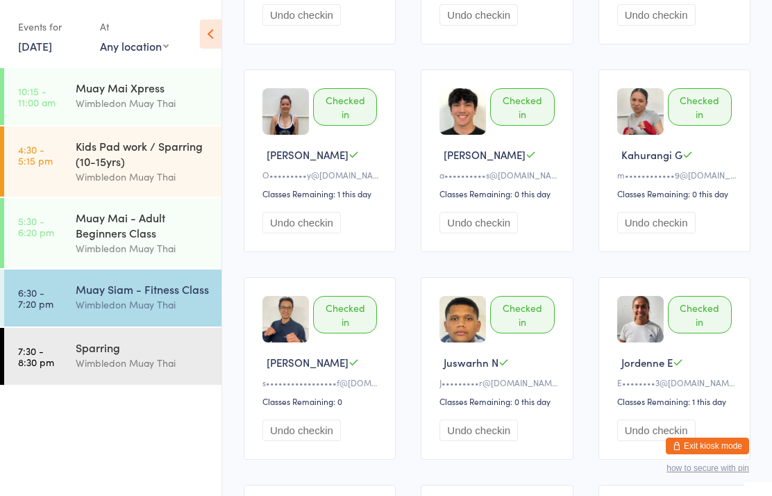
click at [57, 287] on link "6:30 - 7:20 pm Muay Siam - Fitness Class Wimbledon Muay Thai" at bounding box center [112, 297] width 217 height 57
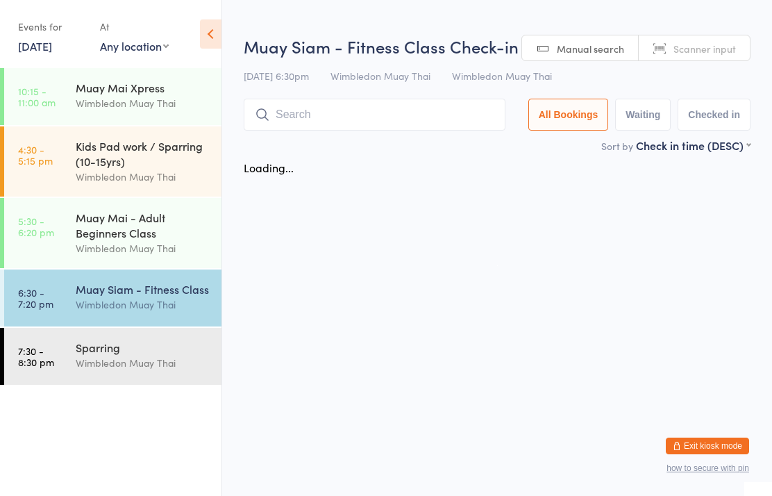
scroll to position [0, 0]
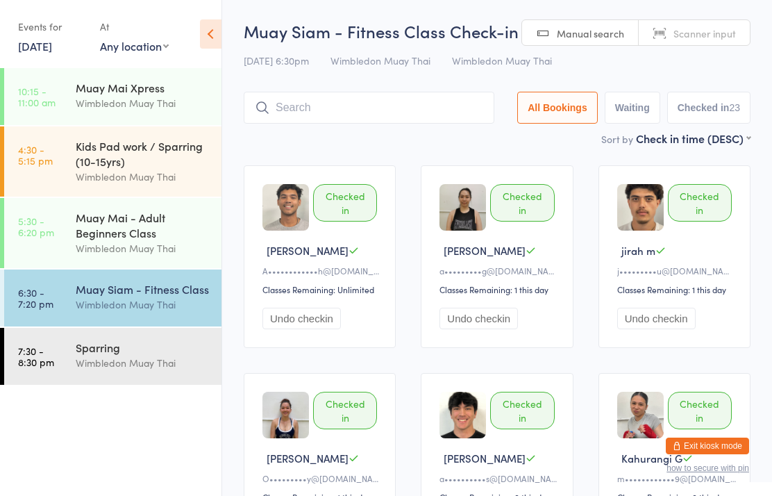
click at [98, 353] on div "Sparring" at bounding box center [143, 346] width 134 height 15
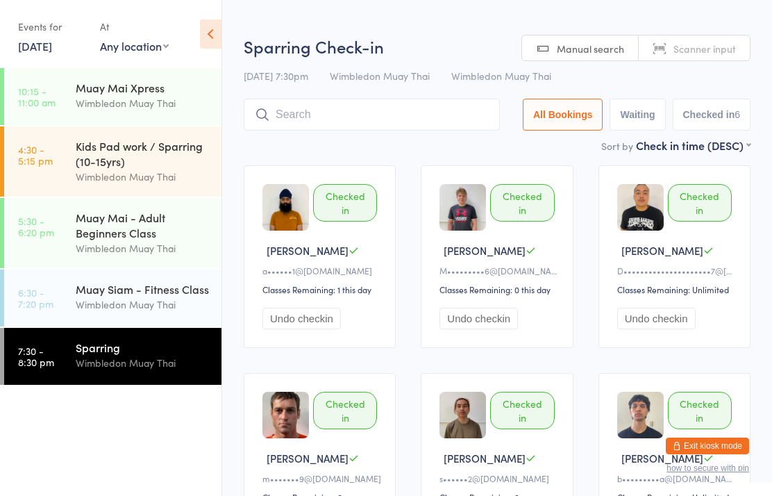
click at [364, 118] on input "search" at bounding box center [372, 115] width 256 height 32
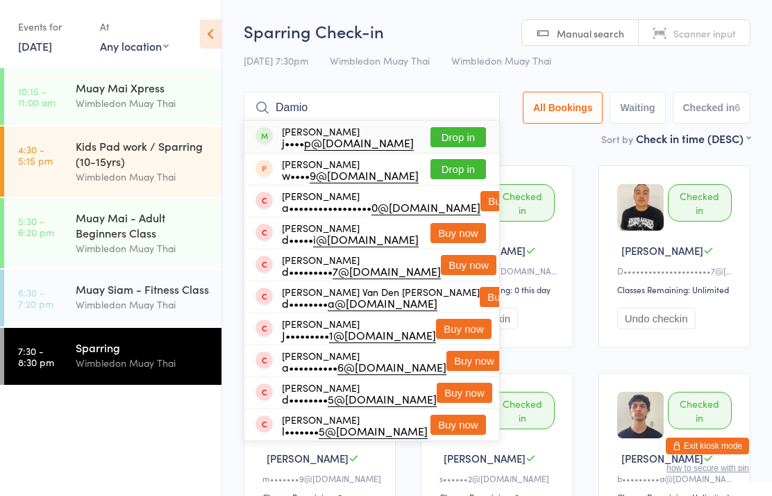
type input "Damio"
click at [471, 127] on button "Drop in" at bounding box center [458, 137] width 56 height 20
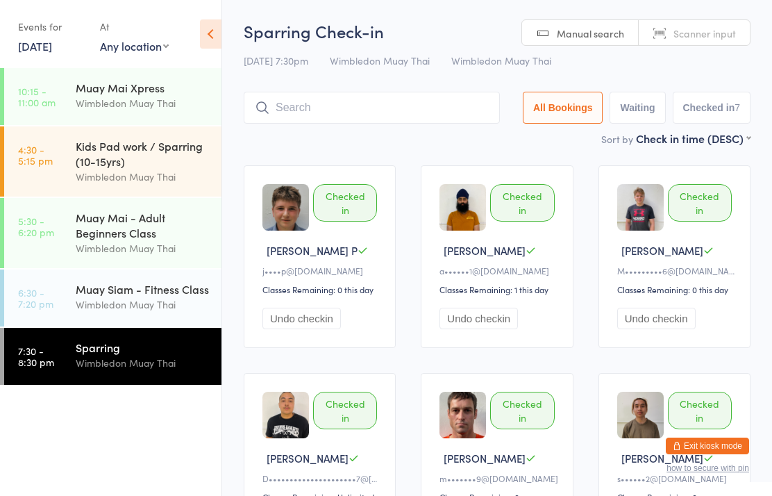
click at [363, 114] on input "search" at bounding box center [372, 108] width 256 height 32
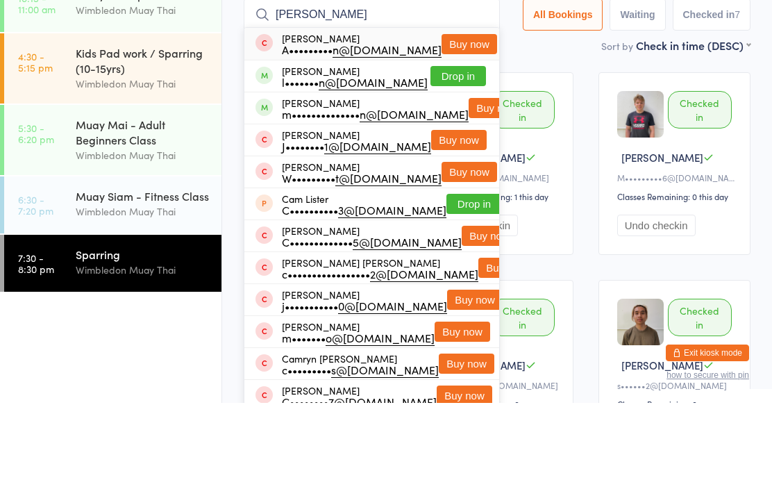
type input "[PERSON_NAME]"
click at [474, 159] on button "Drop in" at bounding box center [458, 169] width 56 height 20
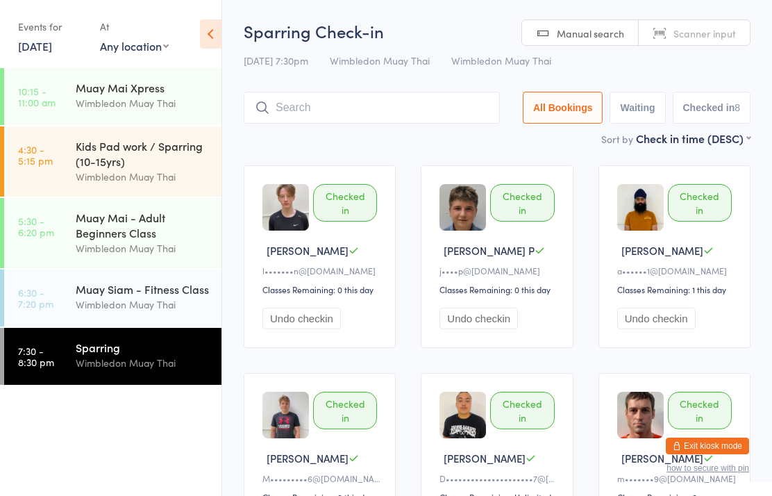
click at [389, 110] on input "search" at bounding box center [372, 108] width 256 height 32
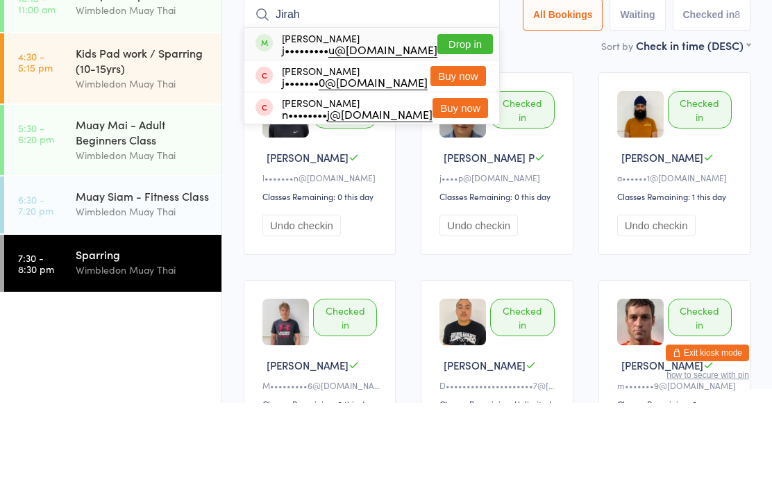
type input "Jirah"
click at [466, 127] on button "Drop in" at bounding box center [465, 137] width 56 height 20
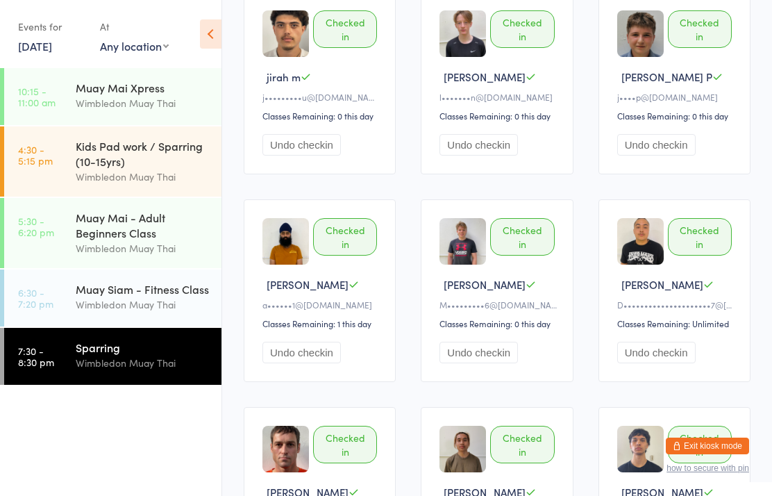
scroll to position [188, 0]
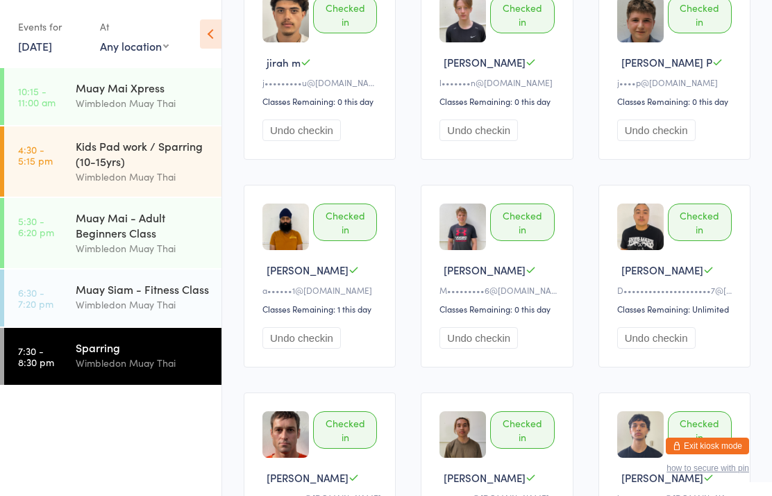
click at [190, 364] on div "Wimbledon Muay Thai" at bounding box center [143, 363] width 134 height 16
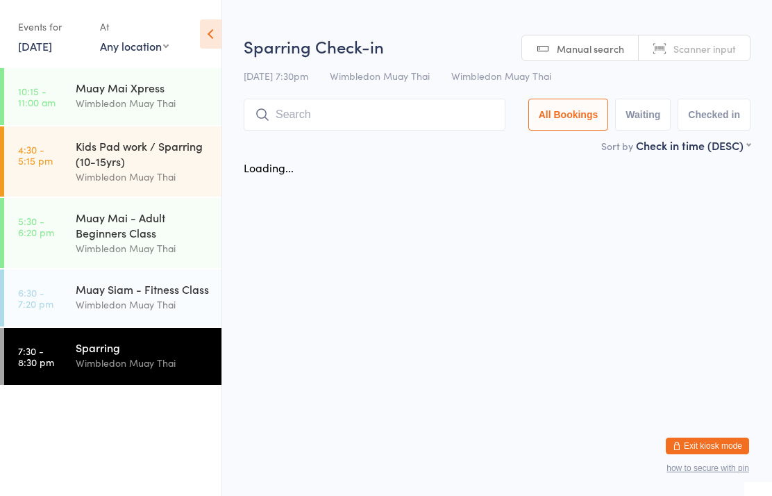
scroll to position [0, 0]
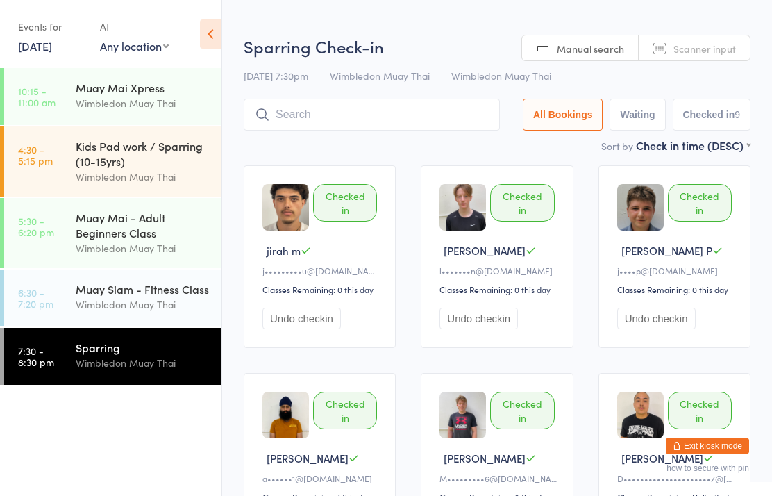
click at [397, 113] on input "search" at bounding box center [372, 115] width 256 height 32
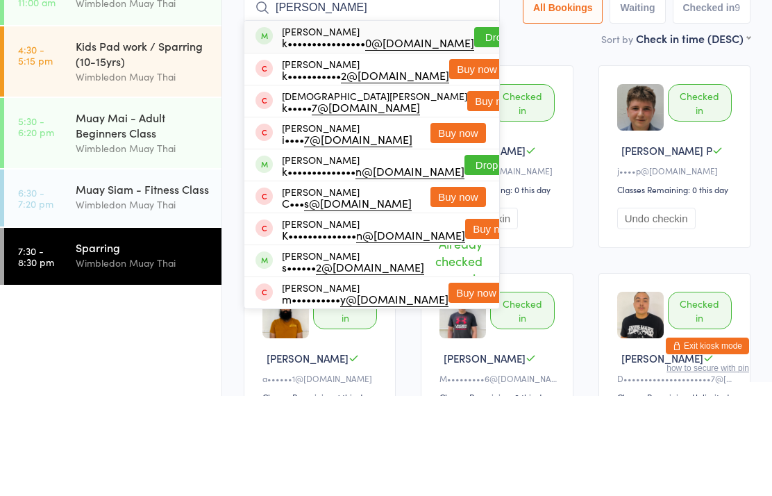
type input "[PERSON_NAME]"
click at [476, 127] on button "Drop in" at bounding box center [502, 137] width 56 height 20
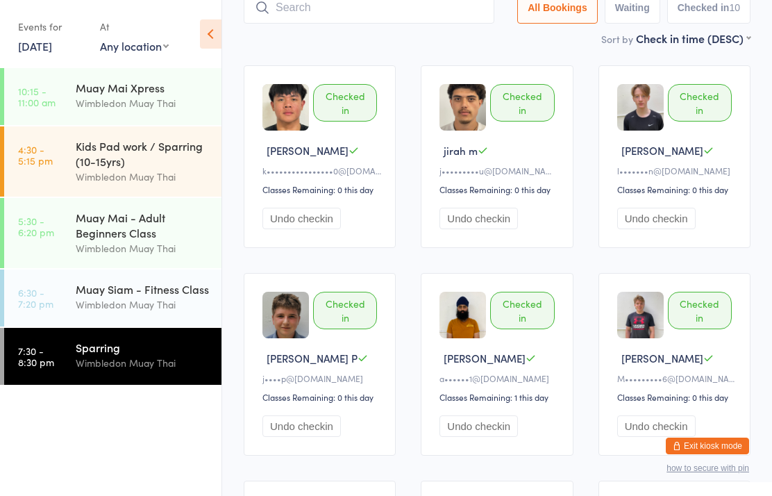
click at [182, 362] on div "Wimbledon Muay Thai" at bounding box center [143, 363] width 134 height 16
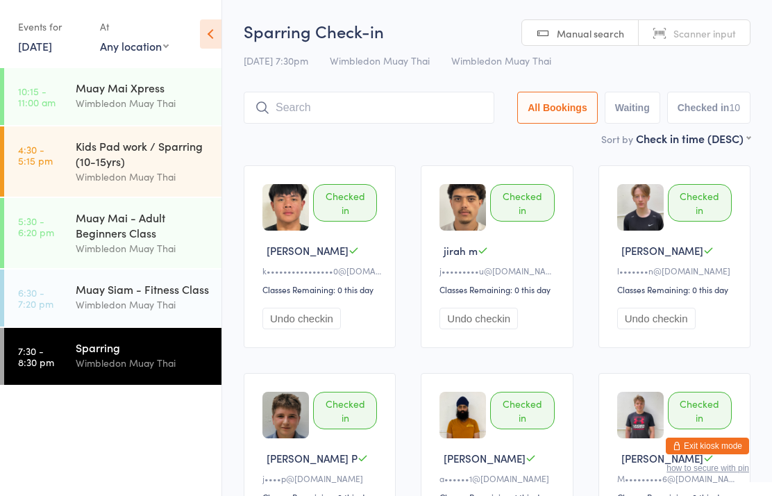
click at [82, 355] on div "Sparring" at bounding box center [143, 346] width 134 height 15
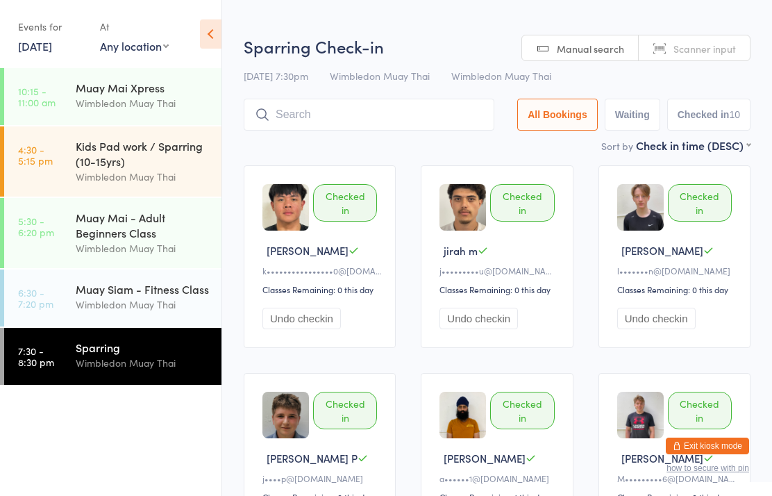
click at [286, 124] on input "search" at bounding box center [369, 115] width 251 height 32
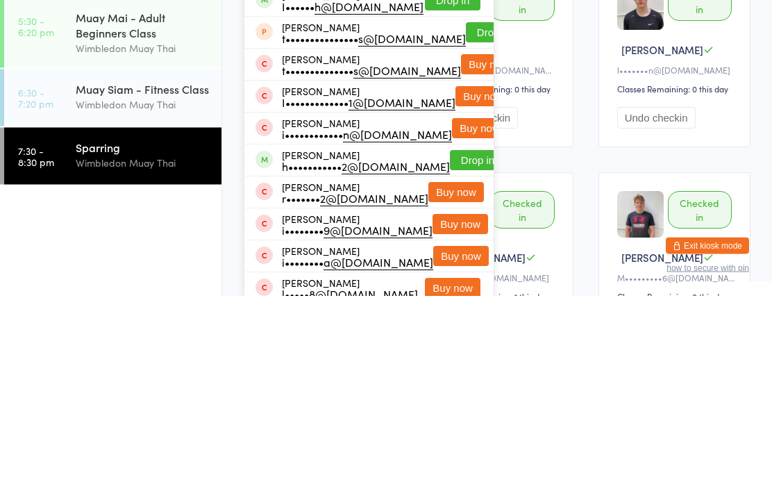
type input "[PERSON_NAME]"
click at [450, 351] on button "Drop in" at bounding box center [478, 361] width 56 height 20
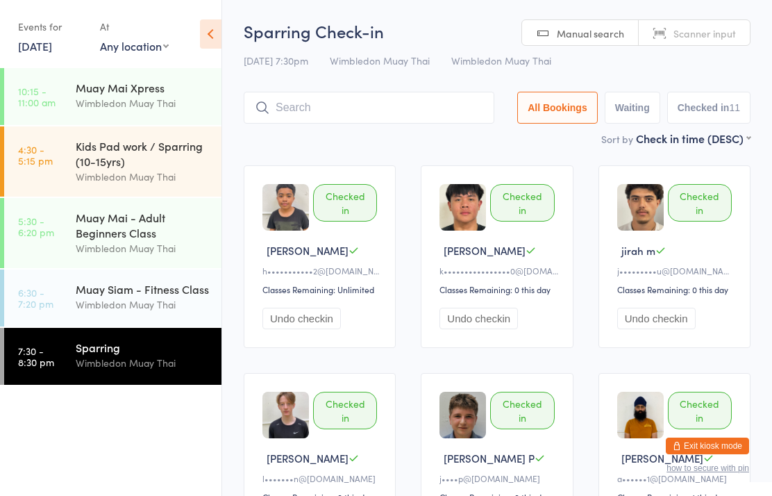
click at [321, 112] on input "search" at bounding box center [369, 108] width 251 height 32
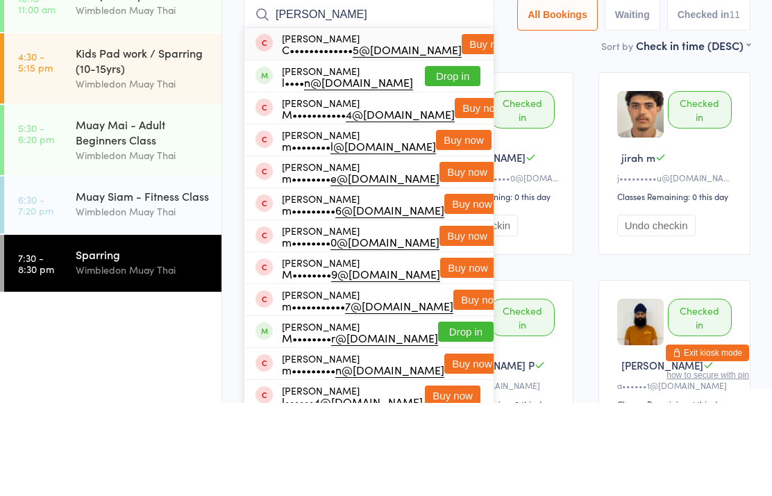
type input "[PERSON_NAME]"
click at [458, 159] on button "Drop in" at bounding box center [453, 169] width 56 height 20
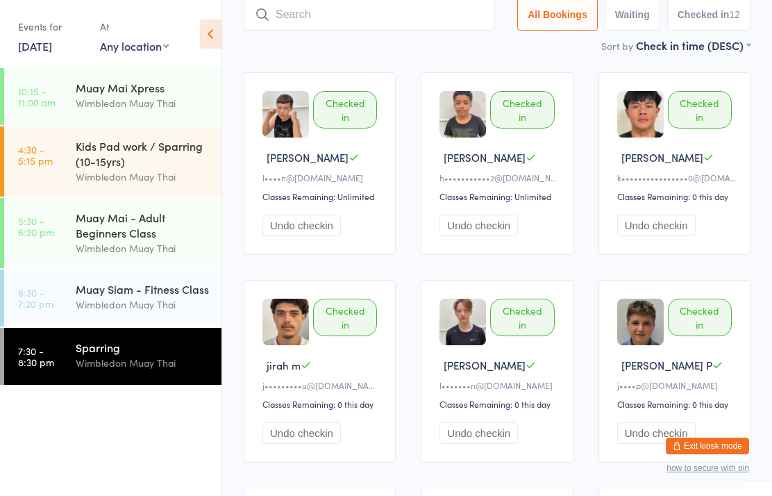
click at [301, 19] on input "search" at bounding box center [369, 15] width 251 height 32
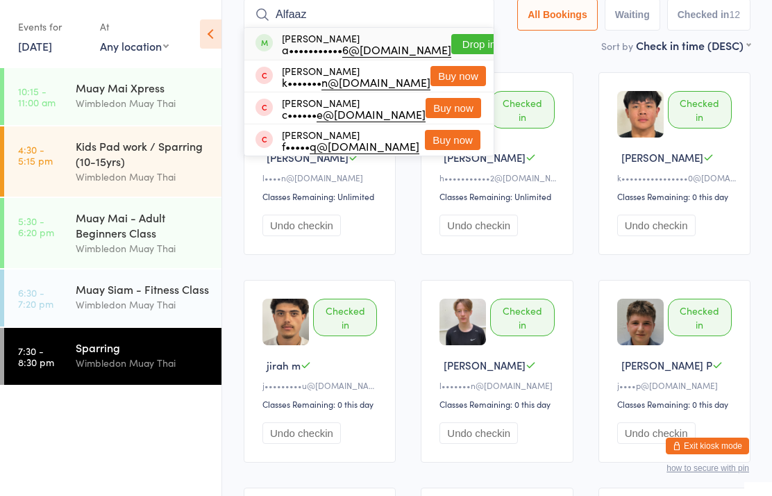
type input "Alfaaz"
click at [451, 53] on button "Drop in" at bounding box center [479, 44] width 56 height 20
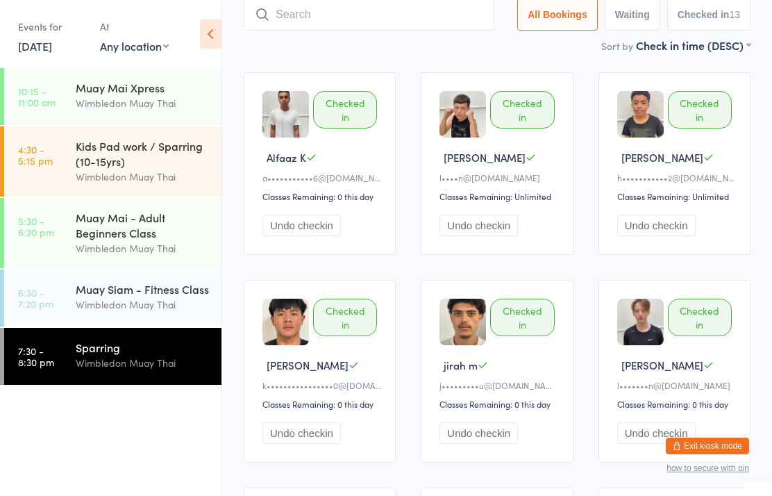
click at [389, 23] on input "search" at bounding box center [369, 15] width 251 height 32
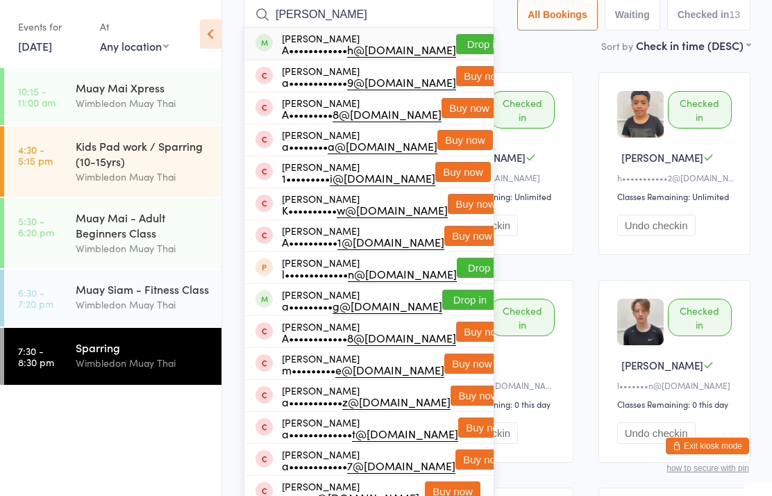
type input "[PERSON_NAME]"
click at [461, 40] on button "Drop in" at bounding box center [484, 44] width 56 height 20
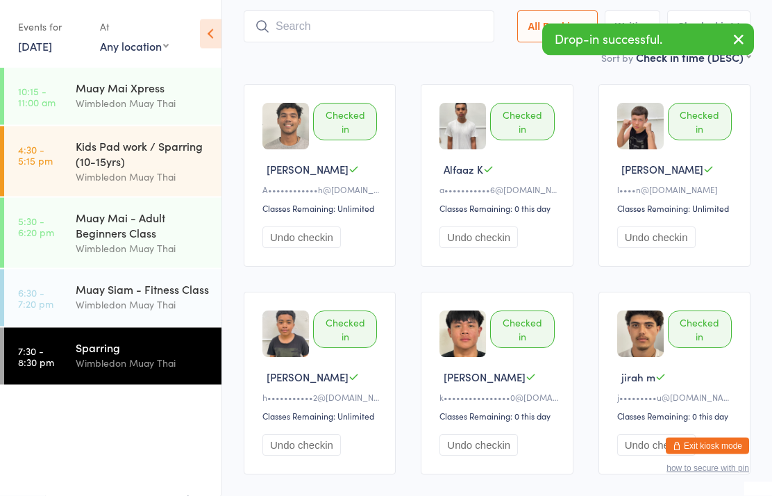
scroll to position [0, 0]
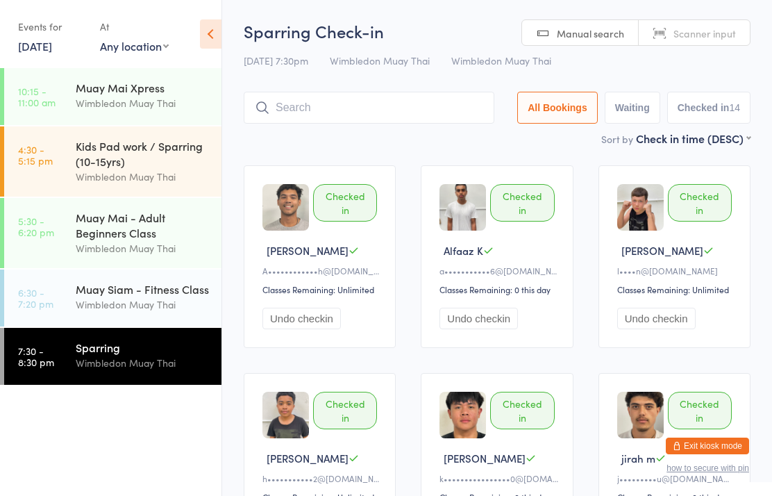
click at [320, 110] on input "search" at bounding box center [369, 108] width 251 height 32
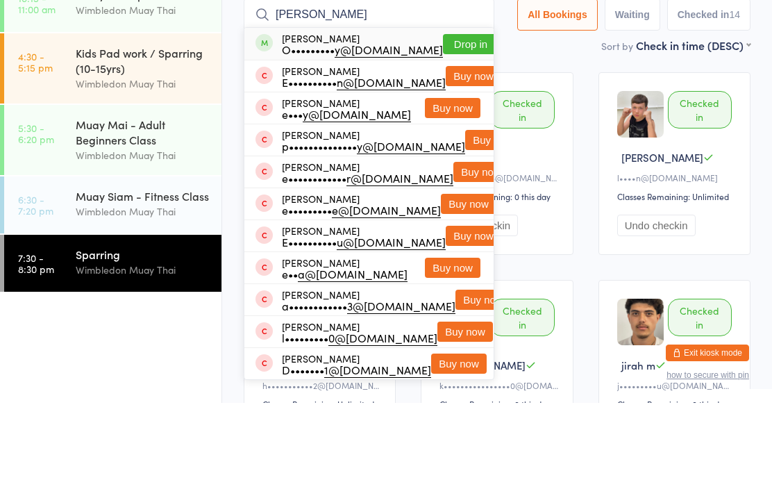
type input "[PERSON_NAME]"
click at [462, 127] on button "Drop in" at bounding box center [471, 137] width 56 height 20
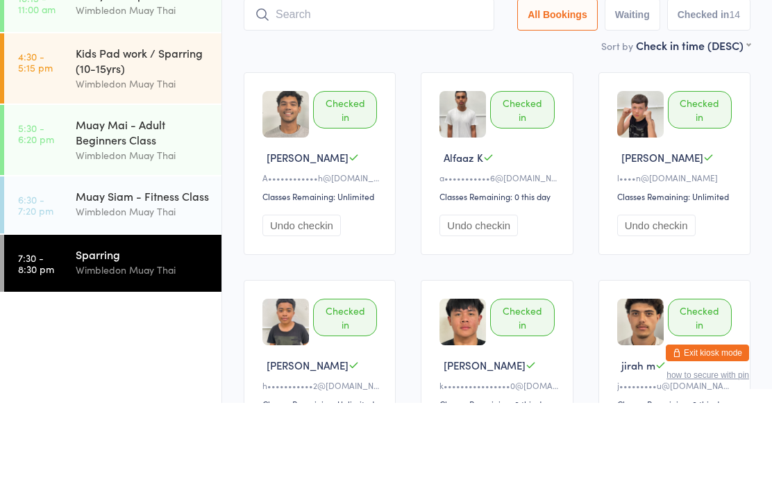
scroll to position [93, 0]
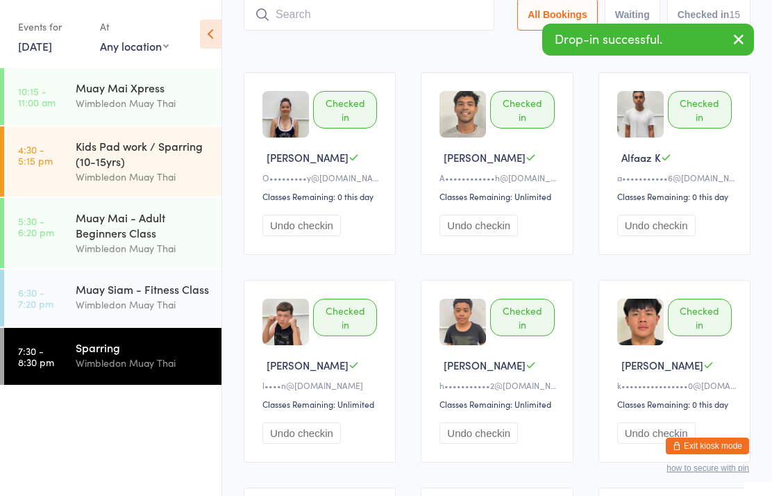
click at [439, 17] on input "search" at bounding box center [369, 15] width 251 height 32
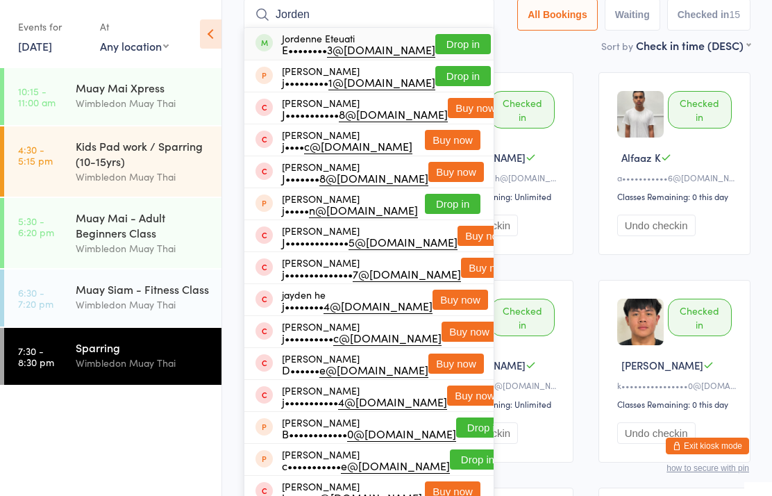
type input "Jorden"
click at [314, 60] on div "Jordenne Eteuati E•••••••• 3@[DOMAIN_NAME] Drop in" at bounding box center [368, 44] width 249 height 32
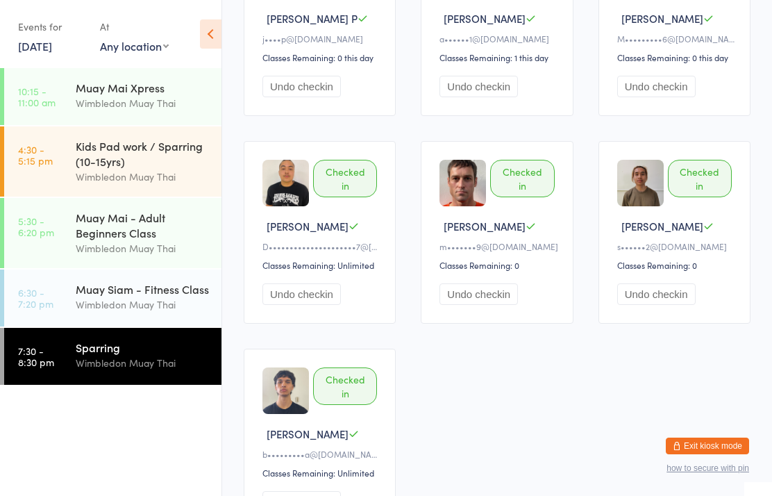
scroll to position [856, 0]
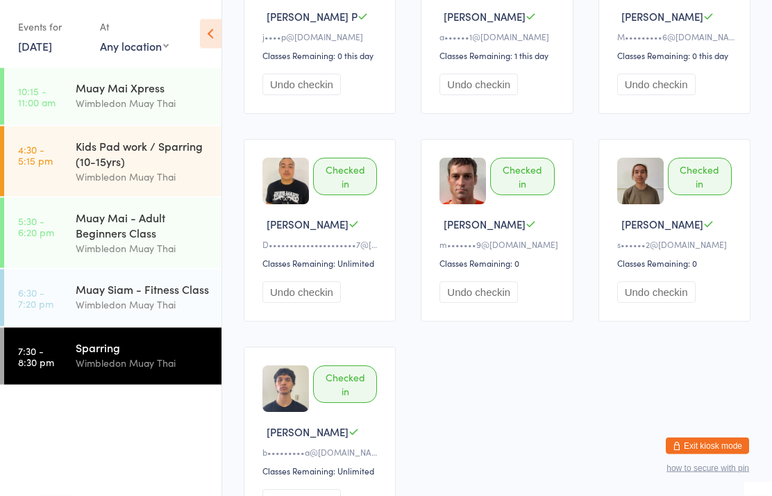
click at [151, 371] on div "Wimbledon Muay Thai" at bounding box center [143, 363] width 134 height 16
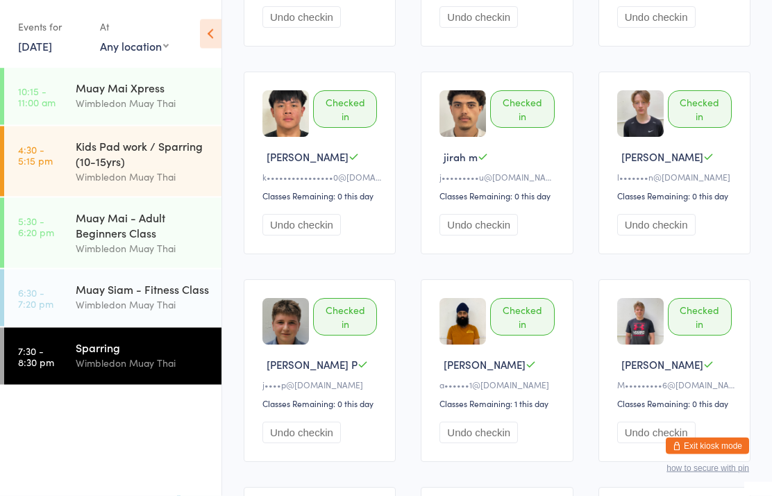
scroll to position [509, 0]
click at [74, 365] on link "7:30 - 8:30 pm Sparring Wimbledon Muay Thai" at bounding box center [112, 356] width 217 height 57
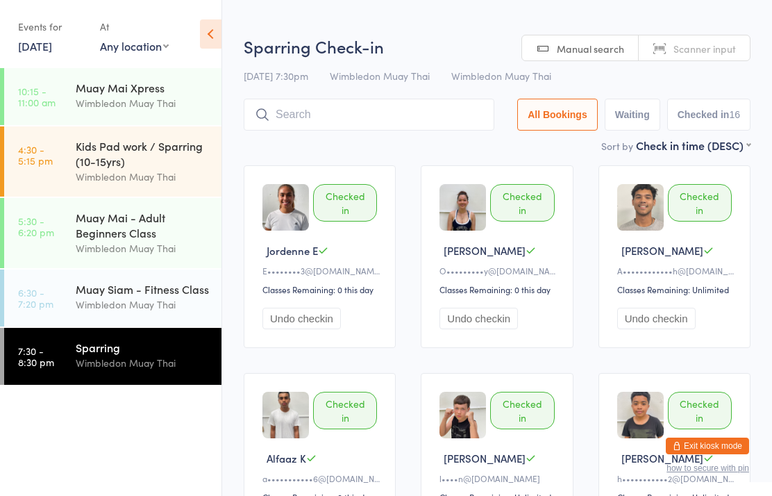
click at [76, 355] on div "Sparring" at bounding box center [143, 346] width 134 height 15
